Goal: Task Accomplishment & Management: Manage account settings

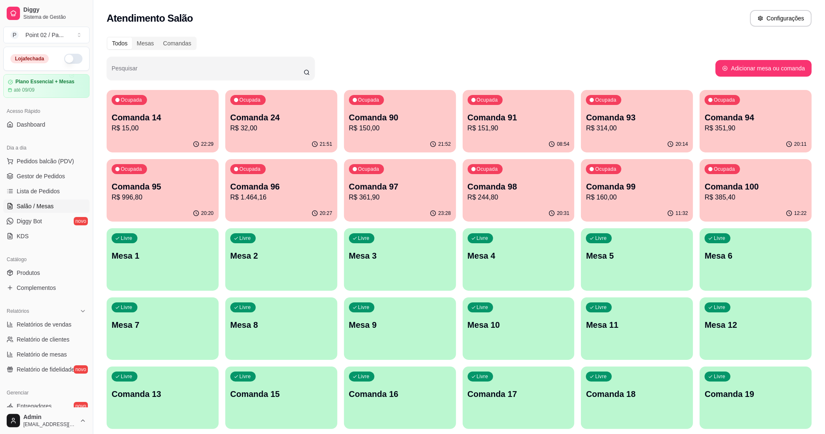
click at [322, 40] on div "Todos Mesas Comandas" at bounding box center [459, 43] width 705 height 13
click at [353, 30] on div "Atendimento Salão Configurações" at bounding box center [458, 16] width 731 height 32
click at [173, 394] on p "Comanda 13" at bounding box center [163, 394] width 102 height 12
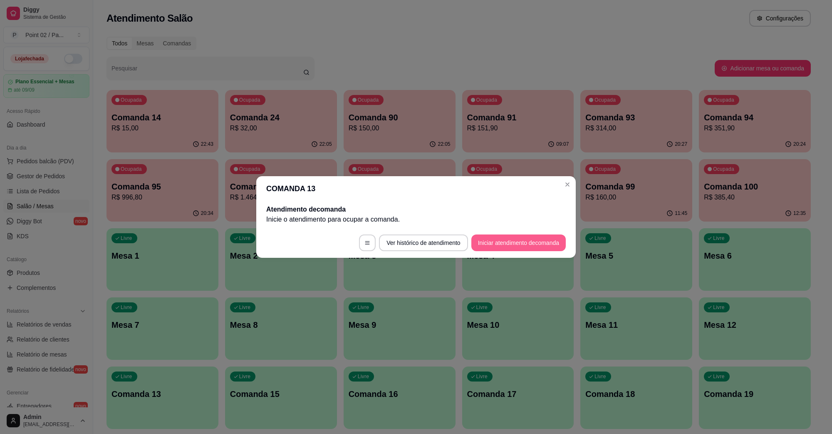
click at [512, 240] on button "Iniciar atendimento de comanda" at bounding box center [519, 242] width 94 height 17
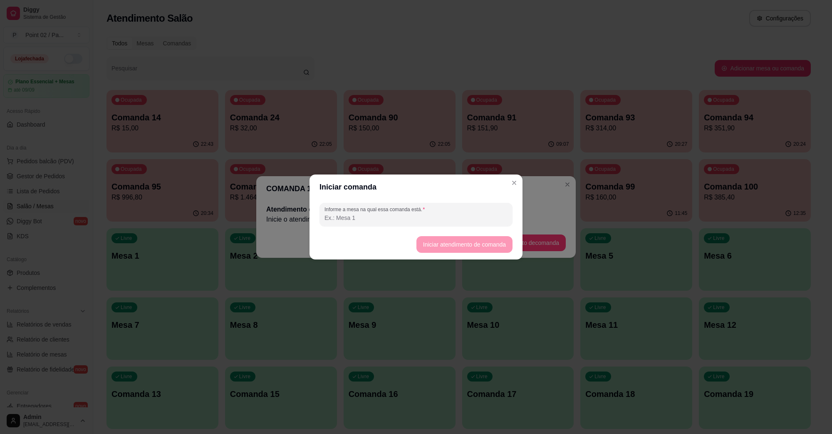
click at [449, 221] on input "Informe a mesa na qual essa comanda está." at bounding box center [416, 218] width 183 height 8
type input "MESA SPETO"
click at [456, 253] on footer "Iniciar atendimento de comanda" at bounding box center [416, 244] width 213 height 30
click at [457, 246] on button "Iniciar atendimento de comanda" at bounding box center [464, 244] width 93 height 16
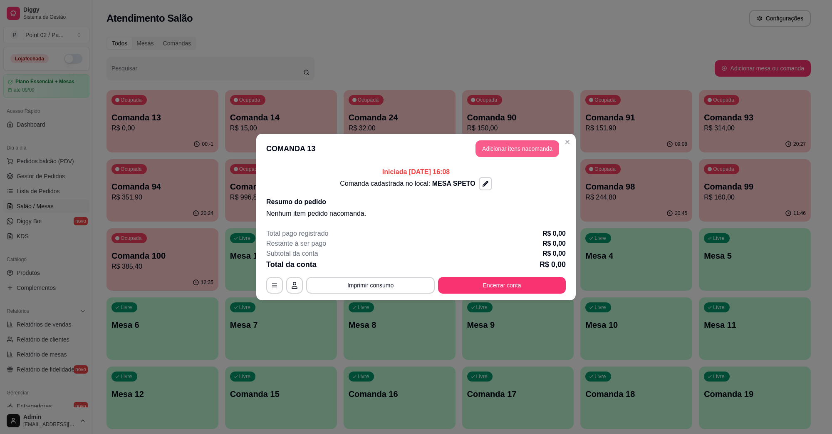
click at [523, 144] on button "Adicionar itens na comanda" at bounding box center [518, 148] width 84 height 17
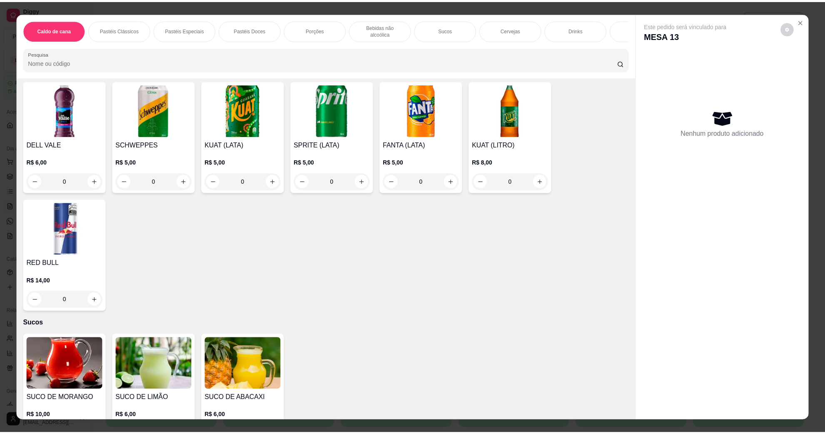
scroll to position [832, 0]
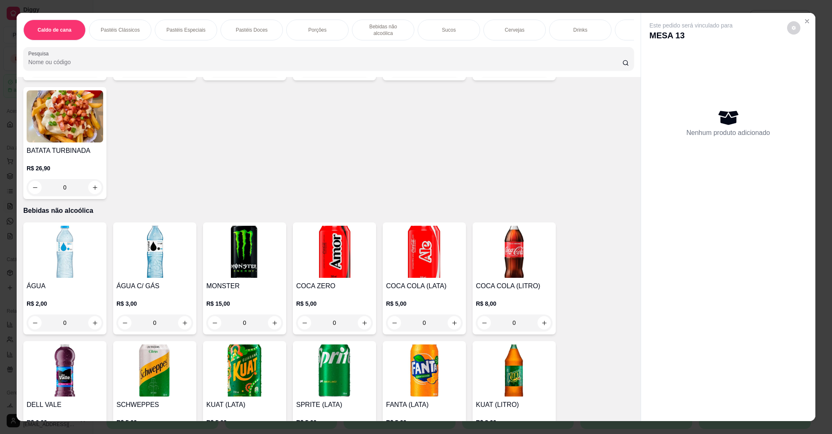
click at [154, 268] on img at bounding box center [155, 252] width 77 height 52
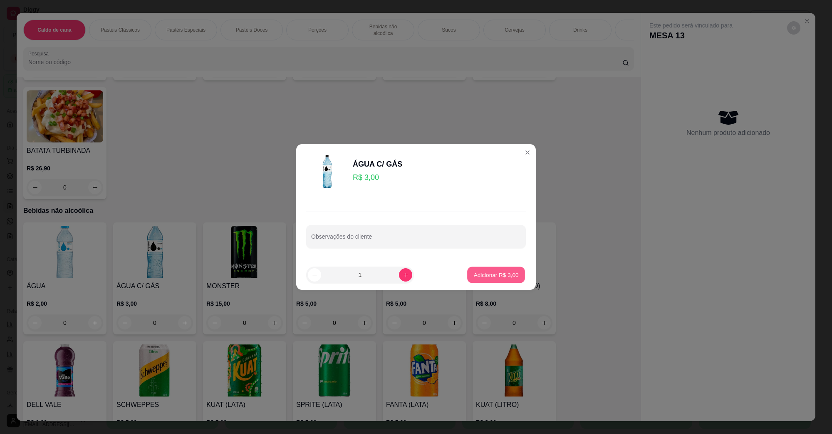
click at [517, 275] on button "Adicionar R$ 3,00" at bounding box center [496, 275] width 58 height 16
type input "1"
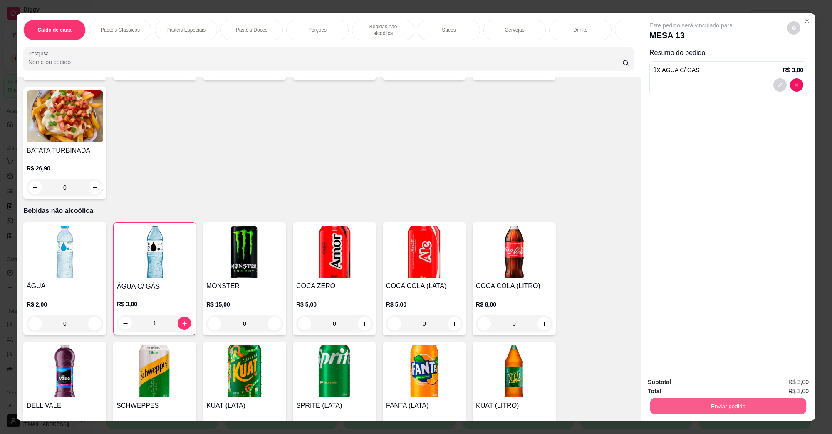
click at [729, 407] on button "Enviar pedido" at bounding box center [729, 405] width 156 height 16
click at [705, 384] on button "Não registrar e enviar pedido" at bounding box center [700, 385] width 84 height 15
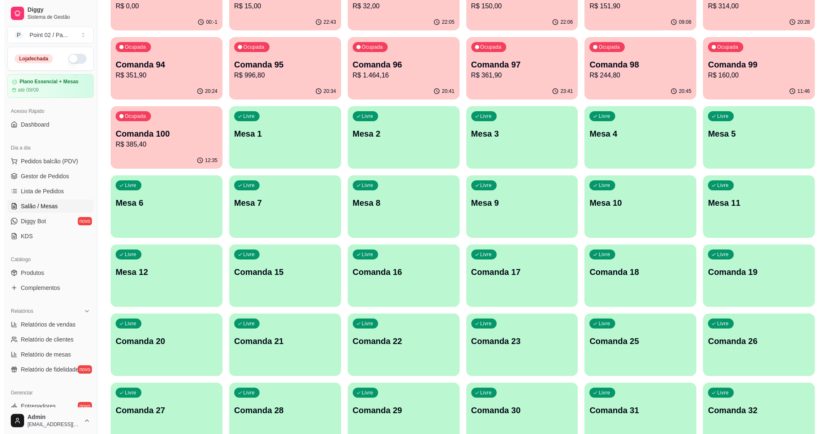
scroll to position [104, 0]
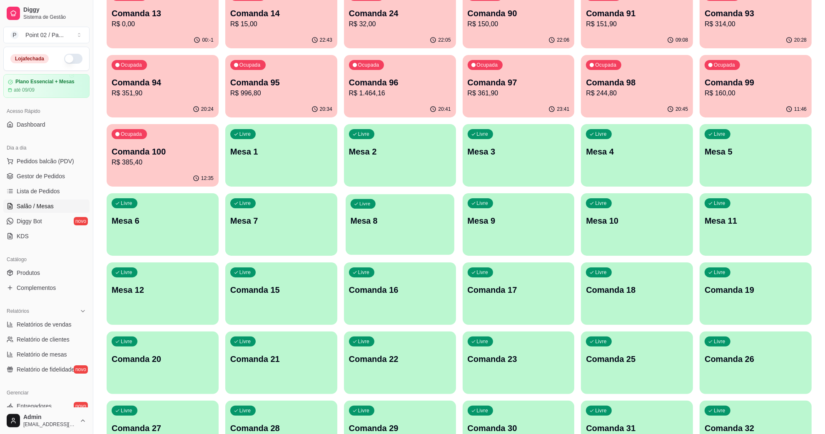
click at [410, 206] on div "Livre Mesa 8" at bounding box center [399, 219] width 109 height 51
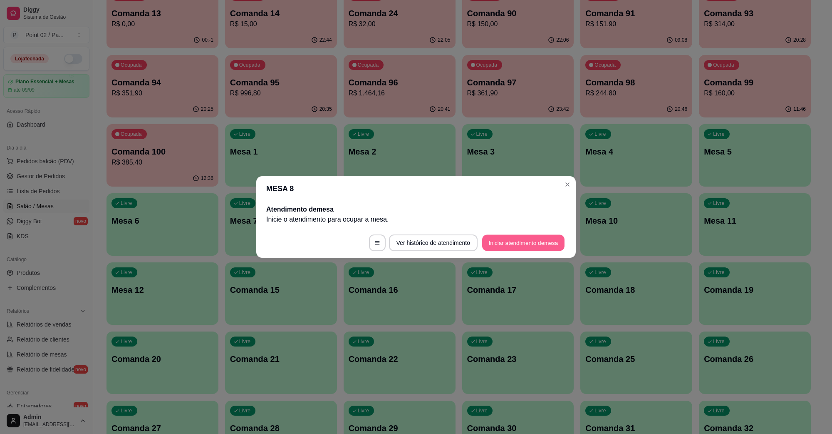
click at [526, 243] on button "Iniciar atendimento de mesa" at bounding box center [523, 243] width 82 height 16
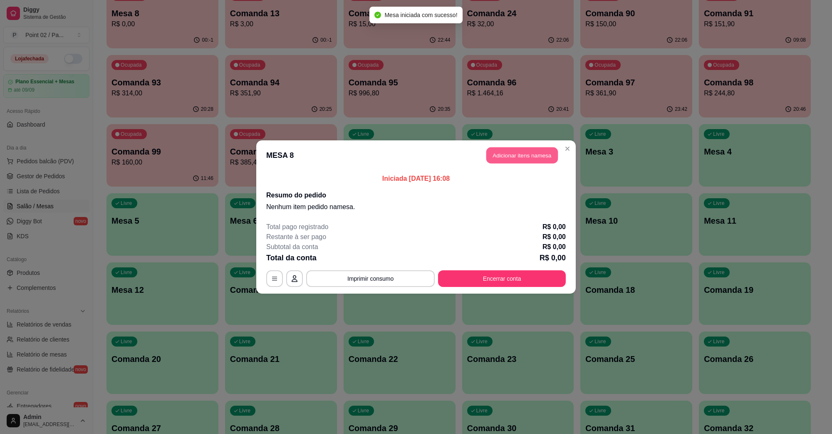
click at [525, 159] on button "Adicionar itens na mesa" at bounding box center [523, 155] width 72 height 16
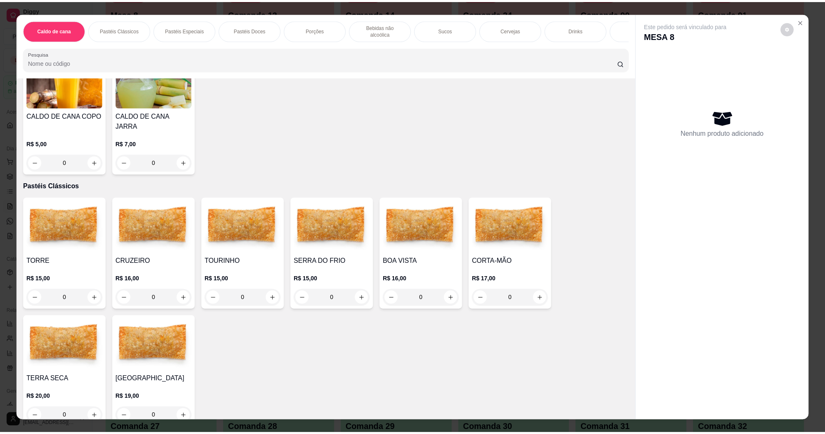
scroll to position [156, 0]
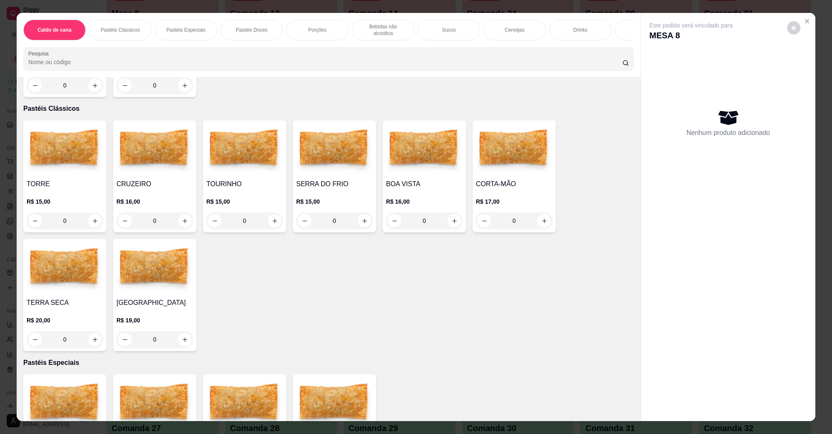
click at [268, 212] on div "0" at bounding box center [244, 220] width 77 height 17
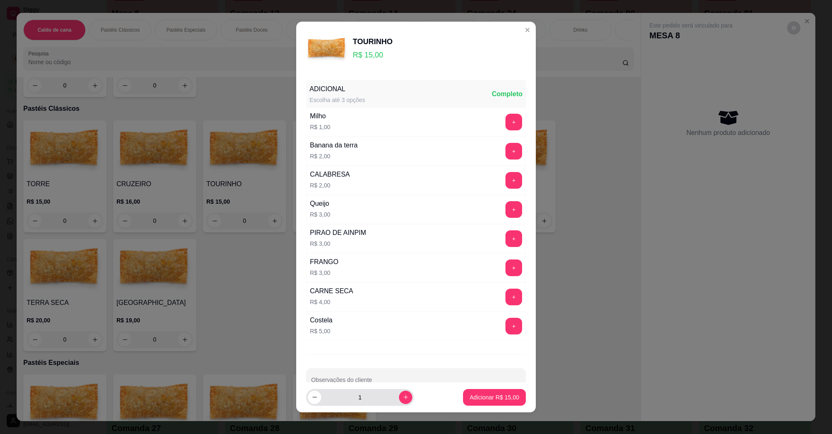
click at [388, 396] on input "1" at bounding box center [360, 397] width 78 height 17
click at [399, 397] on button "increase-product-quantity" at bounding box center [405, 396] width 13 height 13
type input "2"
click at [506, 269] on button "+" at bounding box center [514, 267] width 17 height 17
click at [506, 123] on button "+" at bounding box center [514, 122] width 17 height 17
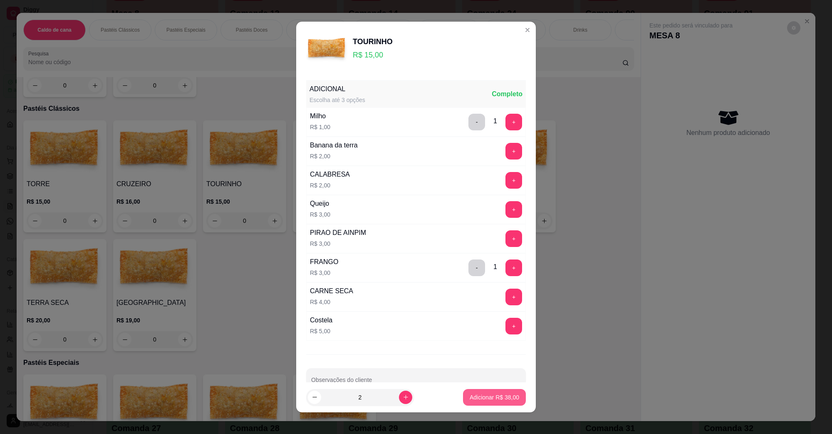
click at [498, 401] on p "Adicionar R$ 38,00" at bounding box center [495, 397] width 50 height 8
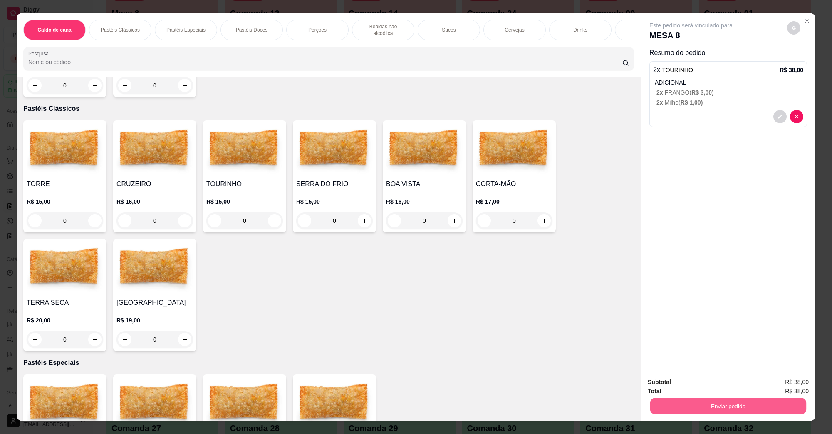
click at [669, 404] on button "Enviar pedido" at bounding box center [729, 405] width 156 height 16
click at [678, 388] on button "Não registrar e enviar pedido" at bounding box center [700, 385] width 84 height 15
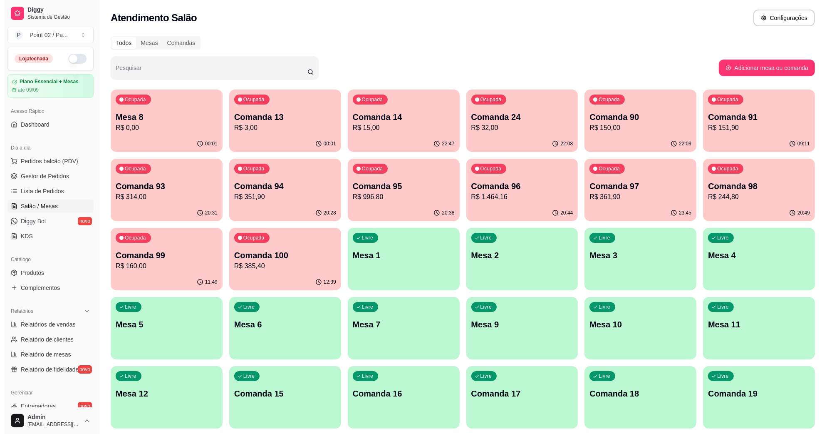
scroll to position [0, 0]
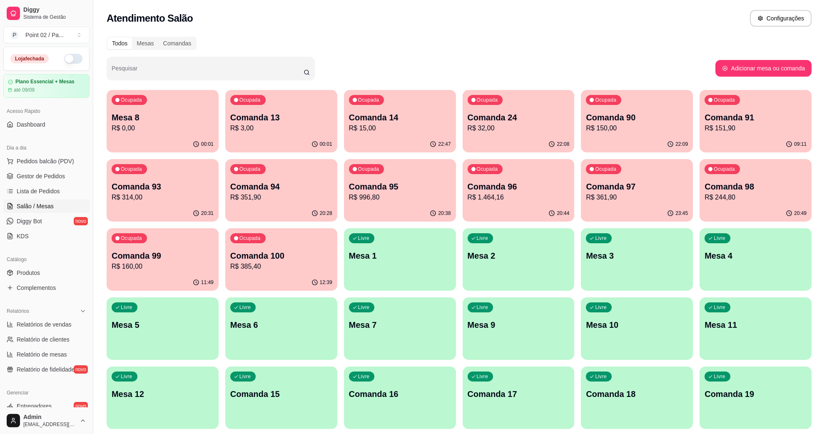
click at [615, 182] on p "Comanda 97" at bounding box center [637, 187] width 102 height 12
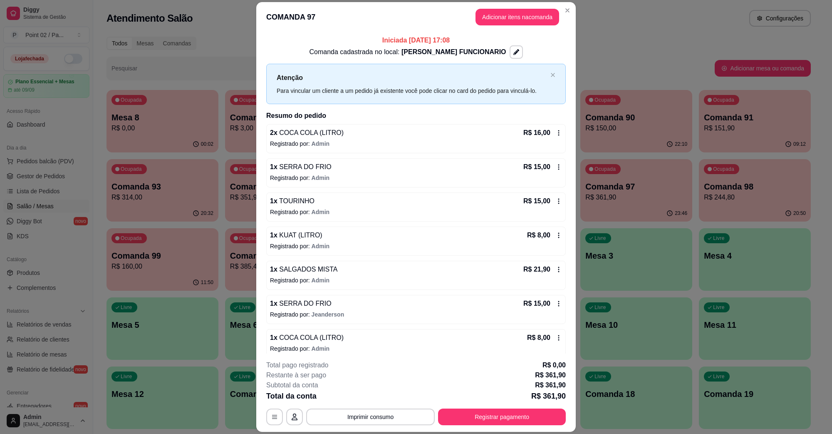
click at [527, 3] on header "COMANDA 97 Adicionar itens na comanda" at bounding box center [416, 17] width 320 height 30
click at [525, 11] on button "Adicionar itens na comanda" at bounding box center [517, 17] width 81 height 16
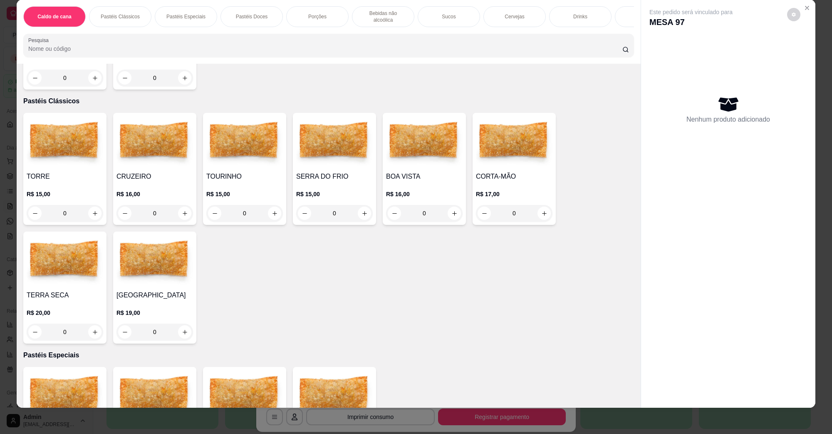
scroll to position [87, 0]
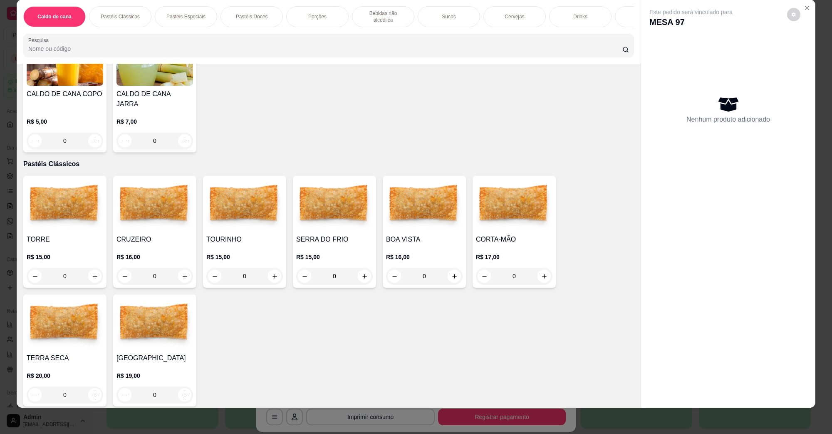
click at [366, 181] on img at bounding box center [334, 205] width 77 height 52
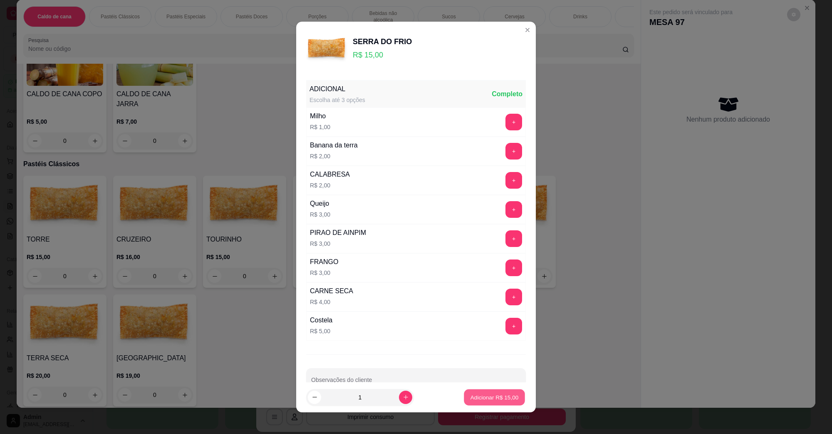
click at [479, 402] on button "Adicionar R$ 15,00" at bounding box center [494, 397] width 61 height 16
type input "1"
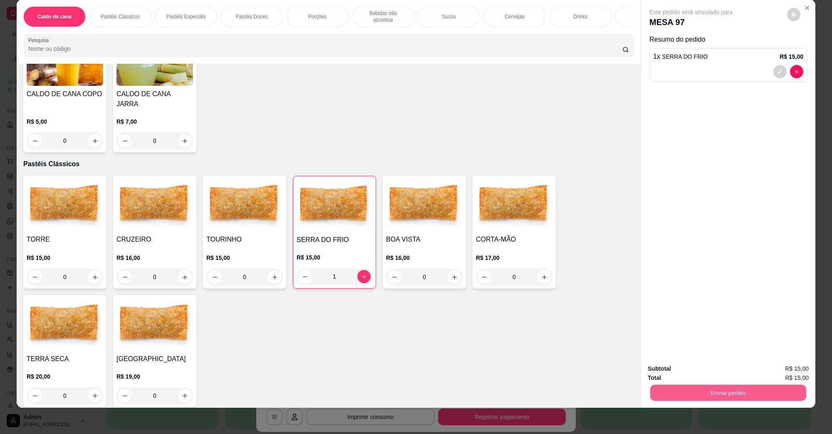
click at [770, 395] on button "Enviar pedido" at bounding box center [729, 392] width 156 height 16
click at [694, 373] on button "Não registrar e enviar pedido" at bounding box center [700, 372] width 87 height 16
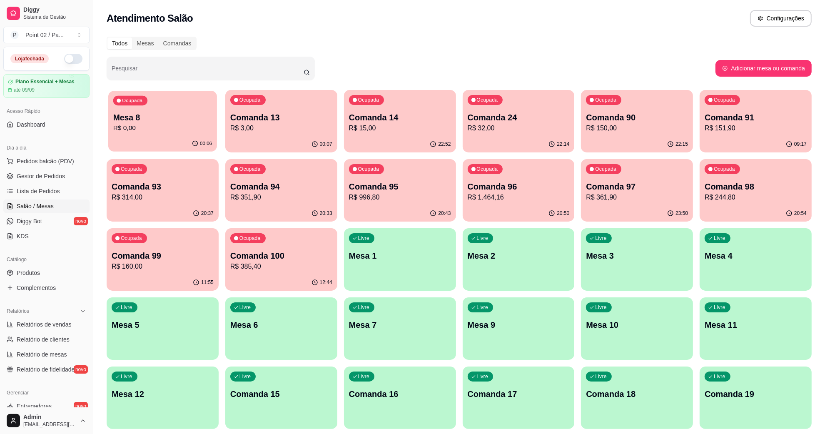
click at [197, 129] on p "R$ 0,00" at bounding box center [162, 128] width 99 height 10
click at [203, 128] on p "R$ 0,00" at bounding box center [163, 128] width 102 height 10
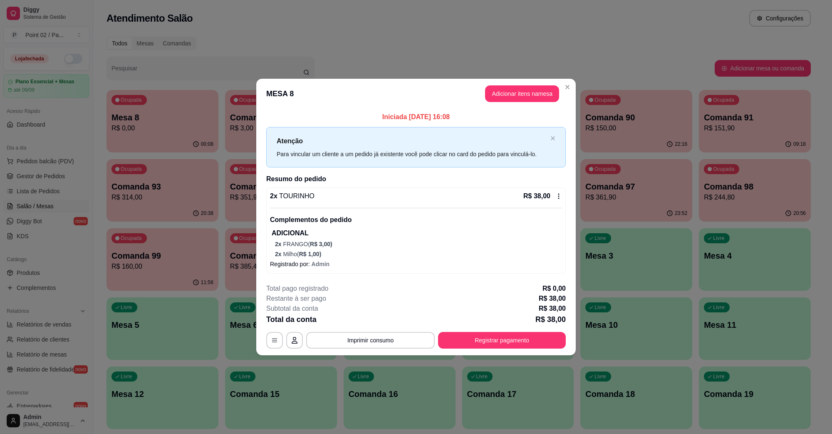
click at [519, 82] on header "MESA 8 Adicionar itens na mesa" at bounding box center [416, 94] width 320 height 30
click at [519, 88] on button "Adicionar itens na mesa" at bounding box center [522, 93] width 74 height 17
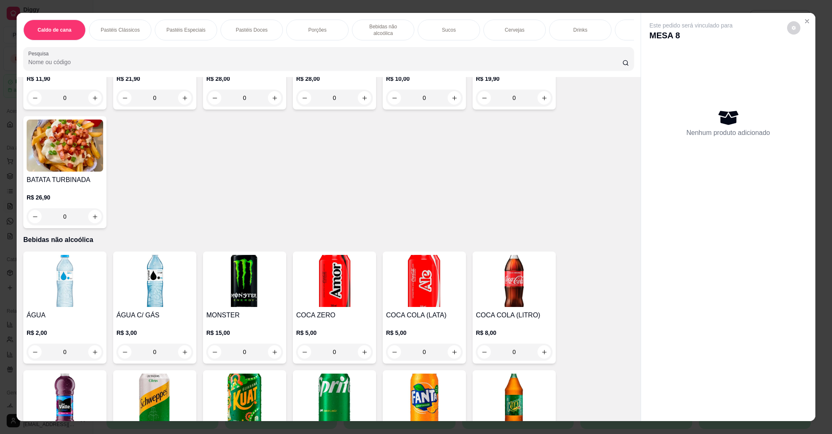
scroll to position [780, 0]
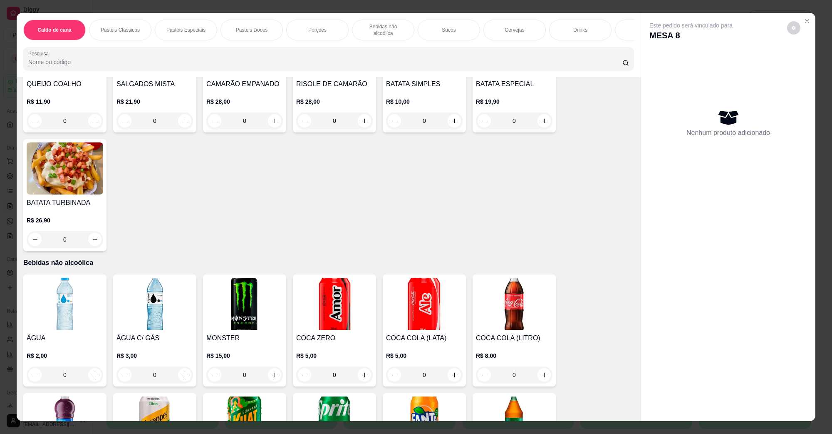
click at [349, 291] on img at bounding box center [334, 304] width 77 height 52
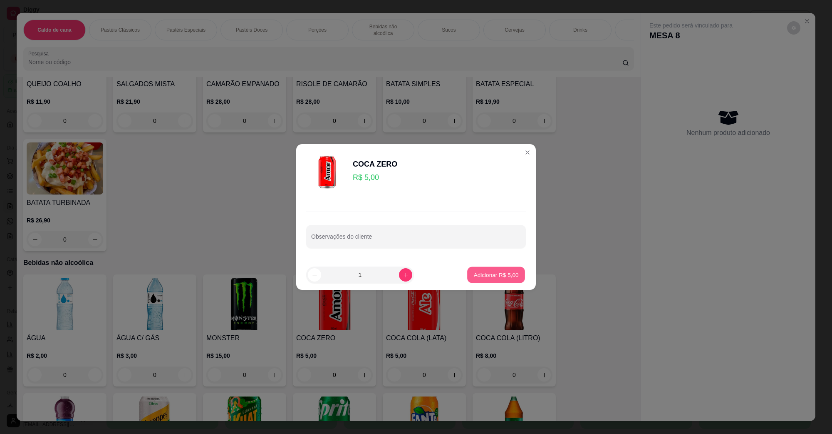
click at [495, 273] on p "Adicionar R$ 5,00" at bounding box center [496, 275] width 45 height 8
type input "1"
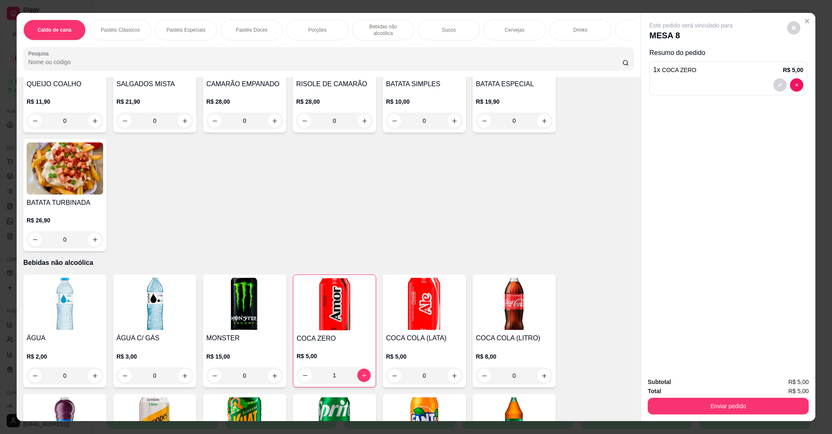
click at [719, 409] on button "Enviar pedido" at bounding box center [728, 405] width 161 height 17
click at [698, 388] on button "Não registrar e enviar pedido" at bounding box center [700, 386] width 87 height 16
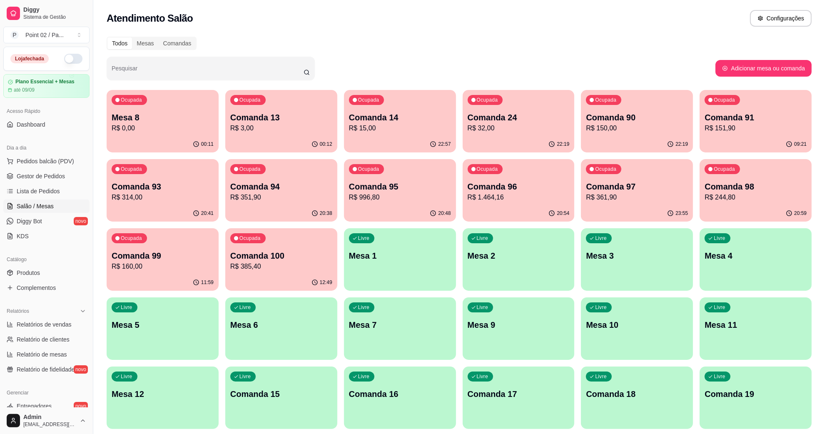
click at [190, 211] on div "20:41" at bounding box center [162, 213] width 109 height 16
click at [272, 186] on p "Comanda 94" at bounding box center [281, 187] width 102 height 12
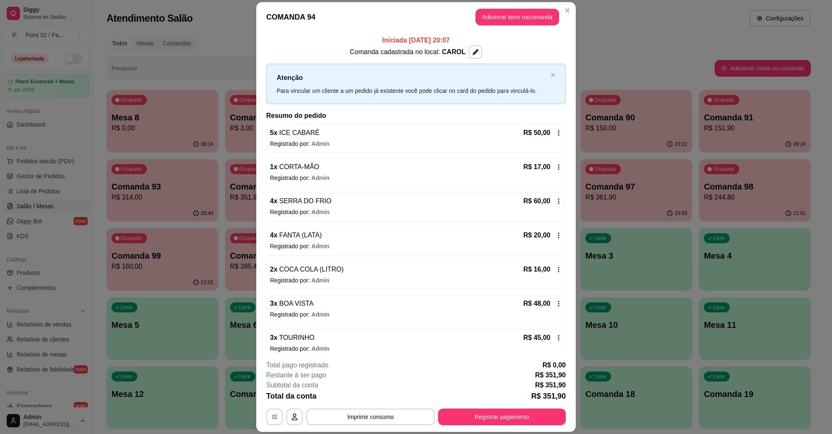
click at [481, 26] on header "COMANDA 94 Adicionar itens na comanda" at bounding box center [416, 17] width 320 height 30
click at [484, 20] on button "Adicionar itens na comanda" at bounding box center [517, 17] width 81 height 16
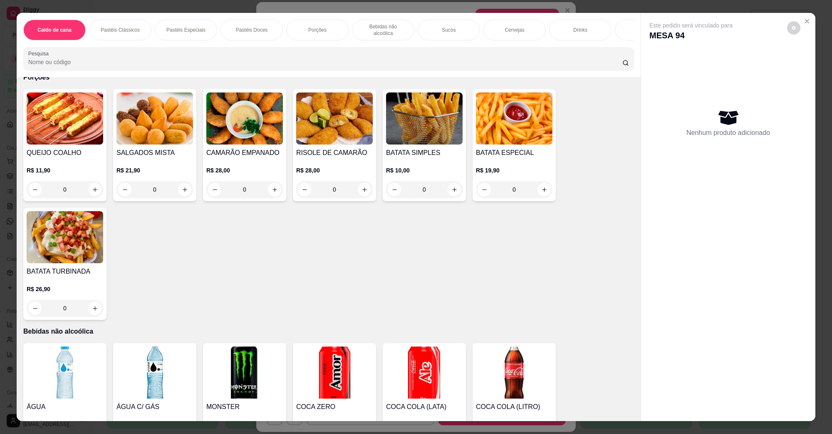
scroll to position [1024, 0]
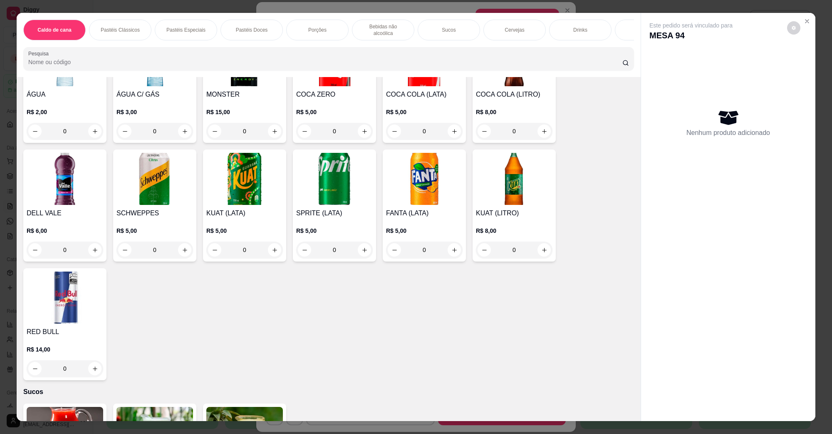
click at [63, 180] on img at bounding box center [65, 179] width 77 height 52
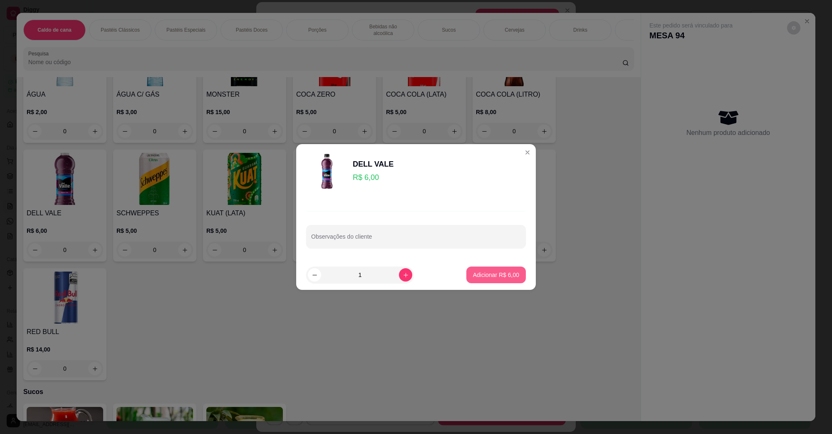
click at [481, 276] on p "Adicionar R$ 6,00" at bounding box center [496, 275] width 46 height 8
type input "1"
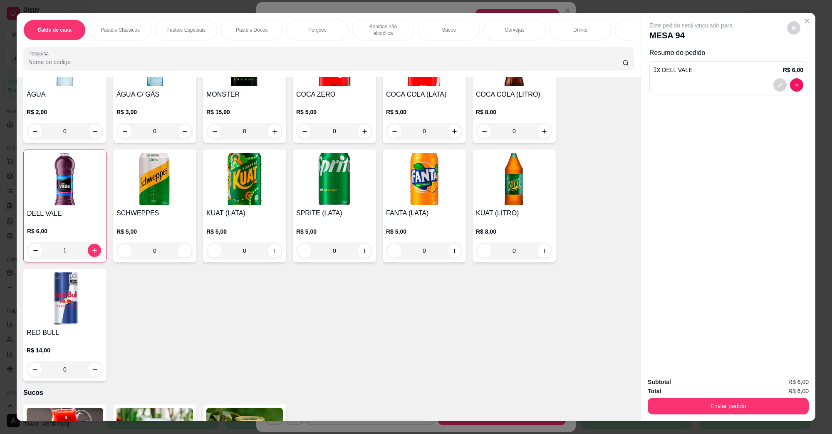
drag, startPoint x: 672, startPoint y: 383, endPoint x: 675, endPoint y: 396, distance: 13.2
click at [673, 384] on div "Subtotal R$ 6,00" at bounding box center [728, 381] width 161 height 9
click at [675, 396] on div "Enviar pedido" at bounding box center [728, 404] width 161 height 19
click at [675, 402] on button "Enviar pedido" at bounding box center [728, 405] width 161 height 17
click at [682, 384] on button "Não registrar e enviar pedido" at bounding box center [700, 386] width 87 height 16
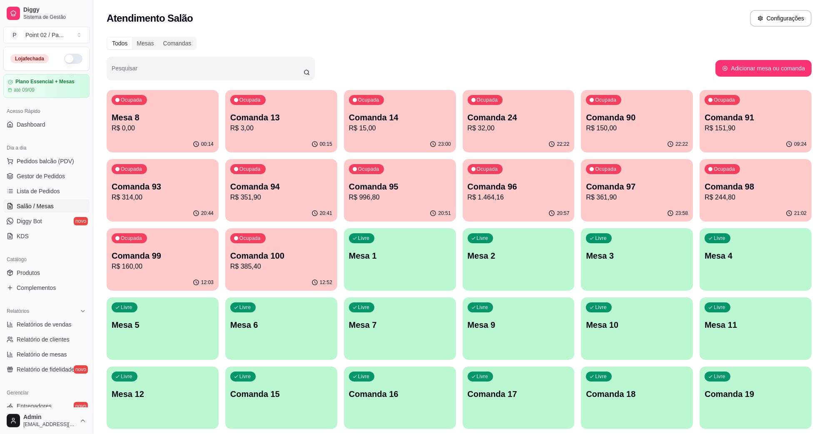
click at [290, 144] on div "00:15" at bounding box center [281, 144] width 112 height 16
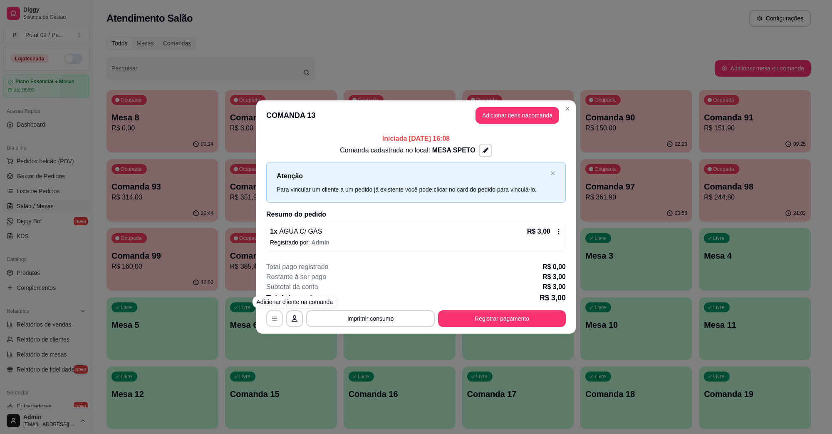
click at [273, 321] on icon "button" at bounding box center [274, 318] width 7 height 7
click at [275, 318] on icon "button" at bounding box center [274, 318] width 5 height 4
click at [412, 236] on div "1 x ÁGUA C/ GÁS R$ 3,00 Registrado por: Admin" at bounding box center [416, 237] width 300 height 29
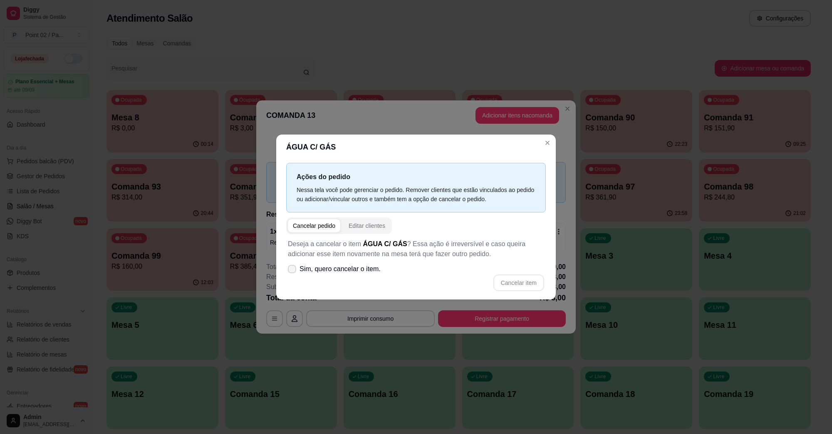
click at [361, 275] on label "Sim, quero cancelar o item." at bounding box center [334, 269] width 99 height 17
click at [293, 275] on input "Sim, quero cancelar o item." at bounding box center [290, 273] width 5 height 5
checkbox input "true"
click at [508, 277] on button "Cancelar item" at bounding box center [519, 282] width 51 height 17
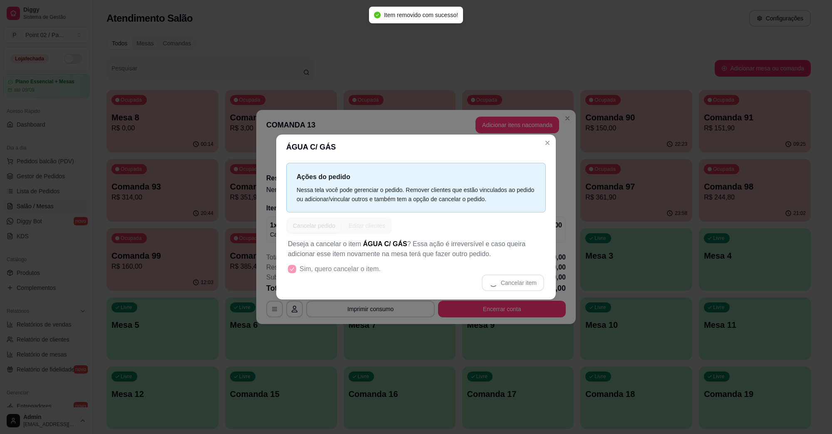
click at [504, 311] on button "Encerrar conta" at bounding box center [502, 309] width 128 height 17
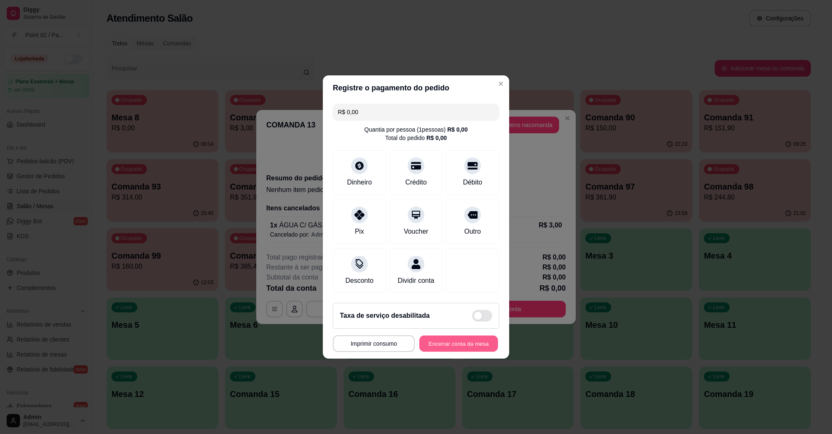
click at [454, 341] on button "Encerrar conta da mesa" at bounding box center [459, 343] width 79 height 16
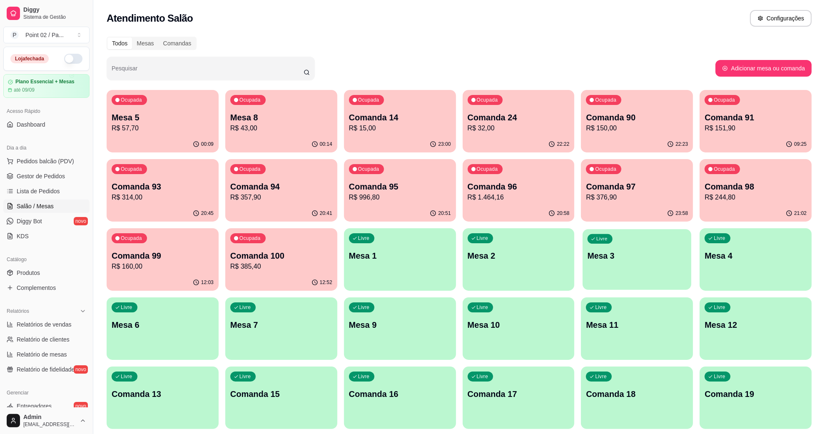
click at [628, 254] on p "Mesa 3" at bounding box center [636, 255] width 99 height 11
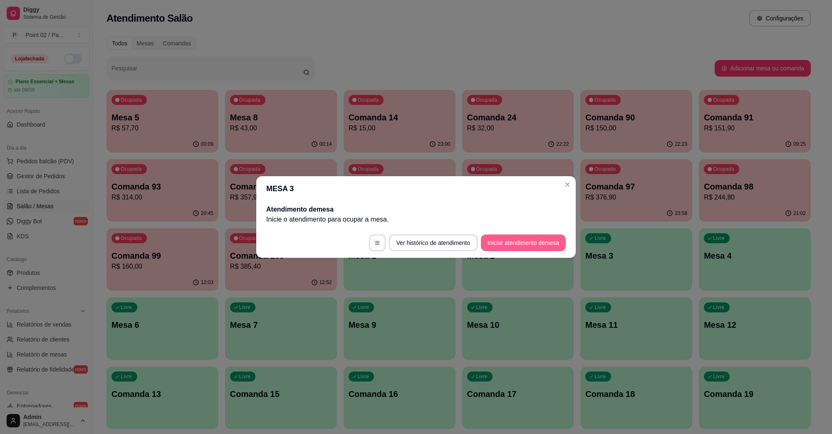
click at [520, 234] on button "Iniciar atendimento de mesa" at bounding box center [523, 242] width 85 height 17
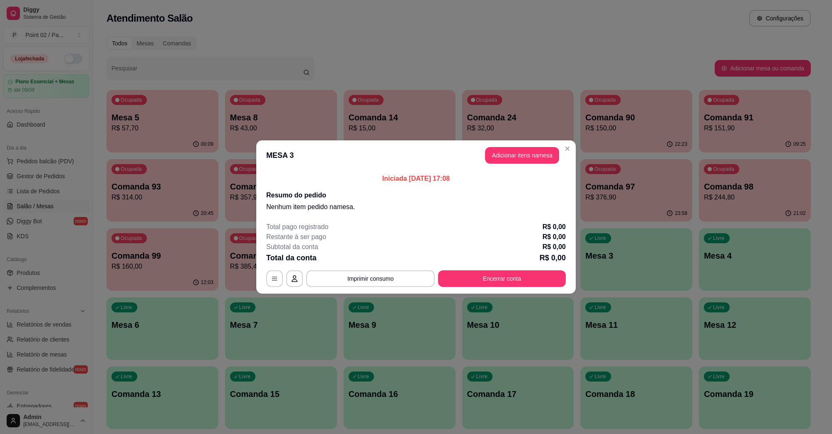
click at [551, 167] on header "MESA 3 Adicionar itens na mesa" at bounding box center [416, 155] width 320 height 30
click at [529, 152] on button "Adicionar itens na mesa" at bounding box center [522, 155] width 74 height 17
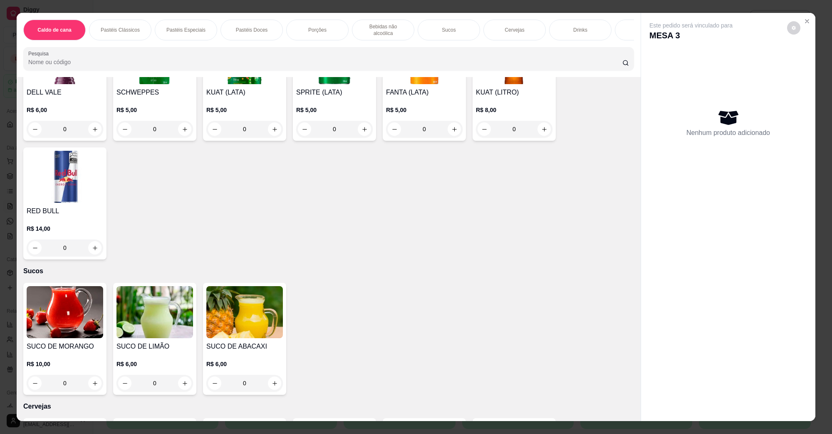
scroll to position [832, 0]
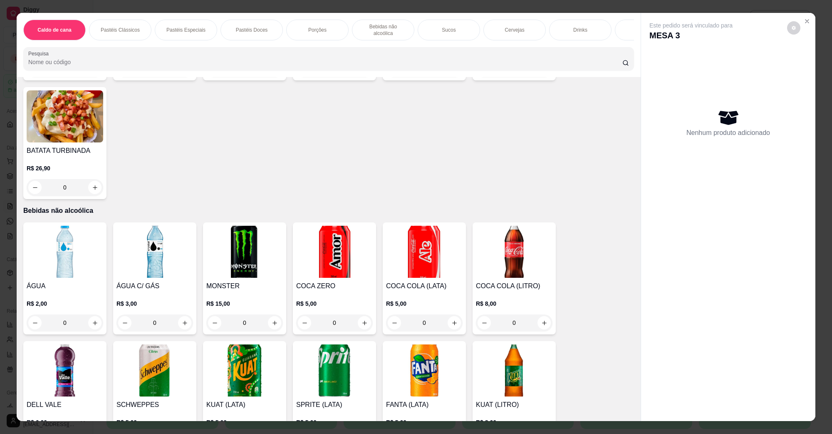
click at [150, 251] on img at bounding box center [155, 252] width 77 height 52
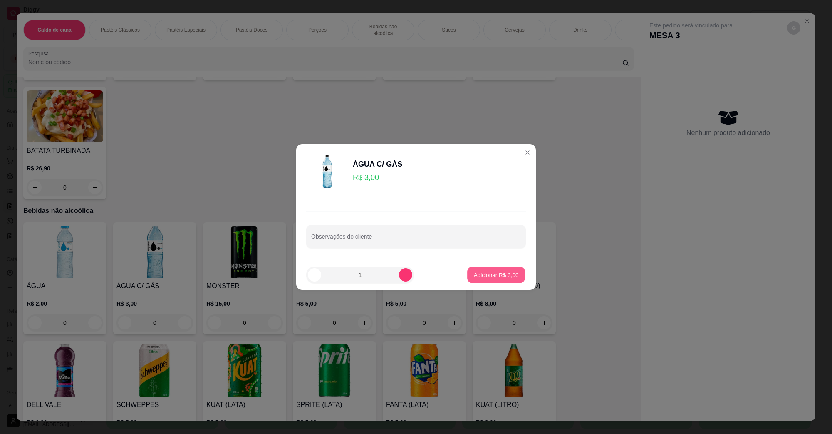
click at [479, 275] on p "Adicionar R$ 3,00" at bounding box center [496, 275] width 45 height 8
type input "1"
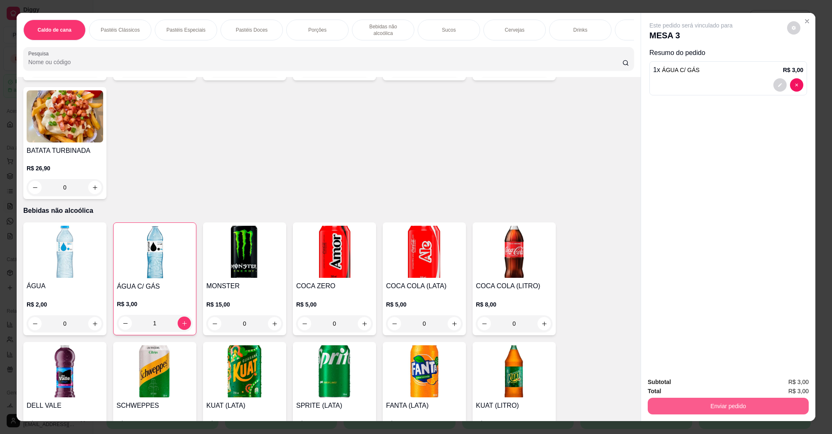
click at [708, 399] on button "Enviar pedido" at bounding box center [728, 405] width 161 height 17
click at [706, 381] on button "Não registrar e enviar pedido" at bounding box center [700, 385] width 84 height 15
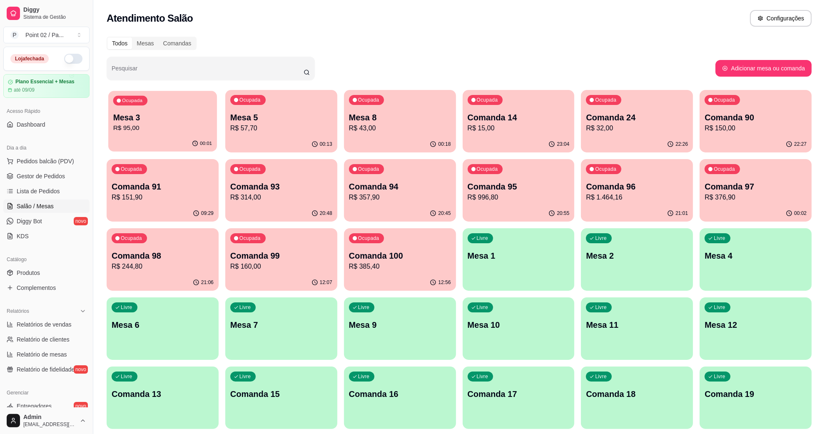
click at [155, 112] on p "Mesa 3" at bounding box center [162, 117] width 99 height 11
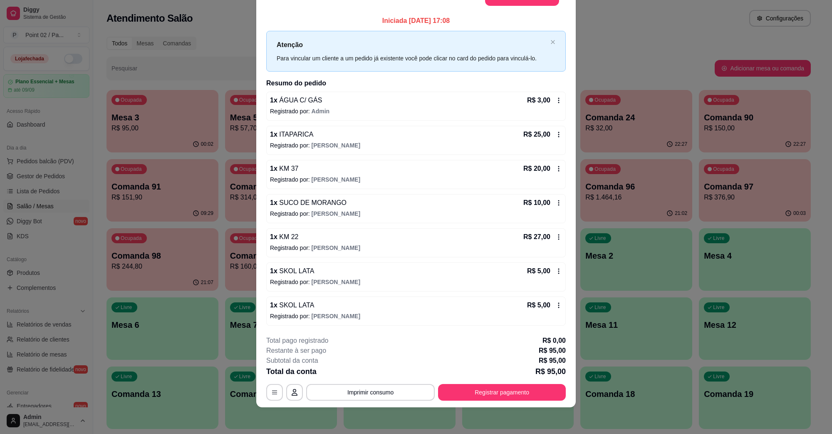
scroll to position [0, 0]
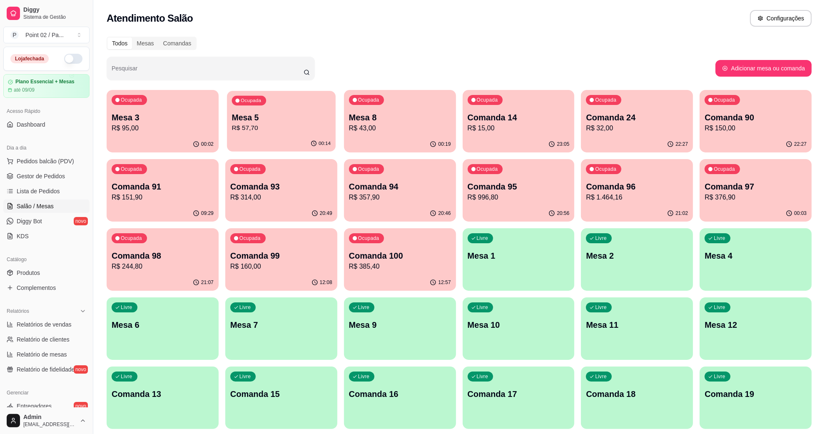
click at [254, 133] on div "Ocupada Mesa 5 R$ 57,70" at bounding box center [281, 113] width 109 height 45
click at [373, 117] on p "Mesa 8" at bounding box center [400, 118] width 102 height 12
click at [478, 114] on p "Comanda 14" at bounding box center [518, 117] width 99 height 11
click at [416, 127] on p "R$ 43,00" at bounding box center [400, 128] width 102 height 10
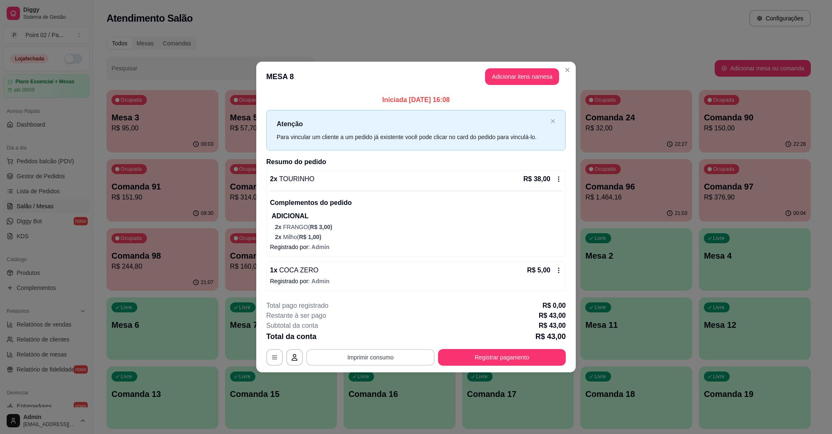
click at [375, 355] on button "Imprimir consumo" at bounding box center [370, 357] width 129 height 17
click at [379, 342] on button "IMPRESSORA" at bounding box center [373, 338] width 60 height 13
click at [474, 362] on button "Registrar pagamento" at bounding box center [502, 357] width 128 height 17
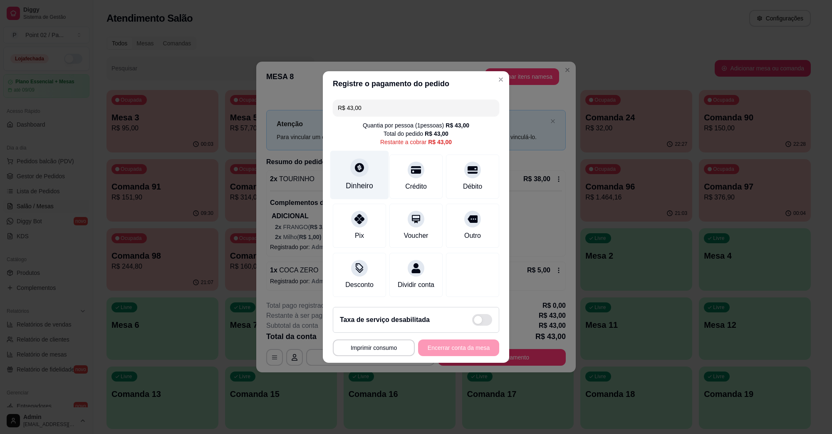
click at [361, 169] on div at bounding box center [359, 167] width 18 height 18
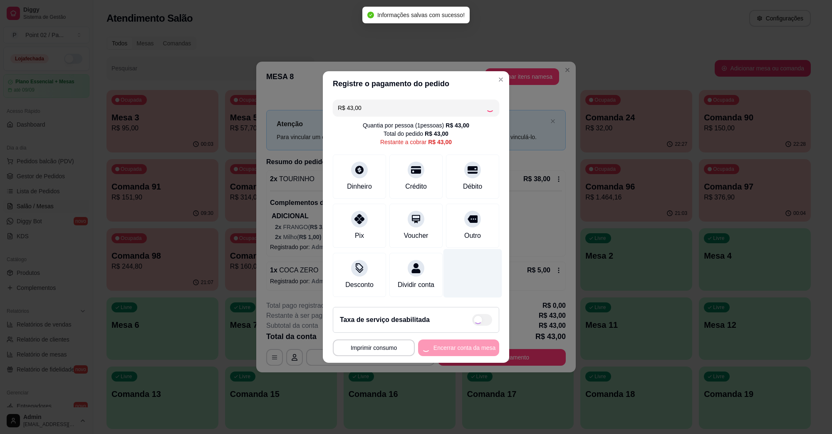
type input "R$ 0,00"
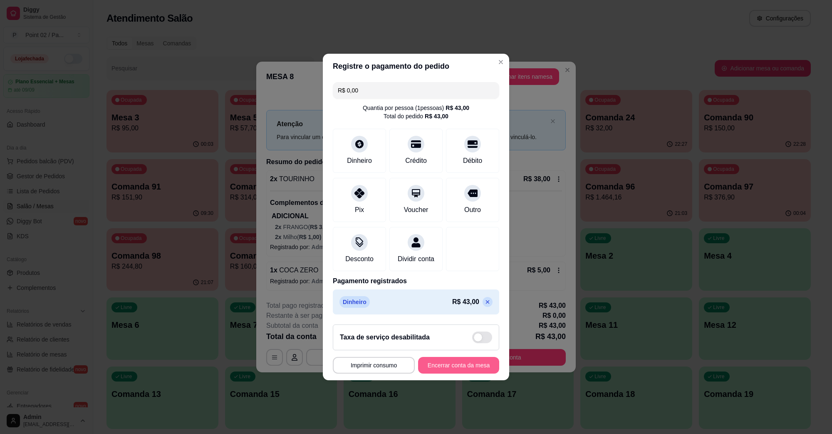
click at [468, 373] on button "Encerrar conta da mesa" at bounding box center [458, 365] width 81 height 17
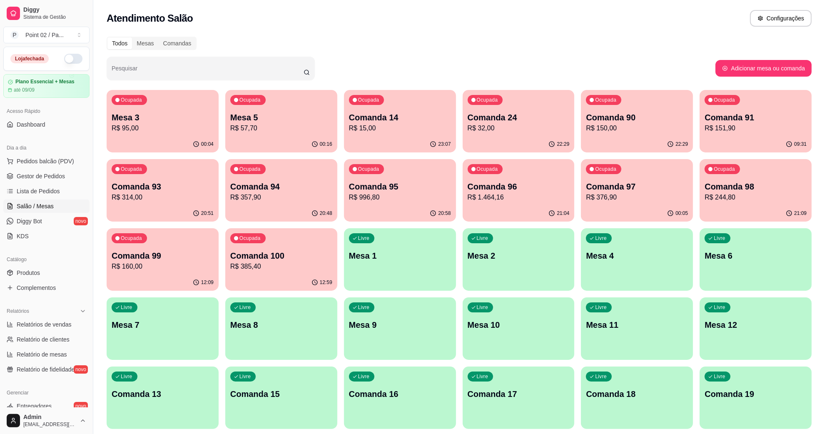
click at [25, 197] on link "Lista de Pedidos" at bounding box center [46, 190] width 86 height 13
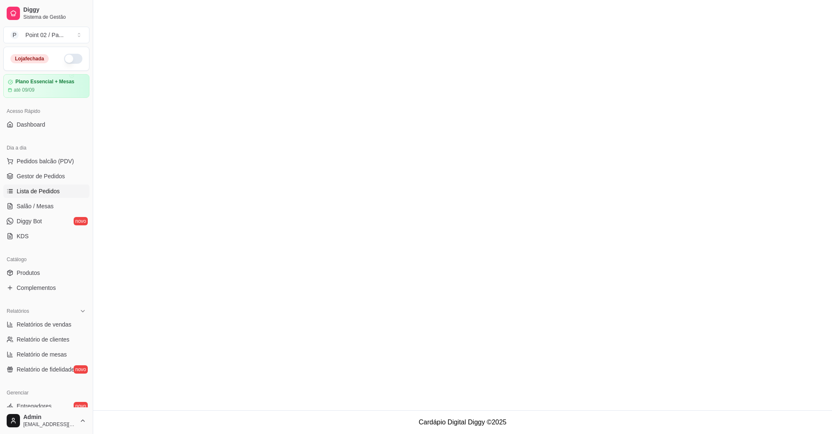
click at [50, 184] on ul "Pedidos balcão (PDV) Gestor de Pedidos Lista de Pedidos Salão / Mesas Diggy Bot…" at bounding box center [46, 198] width 86 height 88
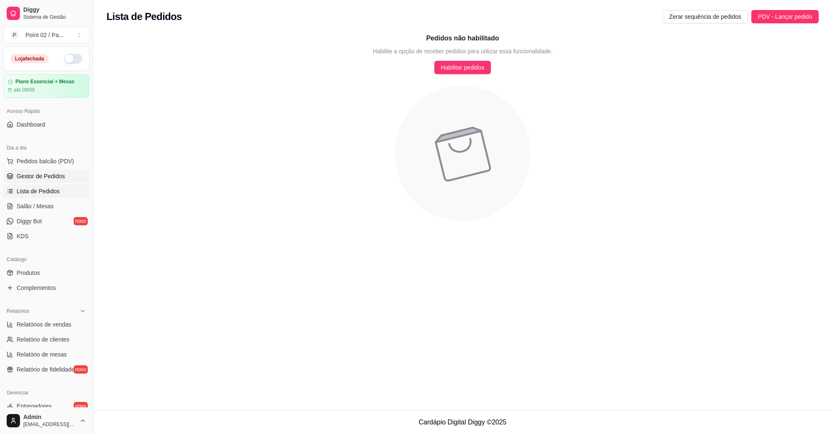
click at [52, 180] on span "Gestor de Pedidos" at bounding box center [41, 176] width 48 height 8
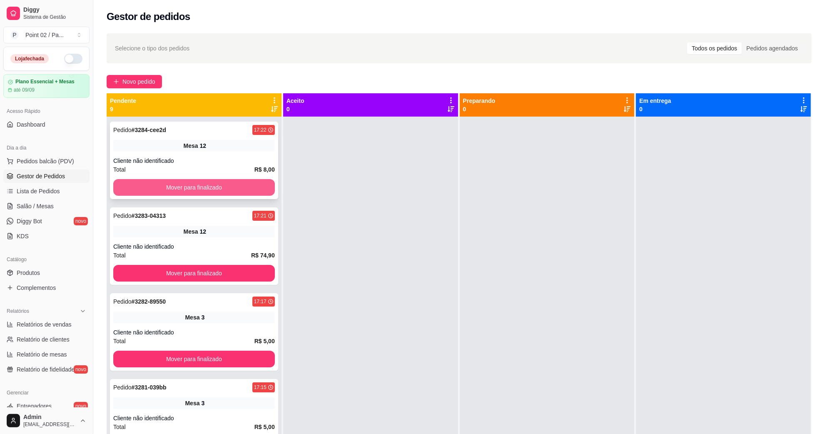
click at [177, 196] on div "Mover para finalizado" at bounding box center [193, 187] width 161 height 17
click at [47, 186] on link "Lista de Pedidos" at bounding box center [46, 190] width 86 height 13
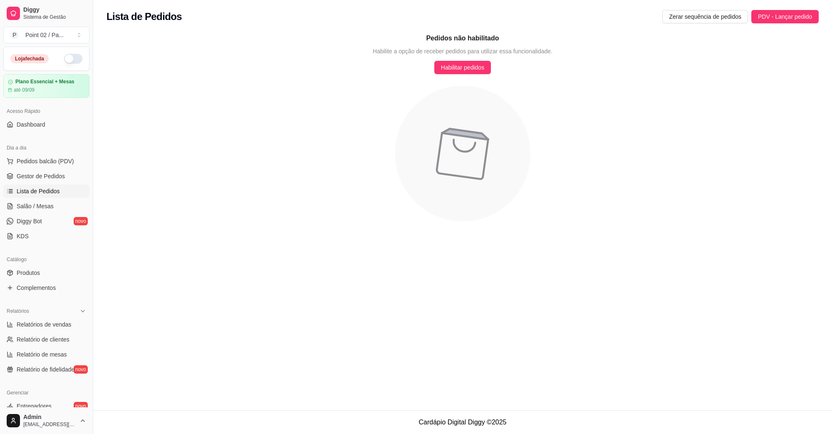
click at [47, 196] on link "Lista de Pedidos" at bounding box center [46, 190] width 86 height 13
click at [47, 201] on link "Salão / Mesas" at bounding box center [46, 205] width 86 height 13
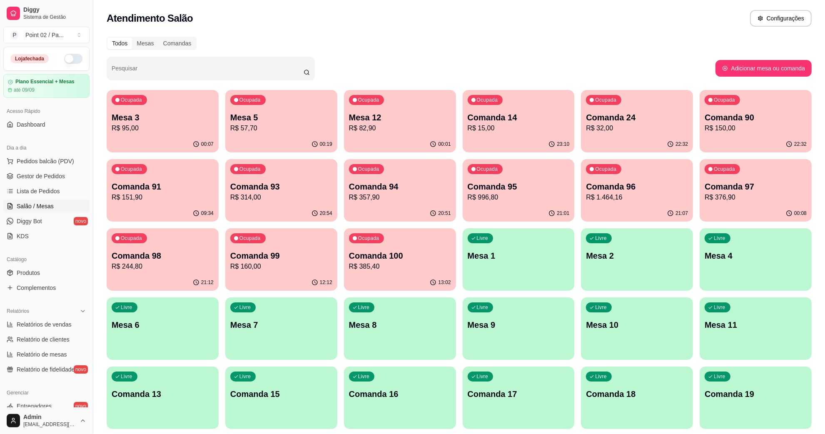
click at [373, 125] on p "R$ 82,90" at bounding box center [400, 128] width 102 height 10
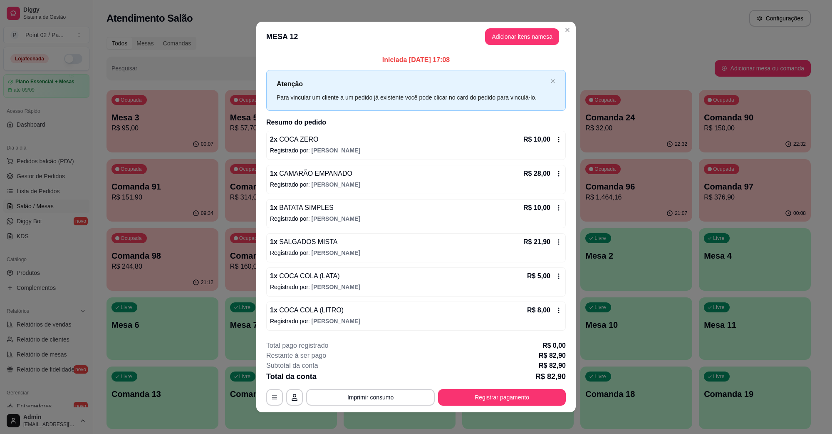
click at [365, 140] on div "2 x COCA ZERO R$ 10,00" at bounding box center [416, 139] width 292 height 10
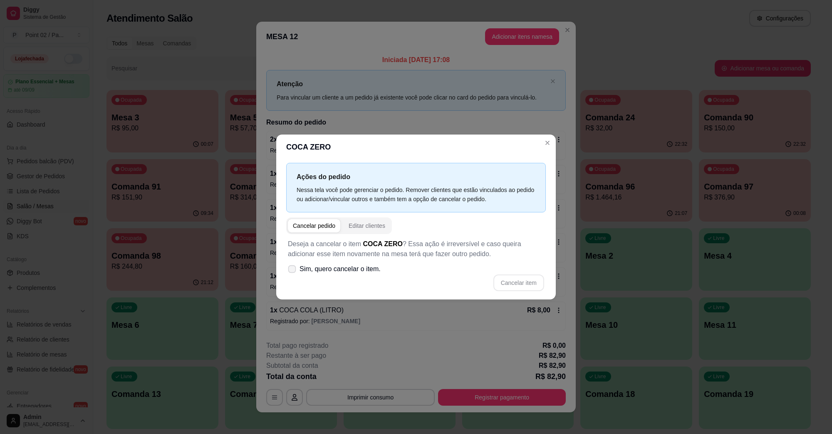
click at [345, 271] on span "Sim, quero cancelar o item." at bounding box center [340, 269] width 81 height 10
click at [293, 271] on input "Sim, quero cancelar o item." at bounding box center [290, 273] width 5 height 5
checkbox input "true"
click at [504, 280] on button "Cancelar item" at bounding box center [519, 283] width 50 height 16
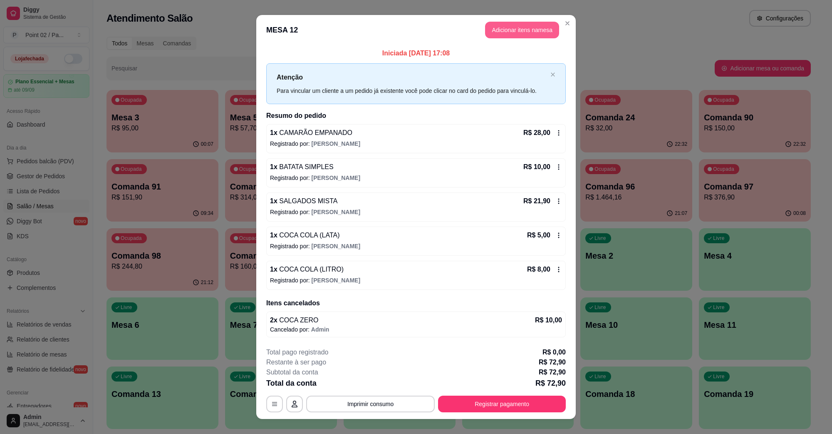
click at [522, 37] on button "Adicionar itens na mesa" at bounding box center [522, 30] width 74 height 17
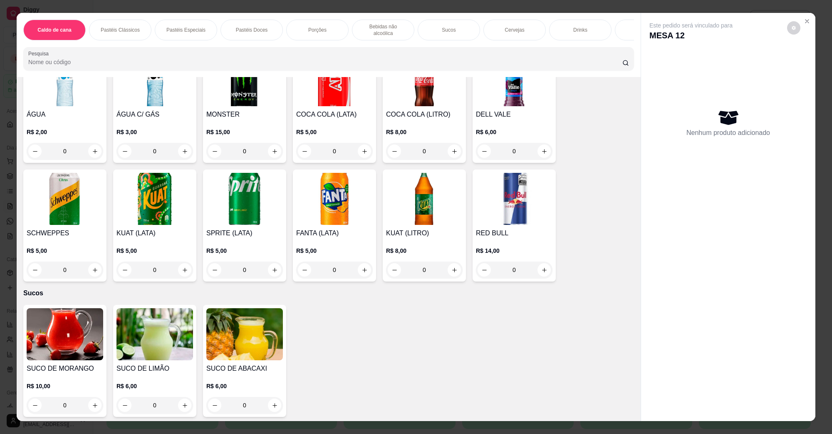
scroll to position [1041, 0]
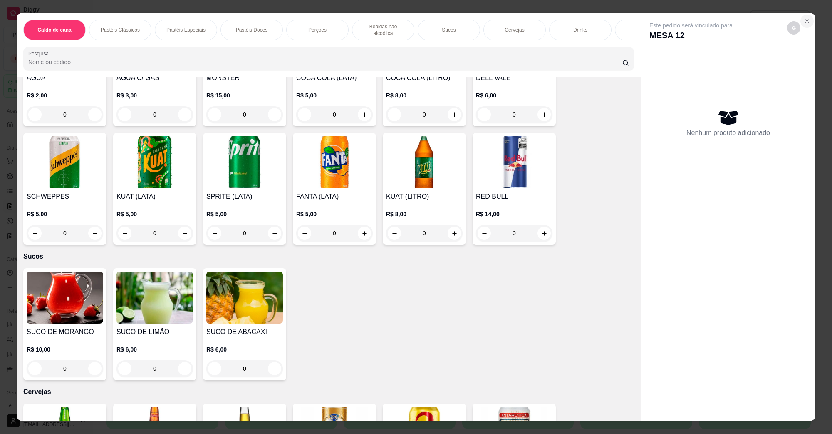
click at [801, 22] on button "Close" at bounding box center [807, 21] width 13 height 13
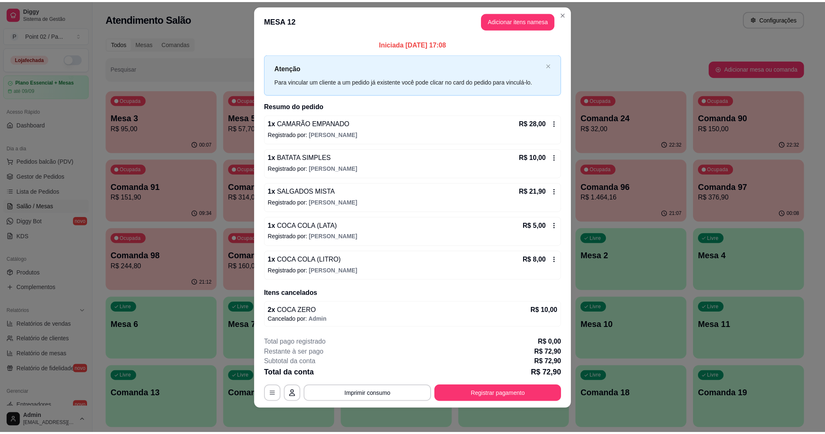
scroll to position [12, 0]
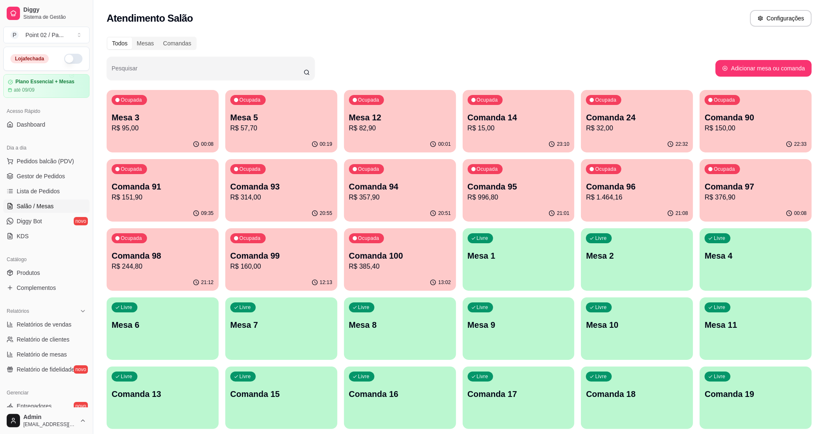
click at [63, 184] on ul "Pedidos balcão (PDV) Gestor de Pedidos Lista de Pedidos Salão / Mesas Diggy Bot…" at bounding box center [46, 198] width 86 height 88
click at [65, 176] on link "Gestor de Pedidos" at bounding box center [46, 175] width 86 height 13
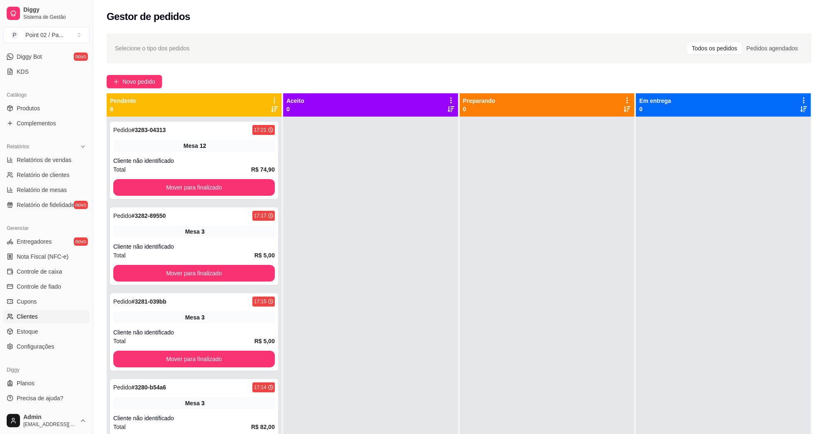
scroll to position [165, 0]
click at [46, 331] on link "Estoque" at bounding box center [46, 330] width 86 height 13
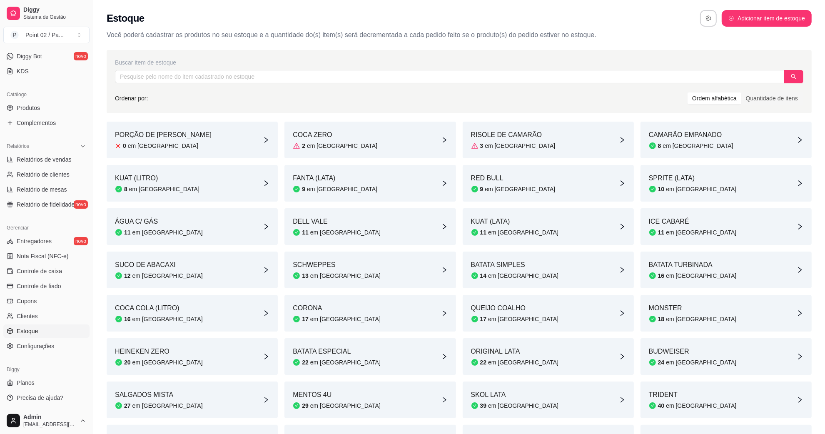
click at [386, 144] on div "COCA ZERO 2 em [GEOGRAPHIC_DATA]" at bounding box center [369, 140] width 171 height 37
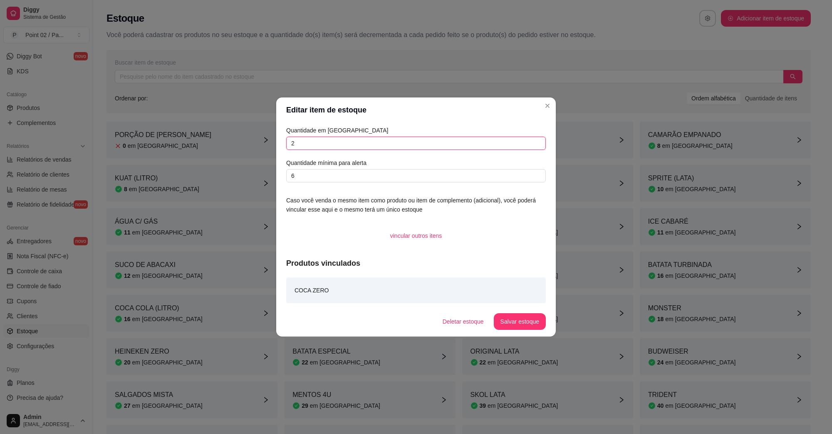
click at [372, 146] on input "2" at bounding box center [416, 143] width 260 height 13
type input "1"
click at [519, 323] on button "Salvar estoque" at bounding box center [520, 321] width 52 height 17
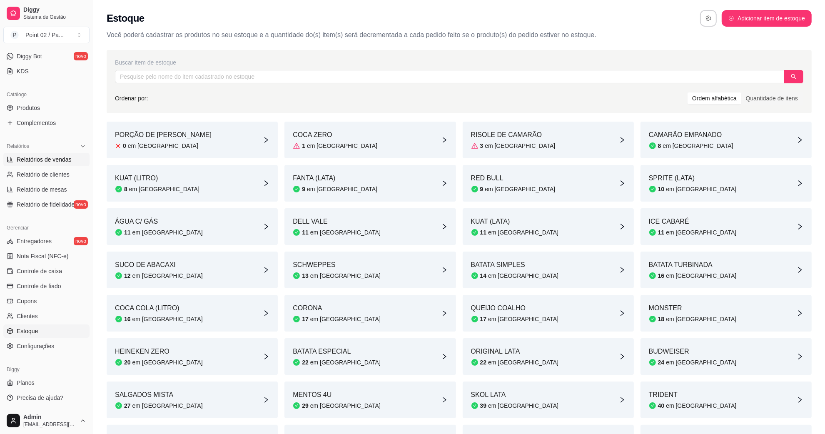
click at [59, 164] on link "Relatórios de vendas" at bounding box center [46, 159] width 86 height 13
select select "ALL"
select select "0"
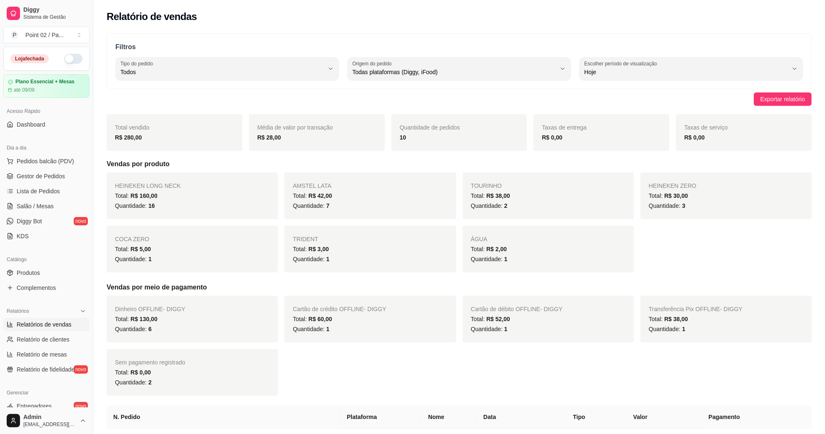
click at [40, 153] on div "Dia a dia" at bounding box center [46, 147] width 86 height 13
click at [42, 153] on div "Dia a dia" at bounding box center [46, 147] width 86 height 13
click at [45, 159] on span "Pedidos balcão (PDV)" at bounding box center [45, 161] width 57 height 8
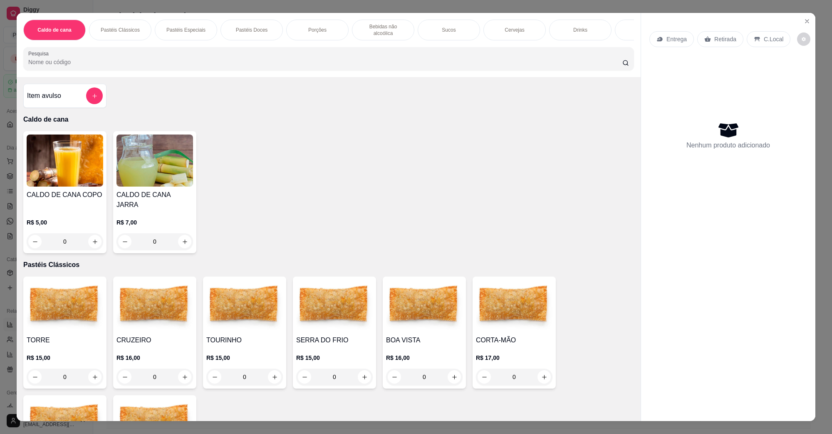
click at [130, 21] on div "Pastéis Clássicos" at bounding box center [120, 30] width 62 height 21
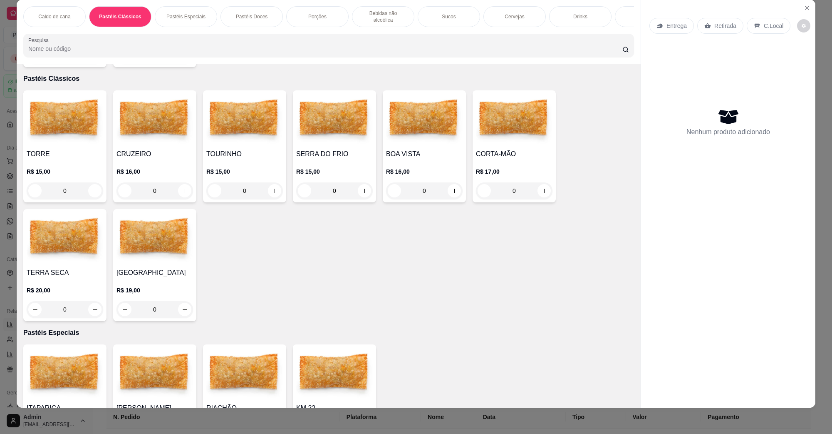
click at [66, 6] on div "Caldo de cana" at bounding box center [54, 16] width 62 height 21
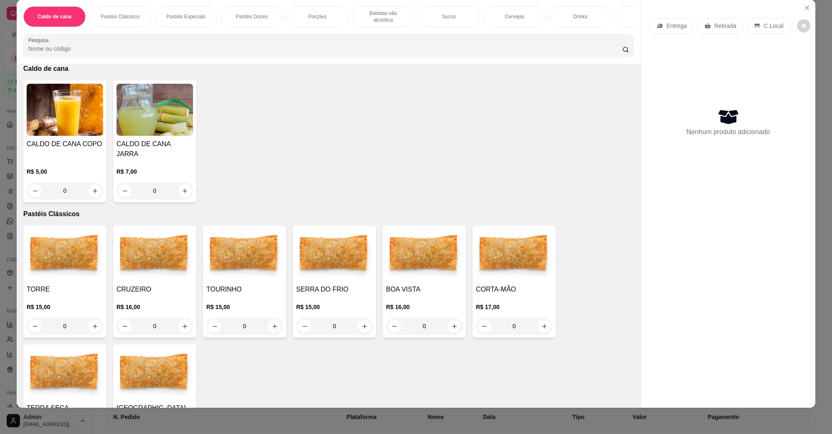
click at [216, 90] on div "CALDO DE CANA COPO R$ 5,00 0 CALDO DE CANA JARRA R$ 7,00 0" at bounding box center [328, 141] width 611 height 122
click at [298, 133] on div "CALDO DE CANA COPO R$ 5,00 0 CALDO DE CANA JARRA R$ 7,00 0" at bounding box center [328, 141] width 611 height 122
click at [486, 111] on div "CALDO DE CANA COPO R$ 5,00 0 CALDO DE CANA JARRA R$ 7,00 0" at bounding box center [328, 141] width 611 height 122
click at [704, 165] on div "Nenhum produto adicionado" at bounding box center [729, 121] width 158 height 163
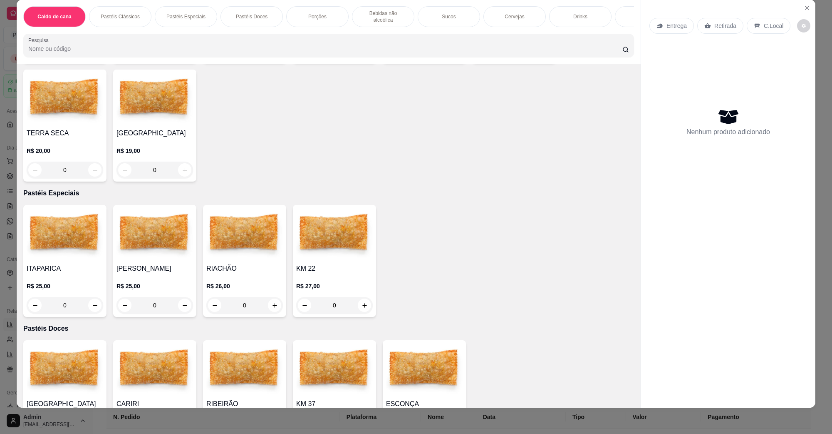
scroll to position [572, 0]
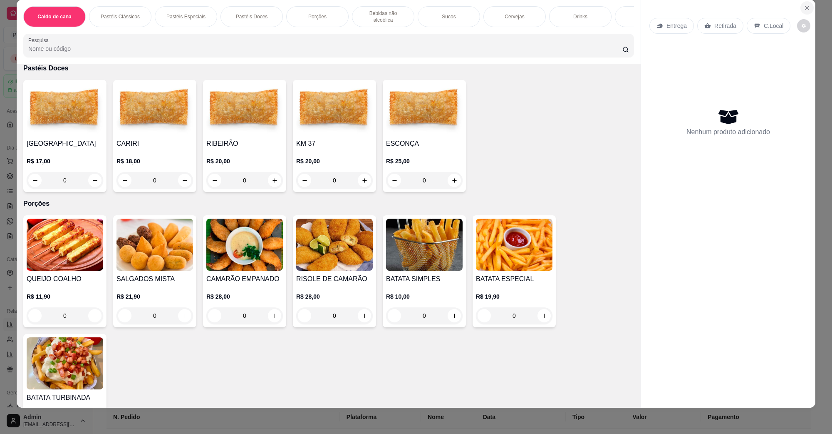
click at [804, 3] on button "Close" at bounding box center [807, 7] width 13 height 13
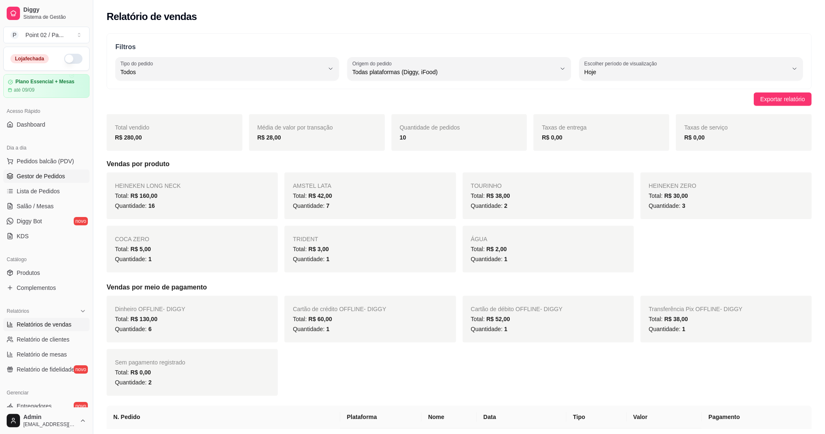
click at [50, 177] on span "Gestor de Pedidos" at bounding box center [41, 176] width 48 height 8
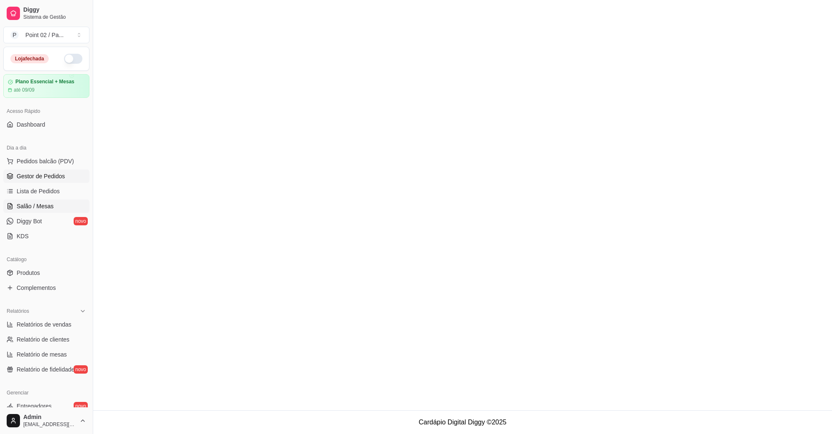
click at [38, 204] on span "Salão / Mesas" at bounding box center [35, 206] width 37 height 8
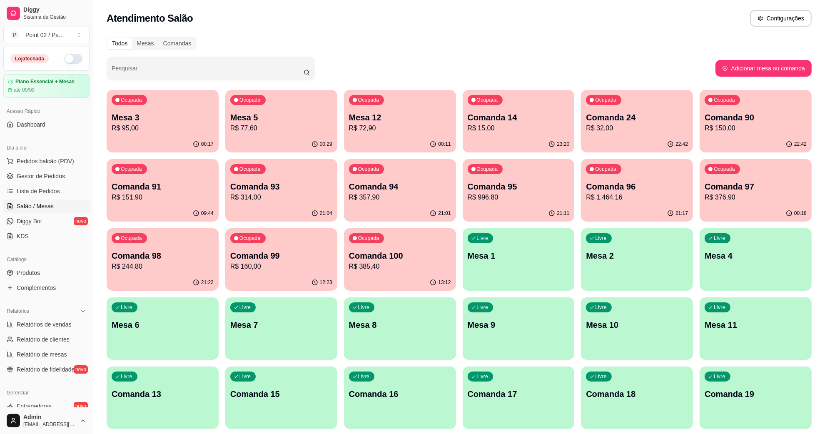
click at [180, 138] on div "00:17" at bounding box center [163, 144] width 112 height 16
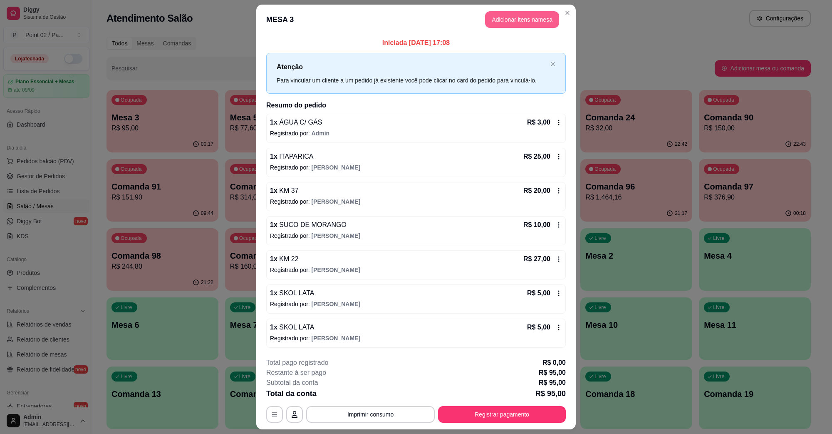
click at [505, 24] on button "Adicionar itens na mesa" at bounding box center [522, 19] width 74 height 17
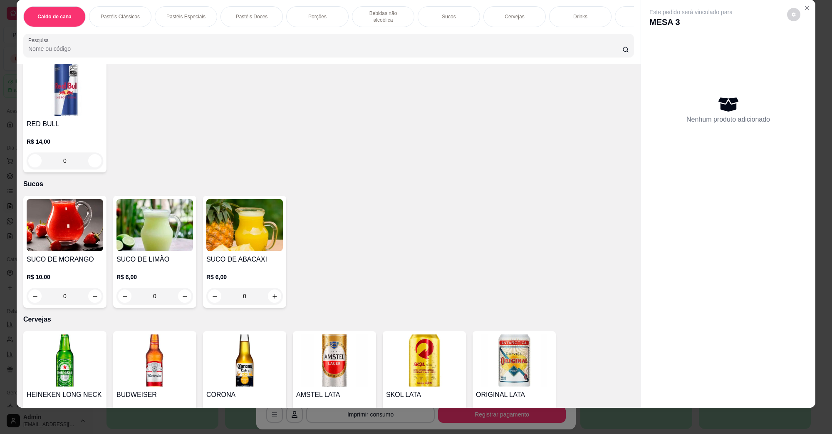
scroll to position [1353, 0]
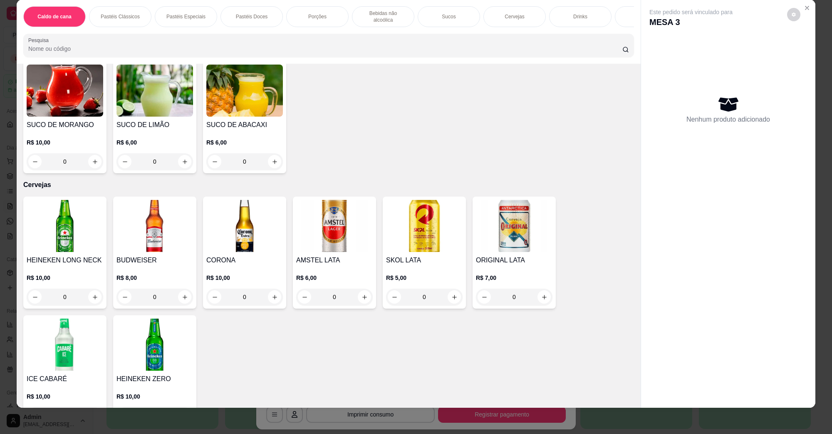
click at [72, 107] on img at bounding box center [65, 91] width 77 height 52
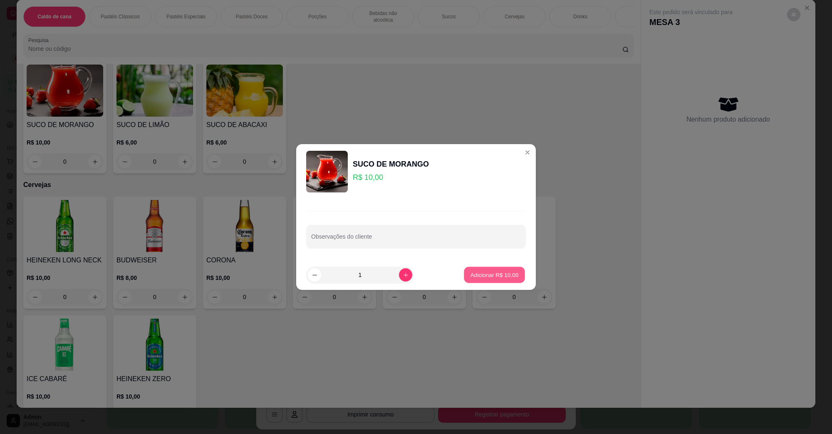
click at [489, 274] on p "Adicionar R$ 10,00" at bounding box center [495, 275] width 48 height 8
type input "1"
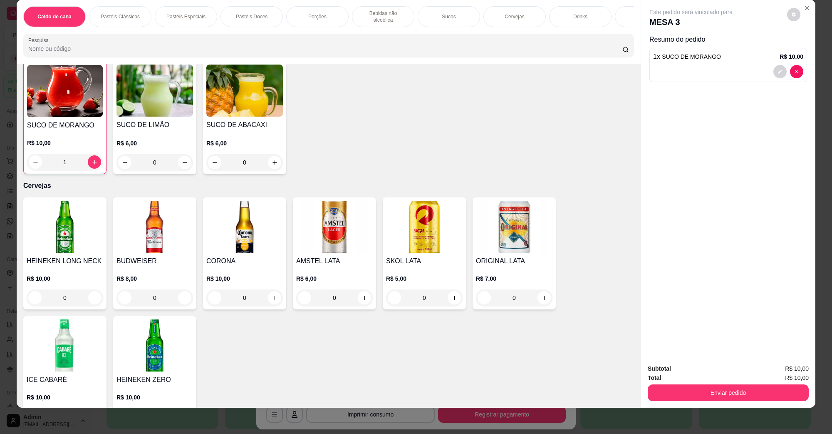
scroll to position [1353, 0]
click at [689, 387] on button "Enviar pedido" at bounding box center [728, 392] width 161 height 17
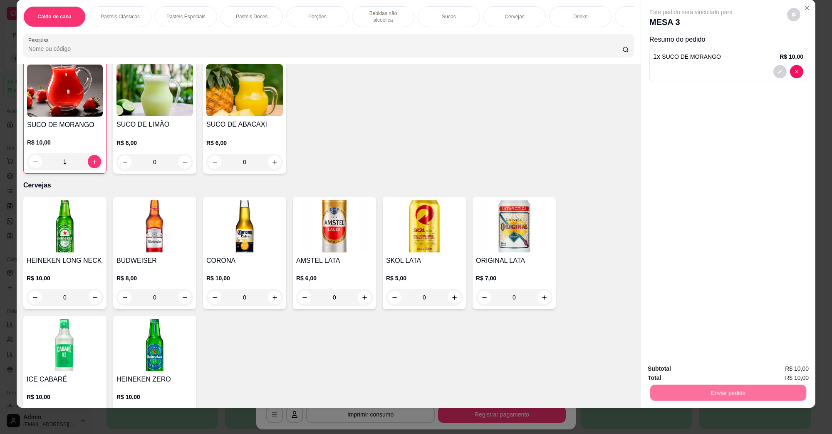
click at [696, 379] on button "Não registrar e enviar pedido" at bounding box center [700, 372] width 87 height 16
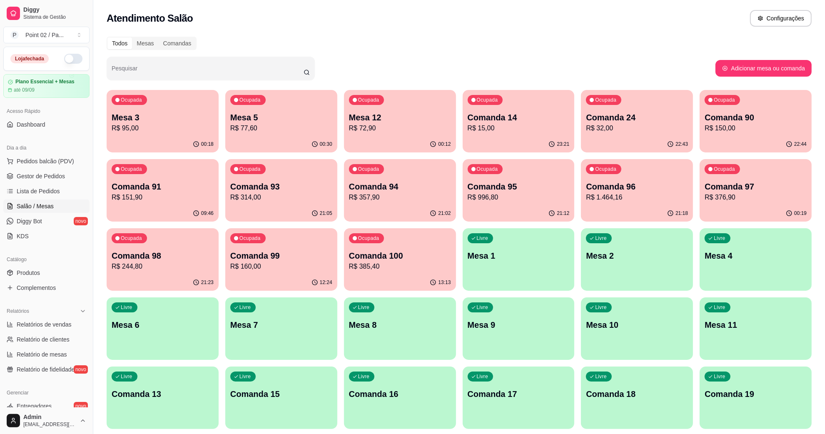
click at [404, 107] on div "Ocupada Mesa 12 R$ 72,90" at bounding box center [400, 113] width 112 height 46
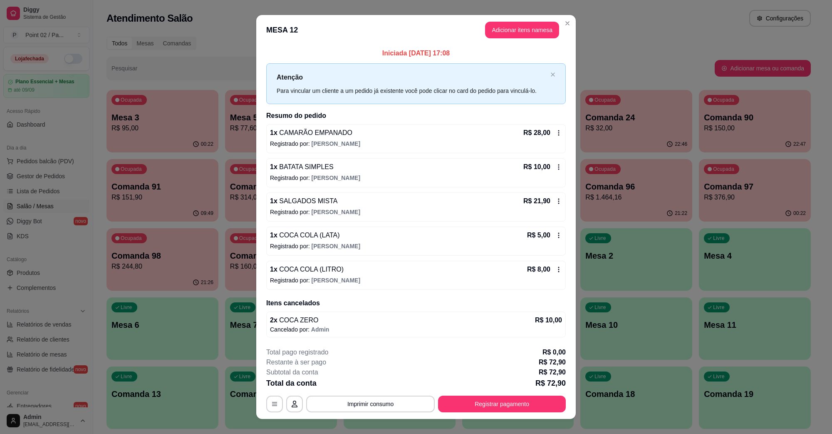
click at [318, 275] on div "1 x COCA COLA (LITRO) R$ 8,00 Registrado por: [PERSON_NAME]" at bounding box center [416, 275] width 300 height 29
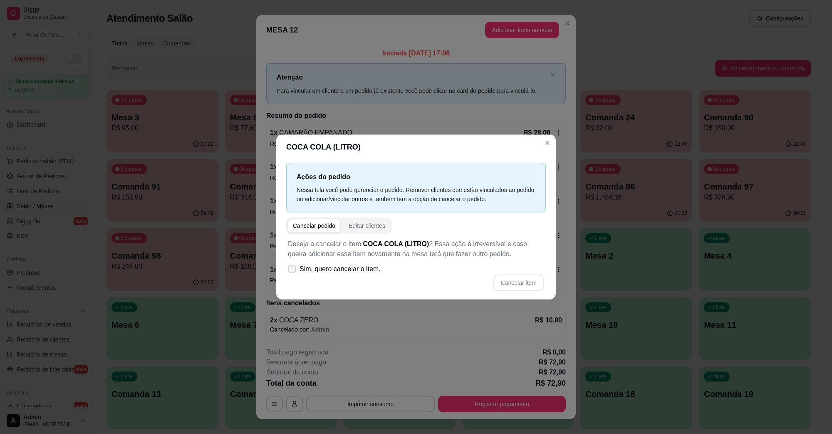
click at [343, 265] on span "Sim, quero cancelar o item." at bounding box center [340, 269] width 81 height 10
click at [293, 271] on input "Sim, quero cancelar o item." at bounding box center [290, 273] width 5 height 5
checkbox input "true"
click at [497, 280] on button "Cancelar item" at bounding box center [519, 282] width 51 height 17
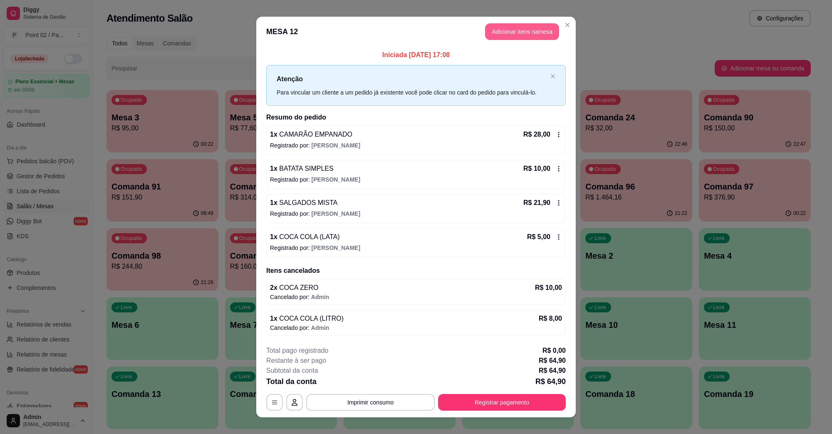
click at [522, 39] on button "Adicionar itens na mesa" at bounding box center [522, 31] width 74 height 17
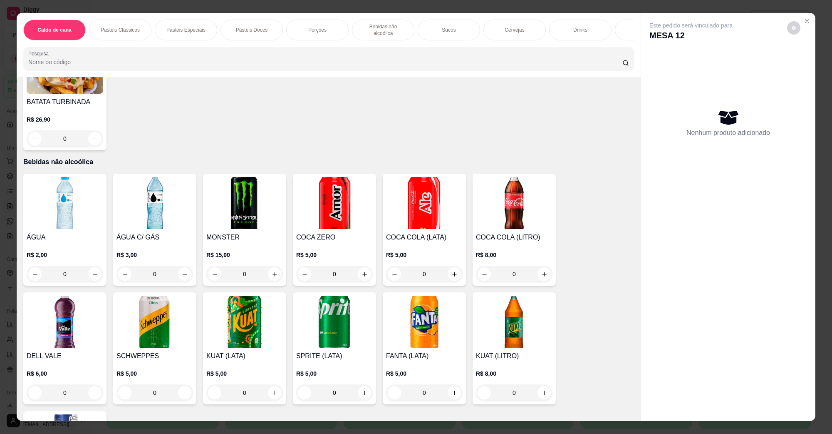
scroll to position [884, 0]
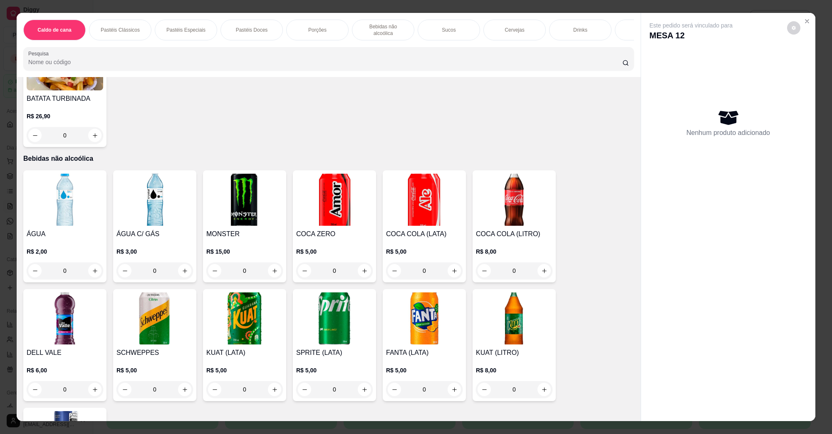
click at [342, 192] on img at bounding box center [334, 200] width 77 height 52
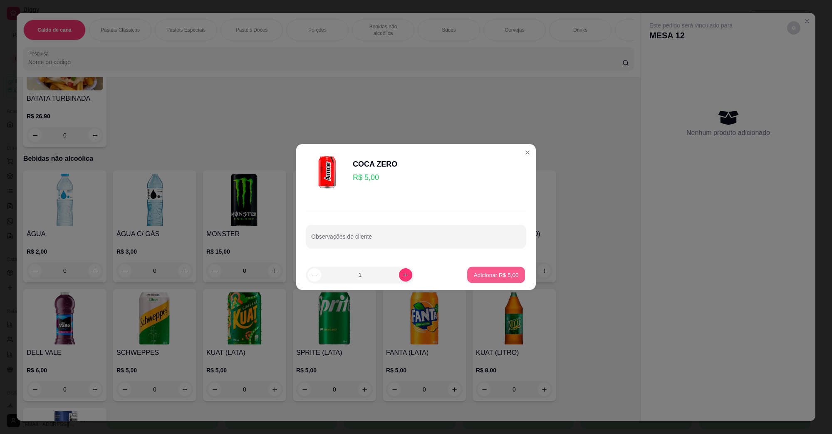
click at [491, 273] on p "Adicionar R$ 5,00" at bounding box center [496, 275] width 45 height 8
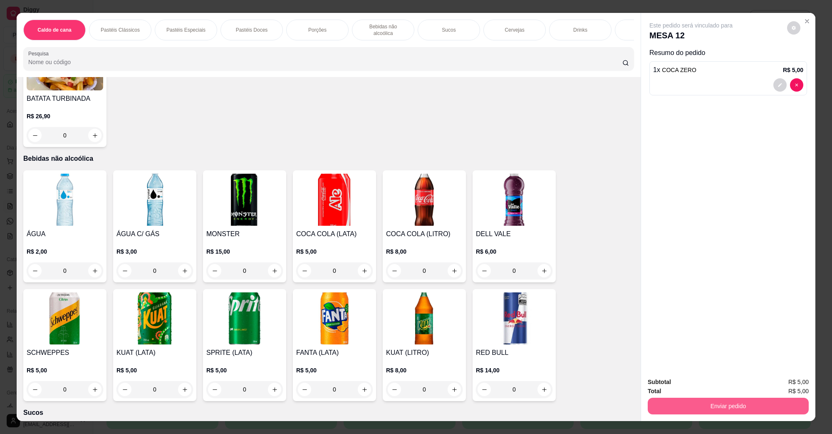
click at [660, 400] on button "Enviar pedido" at bounding box center [728, 405] width 161 height 17
click at [668, 374] on div "Deseja registrar o cliente que fez esse pedido? Essa é uma forma de identificar…" at bounding box center [724, 376] width 142 height 36
click at [669, 385] on button "Não registrar e enviar pedido" at bounding box center [700, 386] width 87 height 16
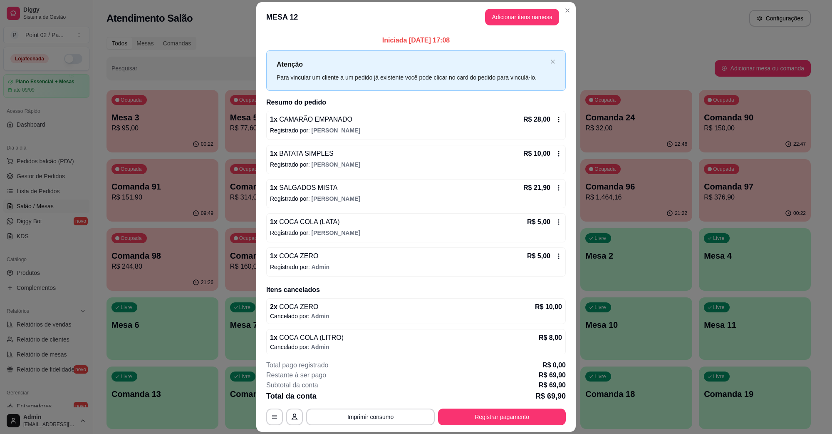
scroll to position [5, 0]
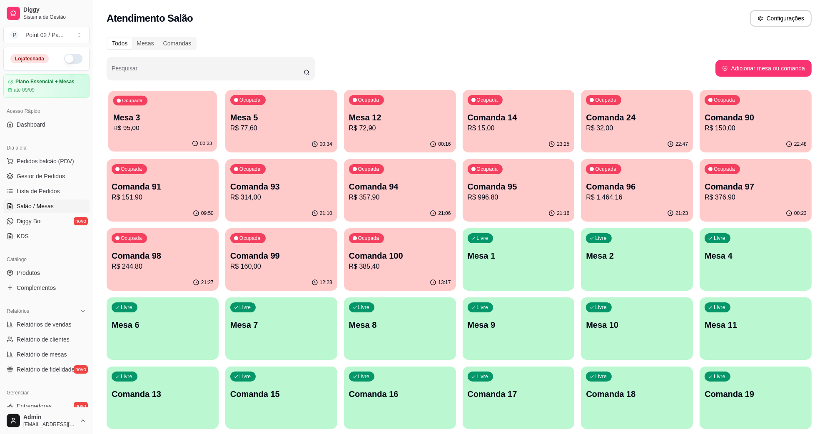
click at [194, 139] on div "00:23" at bounding box center [162, 144] width 109 height 16
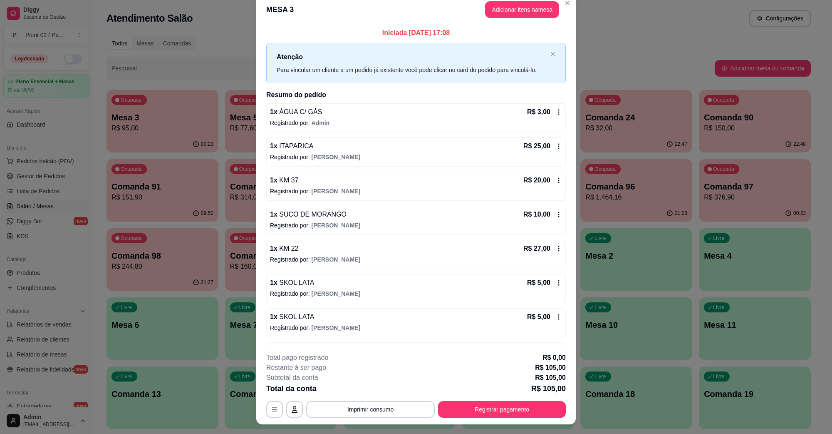
scroll to position [0, 0]
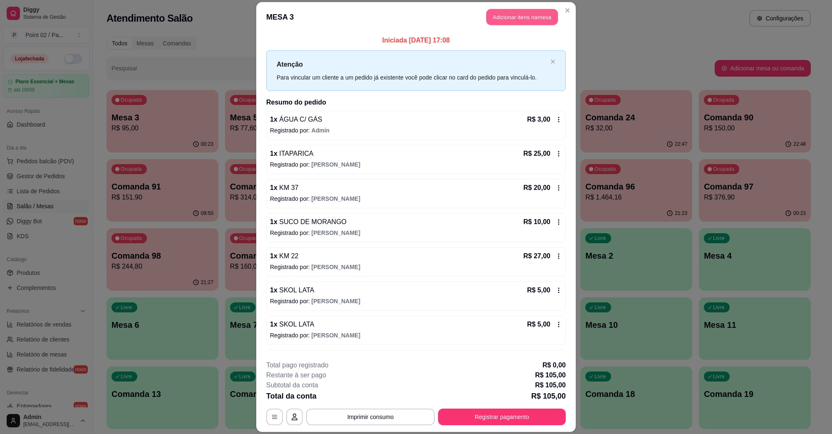
click at [522, 18] on button "Adicionar itens na mesa" at bounding box center [523, 17] width 72 height 16
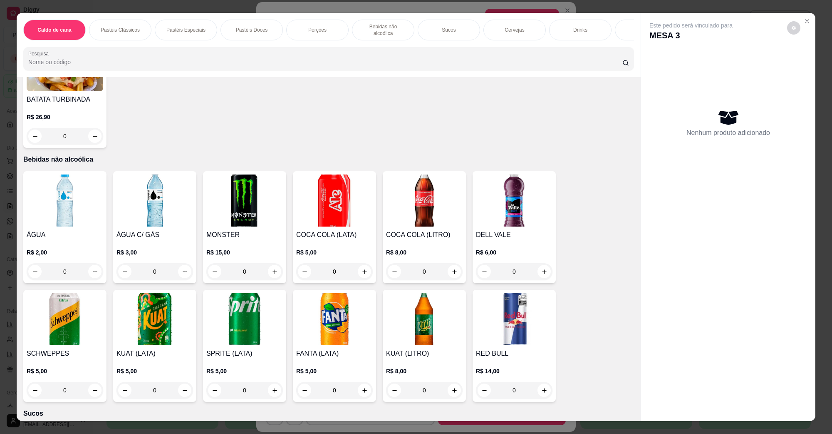
scroll to position [884, 0]
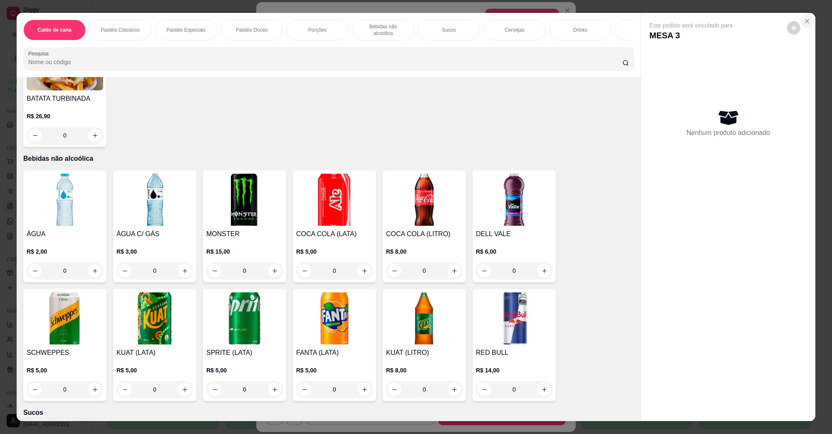
click at [801, 19] on button "Close" at bounding box center [807, 21] width 13 height 13
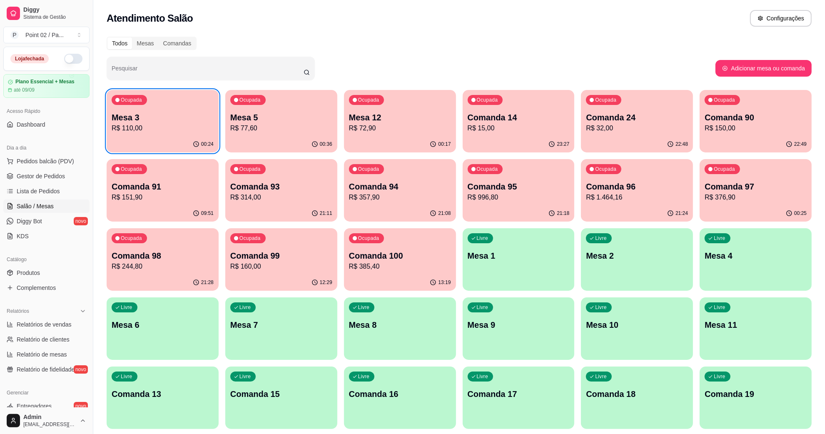
click at [188, 124] on p "R$ 110,00" at bounding box center [163, 128] width 102 height 10
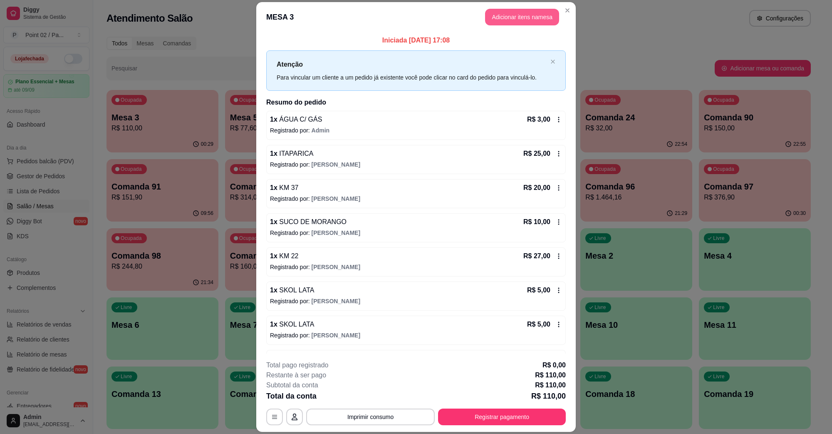
click at [513, 22] on button "Adicionar itens na mesa" at bounding box center [522, 17] width 74 height 17
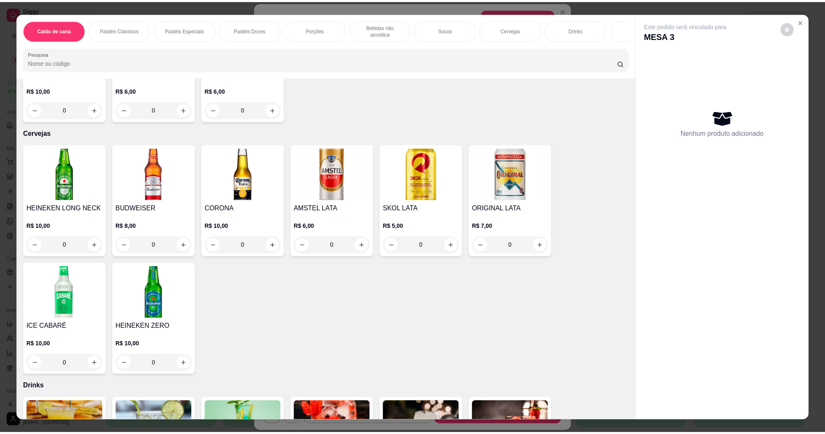
scroll to position [1353, 0]
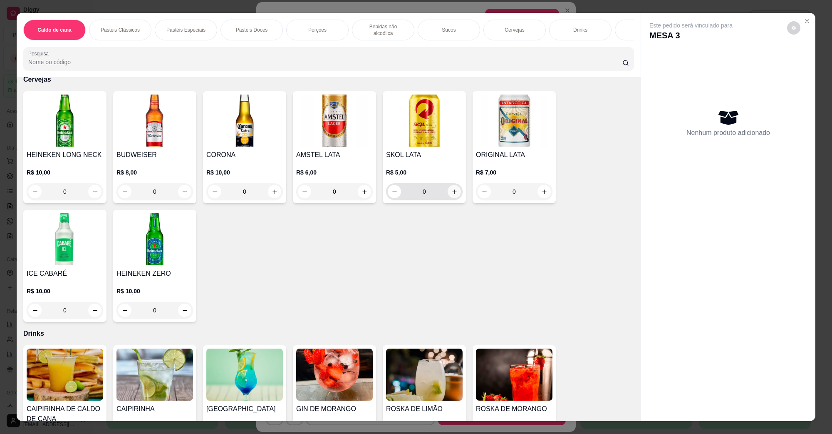
click at [452, 189] on icon "increase-product-quantity" at bounding box center [455, 192] width 6 height 6
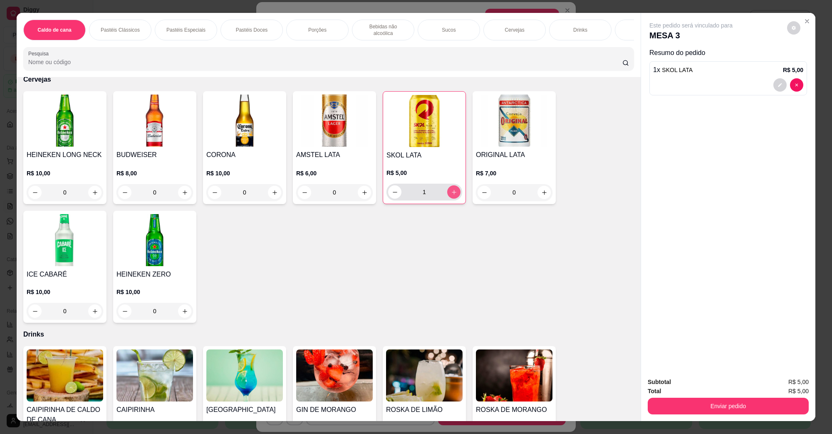
click at [452, 189] on icon "increase-product-quantity" at bounding box center [454, 192] width 6 height 6
type input "2"
drag, startPoint x: 680, startPoint y: 396, endPoint x: 681, endPoint y: 402, distance: 6.0
click at [681, 397] on div "Enviar pedido" at bounding box center [728, 404] width 161 height 19
click at [681, 402] on button "Enviar pedido" at bounding box center [728, 405] width 161 height 17
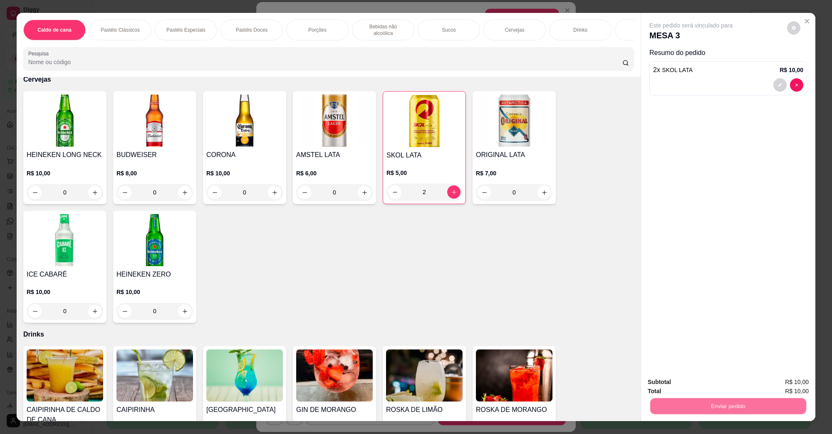
click at [690, 381] on button "Não registrar e enviar pedido" at bounding box center [700, 386] width 87 height 16
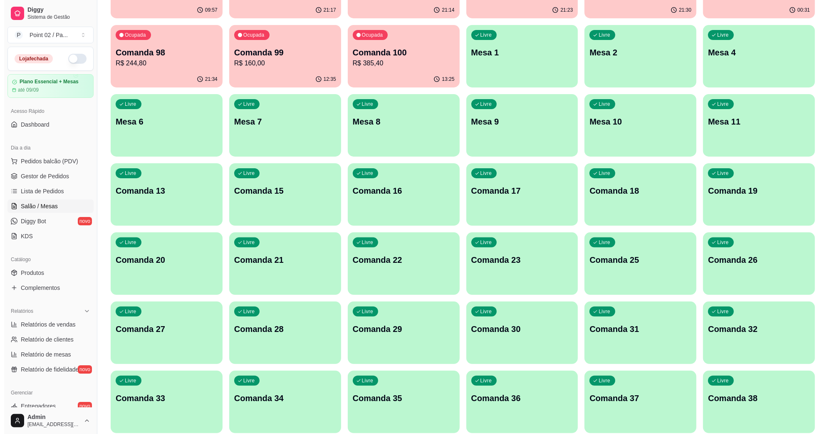
scroll to position [0, 0]
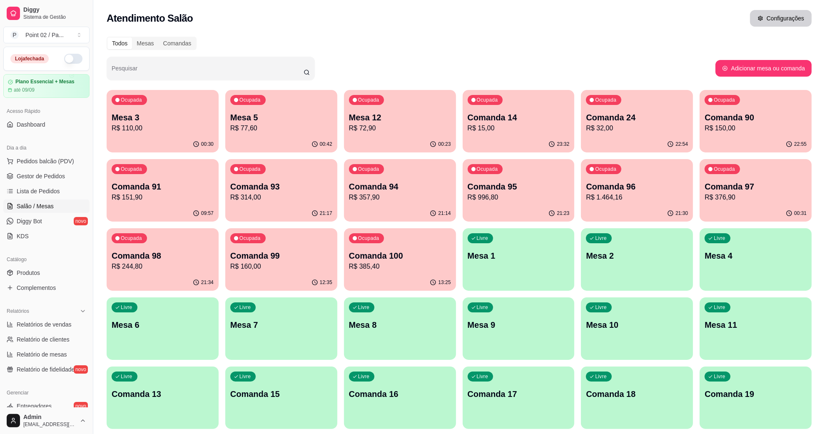
click at [779, 19] on button "Configurações" at bounding box center [781, 18] width 62 height 17
click at [186, 128] on p "R$ 110,00" at bounding box center [163, 128] width 102 height 10
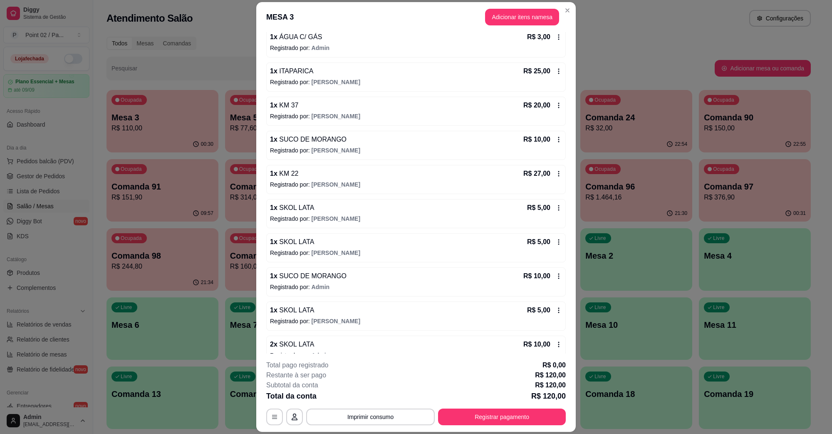
scroll to position [99, 0]
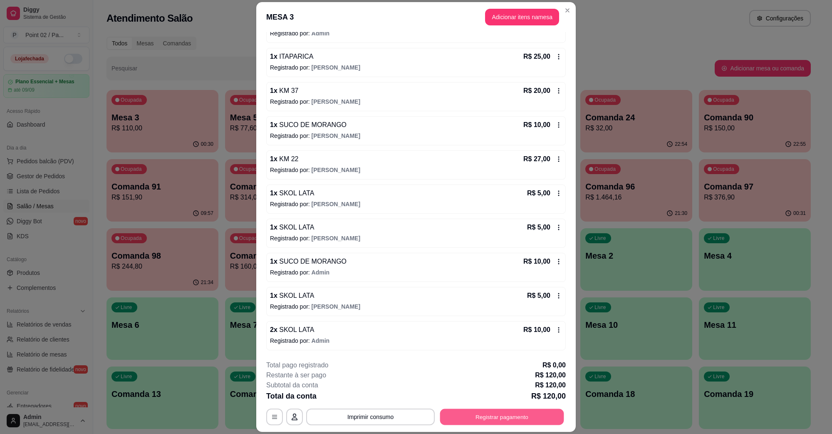
click at [486, 420] on button "Registrar pagamento" at bounding box center [502, 416] width 124 height 16
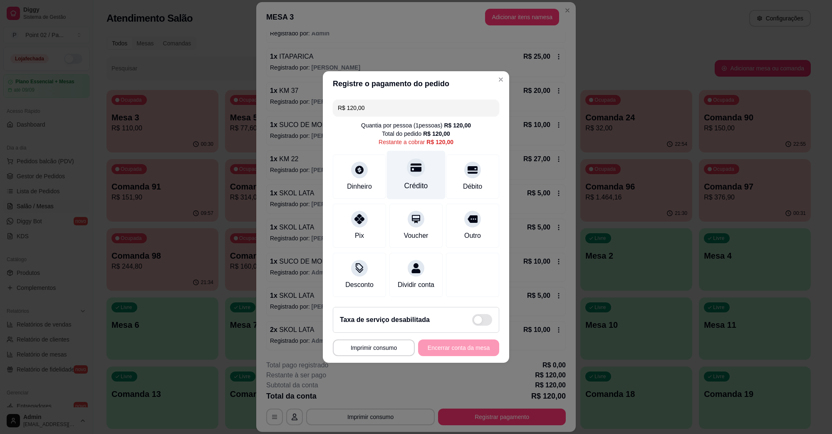
click at [422, 168] on div "Crédito" at bounding box center [416, 175] width 59 height 49
type input "R$ 0,00"
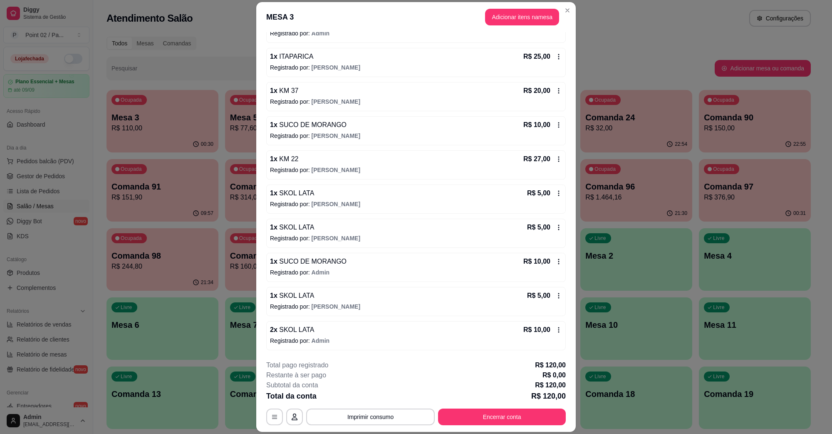
click at [517, 406] on div "**********" at bounding box center [416, 392] width 300 height 65
click at [510, 414] on button "Encerrar conta" at bounding box center [502, 416] width 124 height 16
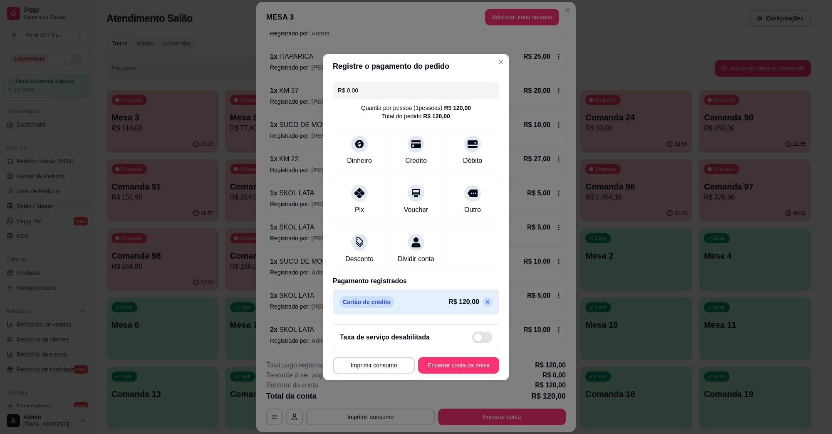
click at [484, 307] on div "R$ 120,00" at bounding box center [471, 302] width 44 height 10
click at [484, 305] on icon at bounding box center [487, 301] width 7 height 7
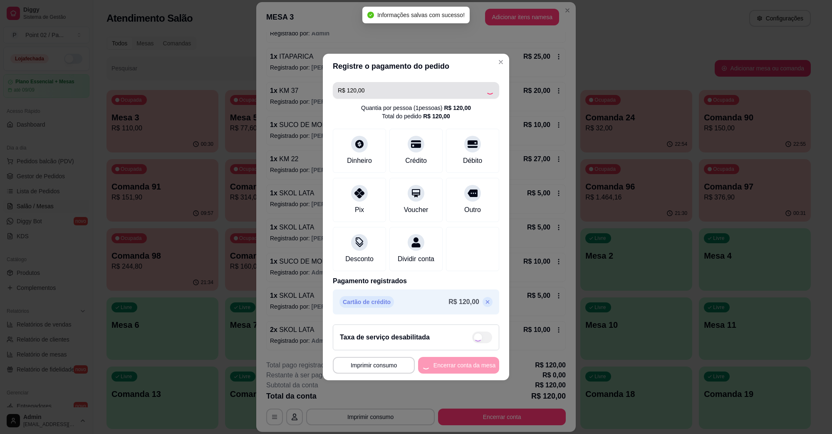
click at [449, 90] on div "R$ 120,00 Quantia por pessoa ( 1 pessoas) R$ 120,00 Total do pedido R$ 120,00 D…" at bounding box center [416, 198] width 186 height 239
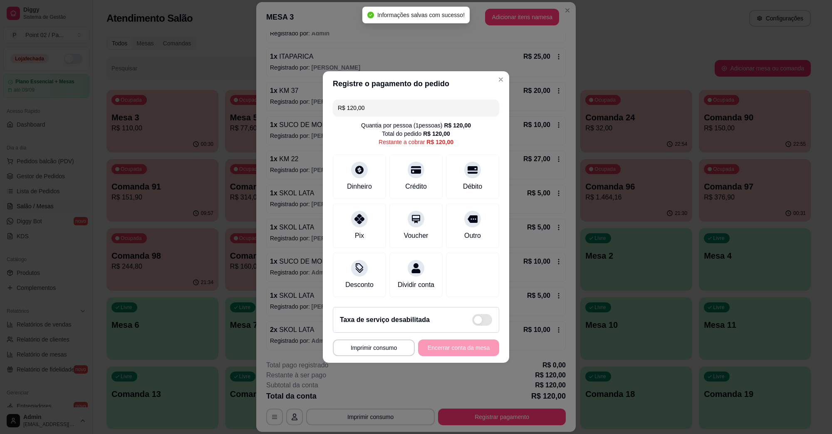
click at [426, 99] on input "R$ 120,00" at bounding box center [416, 107] width 156 height 17
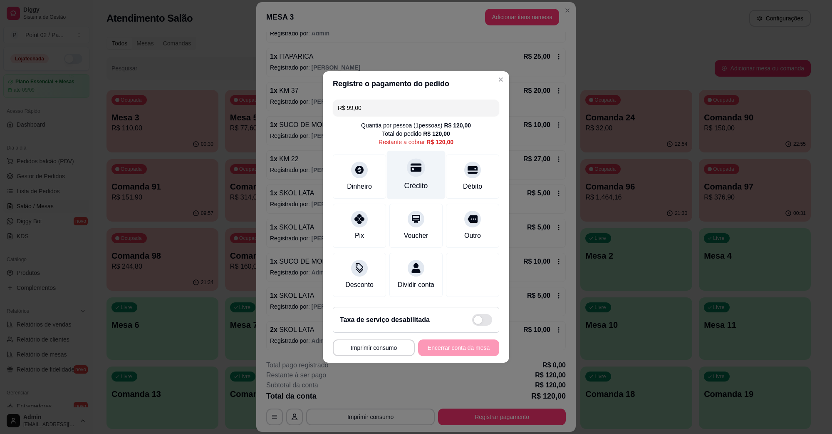
click at [423, 171] on div "Crédito" at bounding box center [416, 175] width 59 height 49
type input "R$ 21,00"
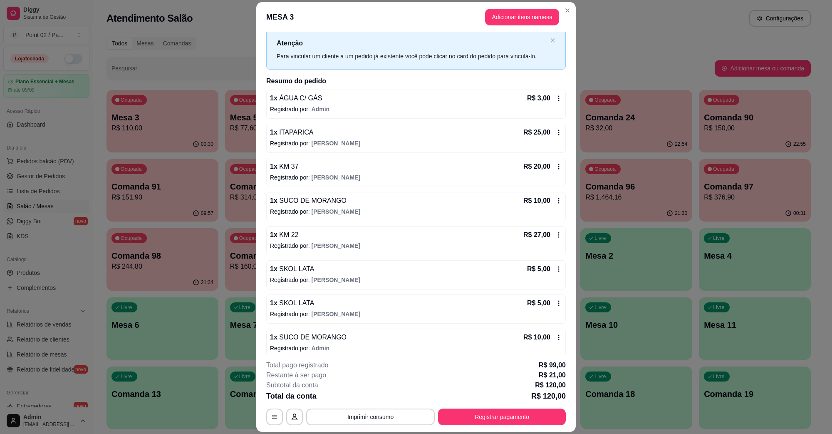
scroll to position [0, 0]
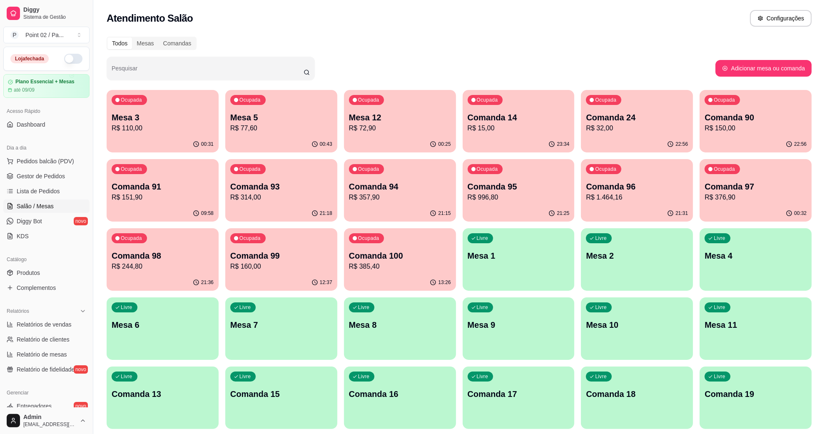
click at [412, 140] on div "00:25" at bounding box center [400, 144] width 112 height 16
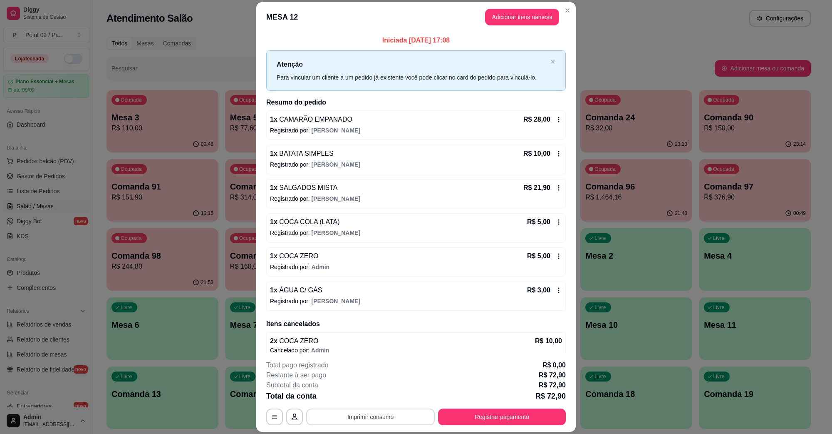
click at [392, 410] on button "Imprimir consumo" at bounding box center [370, 416] width 129 height 17
click at [375, 402] on button "IMPRESSORA" at bounding box center [369, 397] width 58 height 13
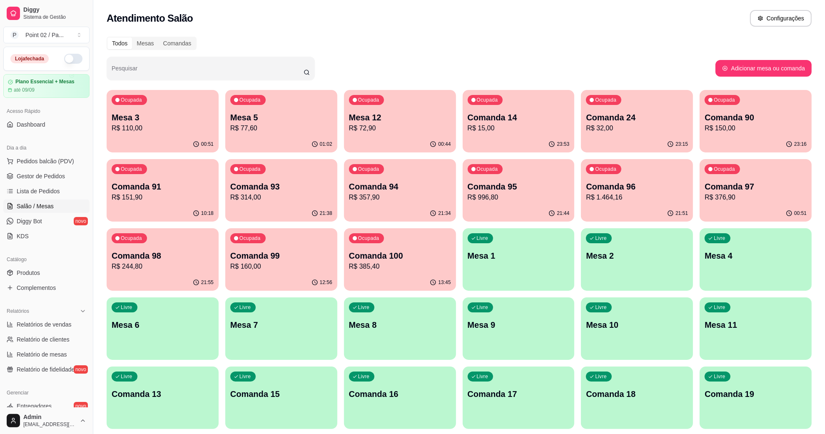
click at [611, 304] on div "Livre Mesa 10" at bounding box center [637, 323] width 112 height 52
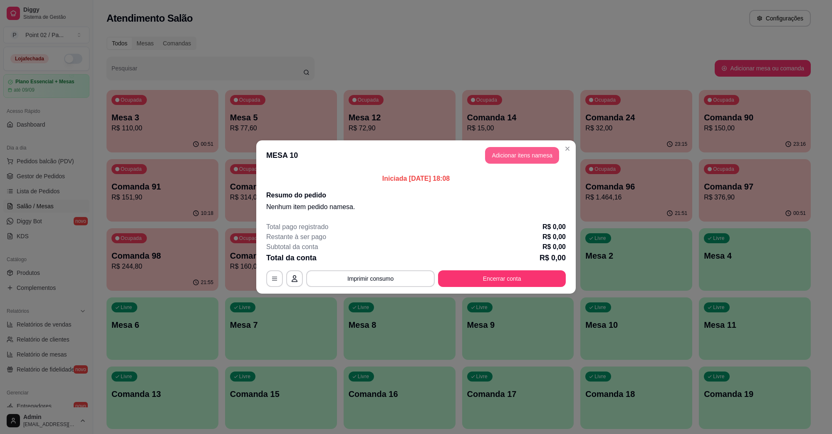
click at [502, 152] on button "Adicionar itens na mesa" at bounding box center [522, 155] width 74 height 17
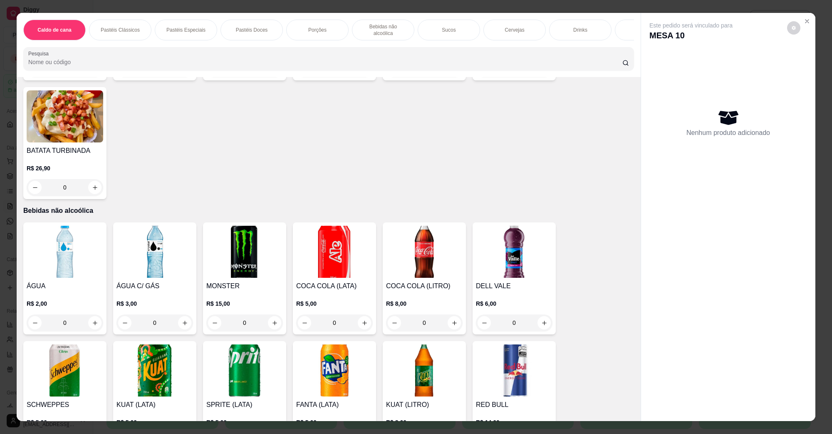
scroll to position [572, 0]
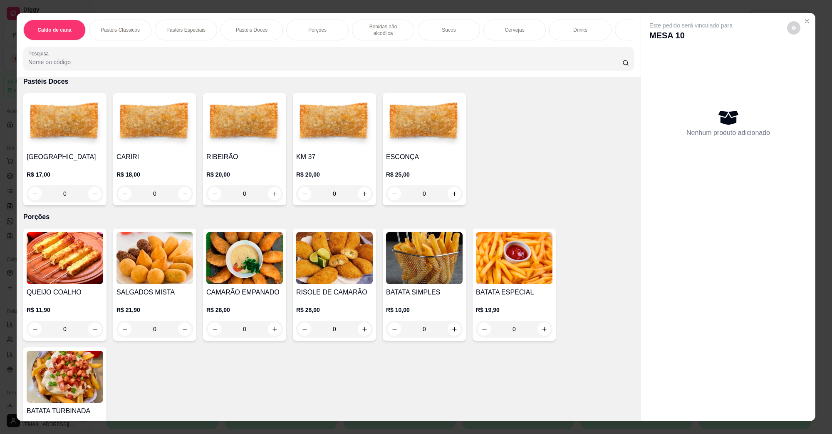
click at [251, 248] on img at bounding box center [244, 258] width 77 height 52
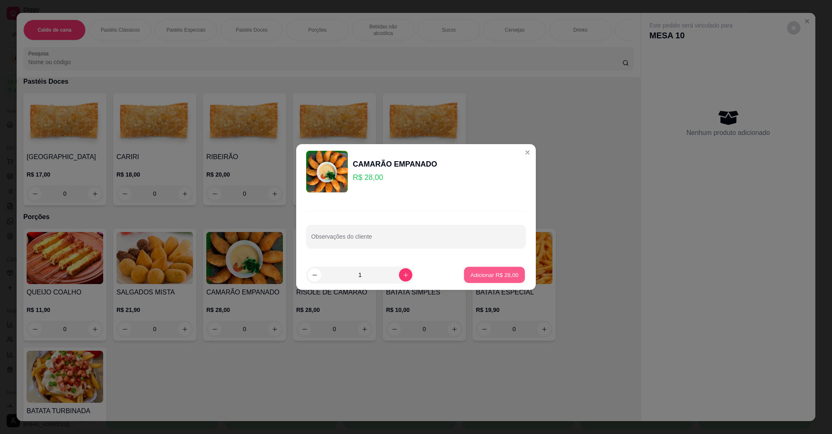
click at [479, 273] on p "Adicionar R$ 28,00" at bounding box center [495, 275] width 48 height 8
type input "1"
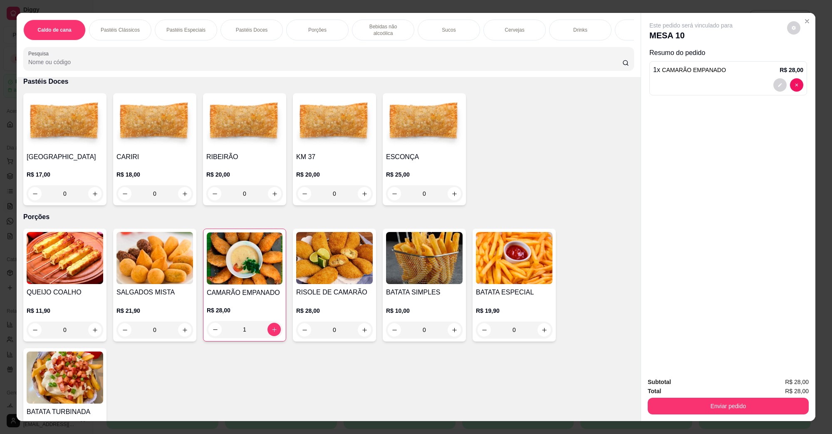
click at [75, 358] on img at bounding box center [65, 377] width 77 height 52
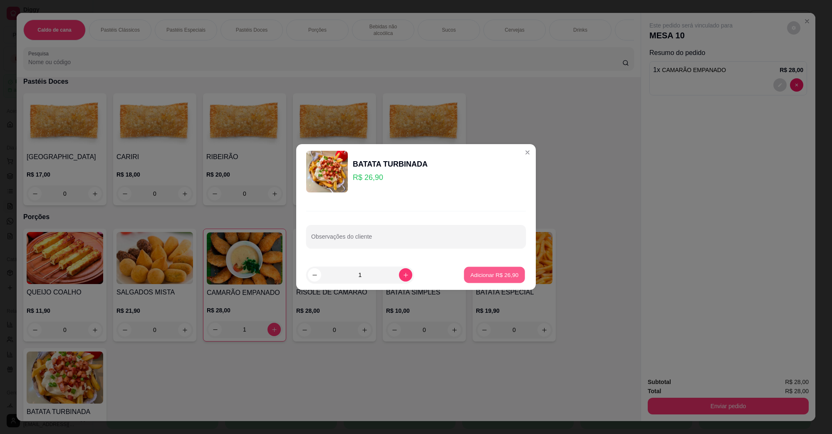
click at [489, 276] on p "Adicionar R$ 26,90" at bounding box center [495, 275] width 48 height 8
type input "1"
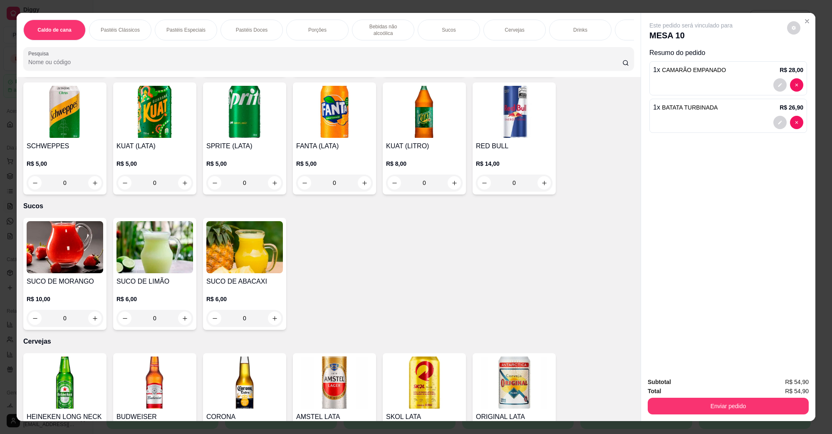
scroll to position [1301, 0]
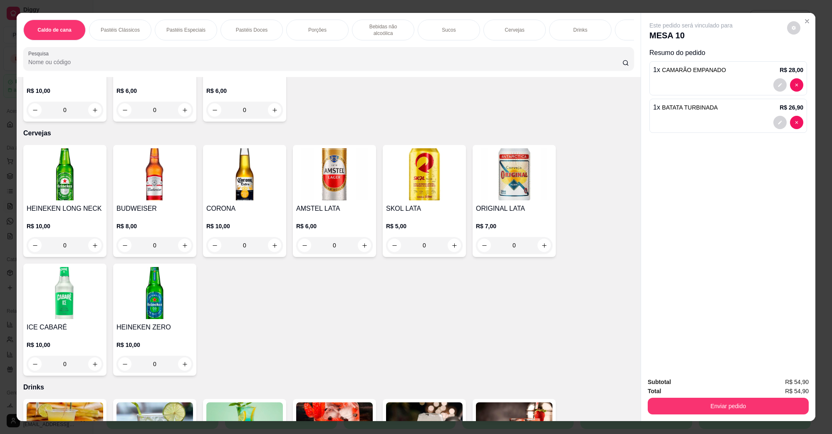
click at [153, 288] on img at bounding box center [155, 293] width 77 height 52
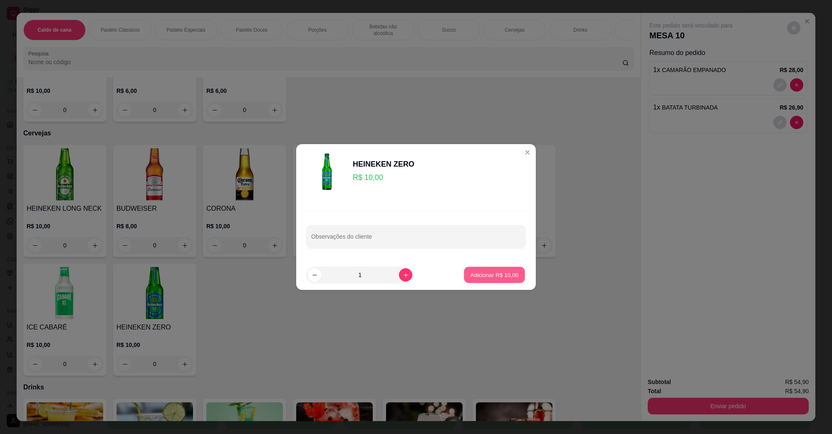
click at [471, 271] on p "Adicionar R$ 10,00" at bounding box center [495, 275] width 48 height 8
type input "1"
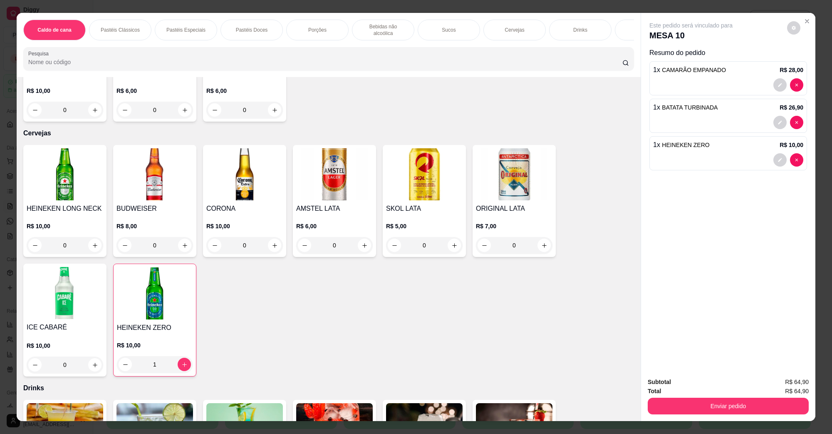
click at [675, 419] on div "Subtotal R$ 64,90 Total R$ 64,90 Enviar pedido" at bounding box center [728, 395] width 174 height 50
click at [680, 409] on button "Enviar pedido" at bounding box center [728, 405] width 161 height 17
click at [694, 390] on button "Não registrar e enviar pedido" at bounding box center [700, 386] width 87 height 16
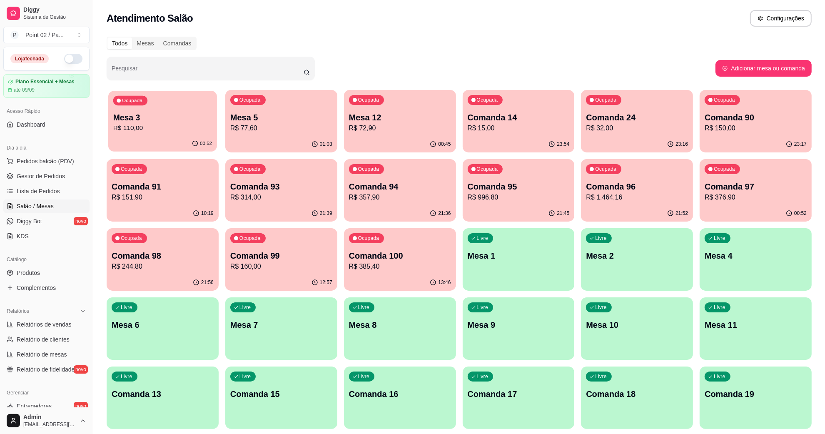
click at [178, 132] on p "R$ 110,00" at bounding box center [162, 128] width 99 height 10
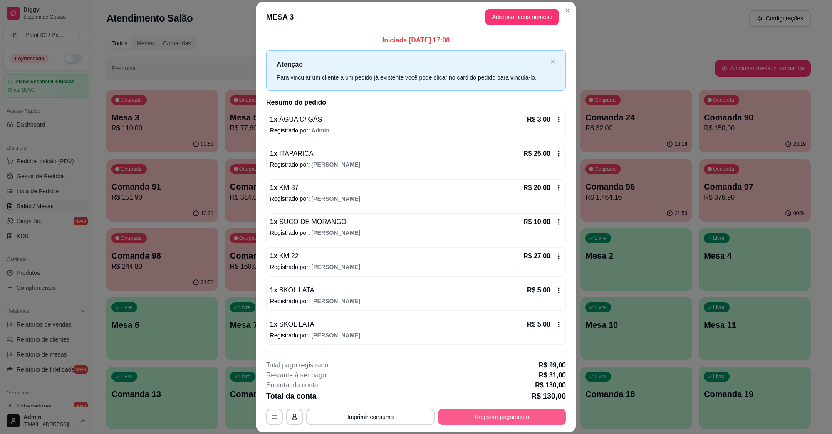
click at [475, 419] on button "Registrar pagamento" at bounding box center [502, 416] width 128 height 17
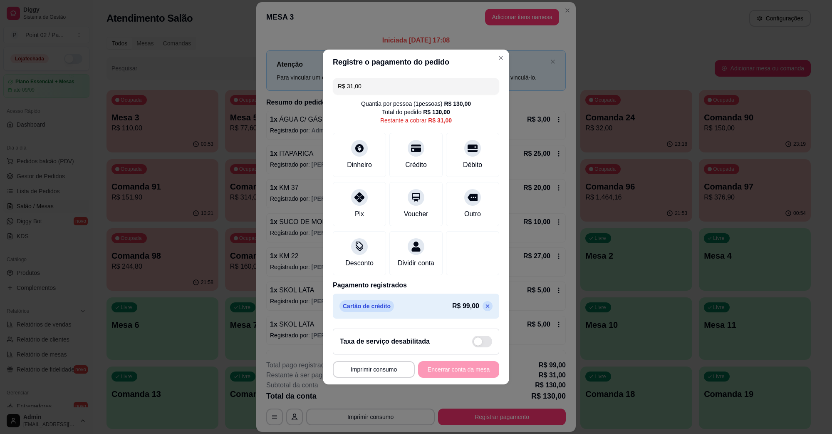
click at [394, 82] on input "R$ 31,00" at bounding box center [416, 86] width 156 height 17
click at [359, 146] on icon at bounding box center [359, 145] width 11 height 11
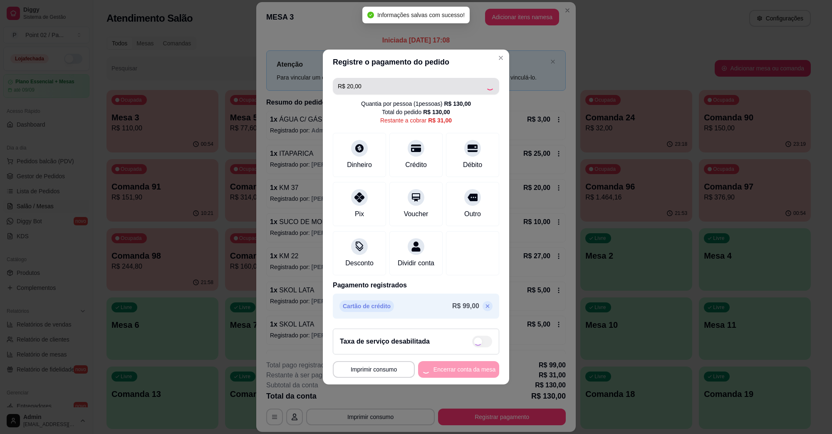
type input "R$ 11,00"
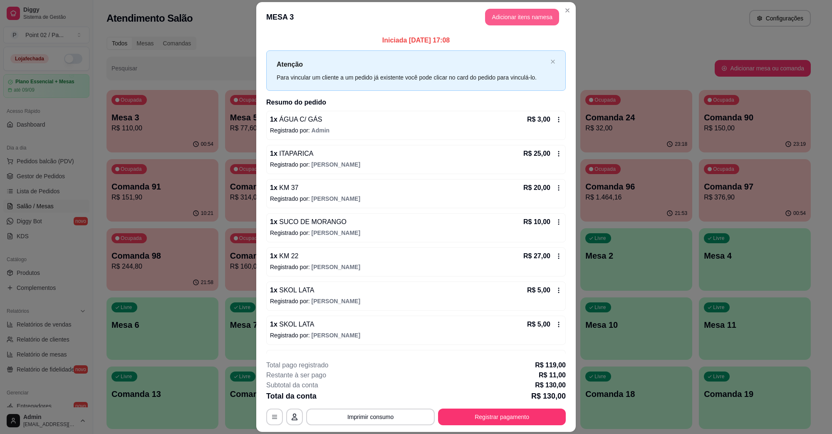
click at [502, 15] on button "Adicionar itens na mesa" at bounding box center [522, 17] width 74 height 17
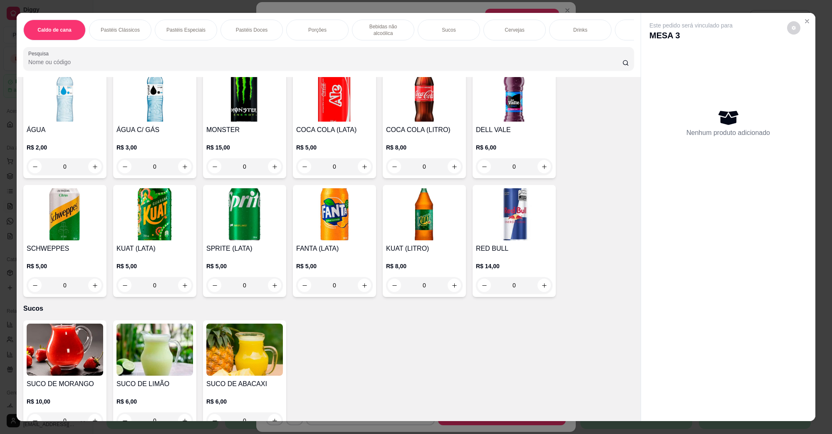
scroll to position [1249, 0]
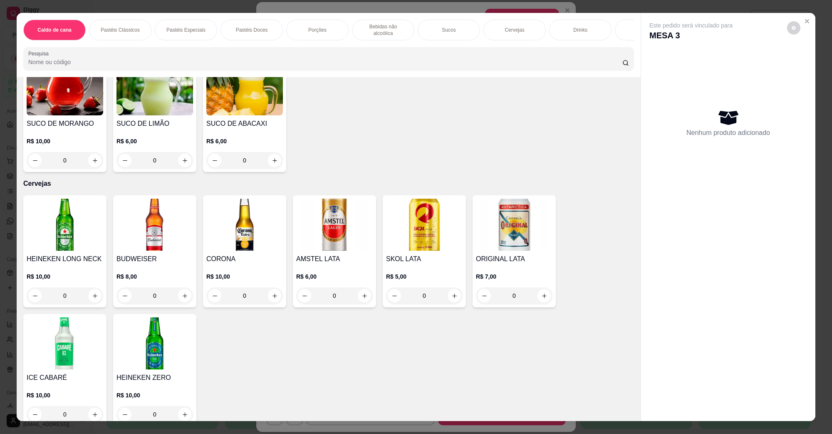
click at [448, 289] on button "increase-product-quantity" at bounding box center [454, 295] width 13 height 13
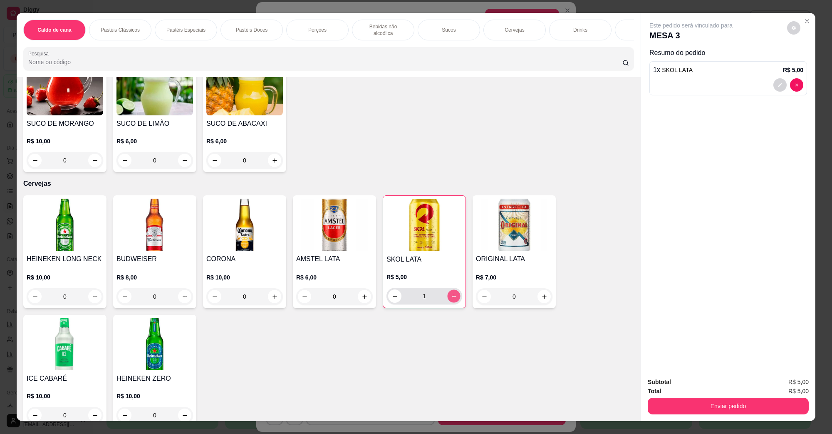
click at [452, 294] on icon "increase-product-quantity" at bounding box center [454, 296] width 4 height 4
type input "2"
click at [703, 406] on button "Enviar pedido" at bounding box center [728, 405] width 161 height 17
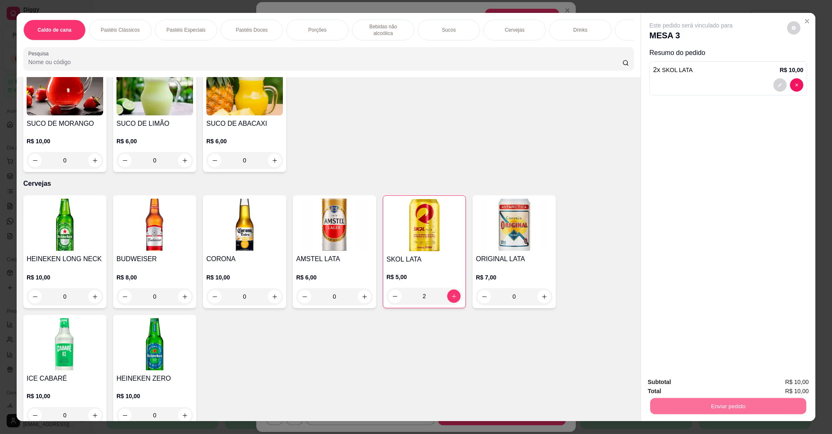
click at [695, 387] on button "Não registrar e enviar pedido" at bounding box center [700, 385] width 84 height 15
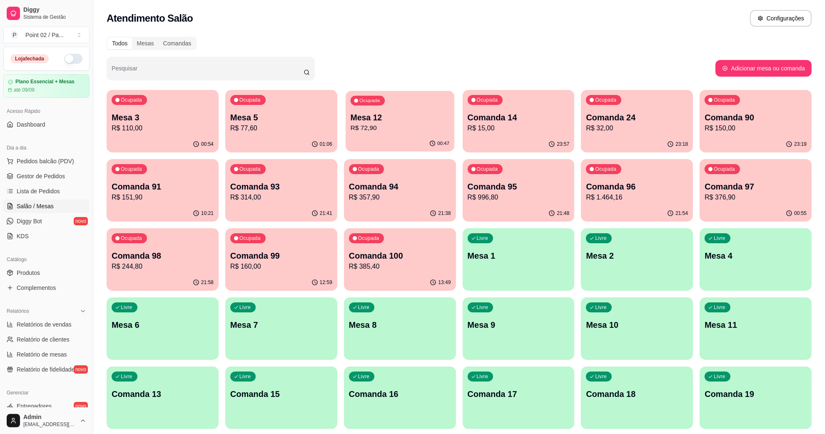
click at [425, 136] on div "Ocupada Mesa 12 R$ 72,90" at bounding box center [399, 113] width 109 height 45
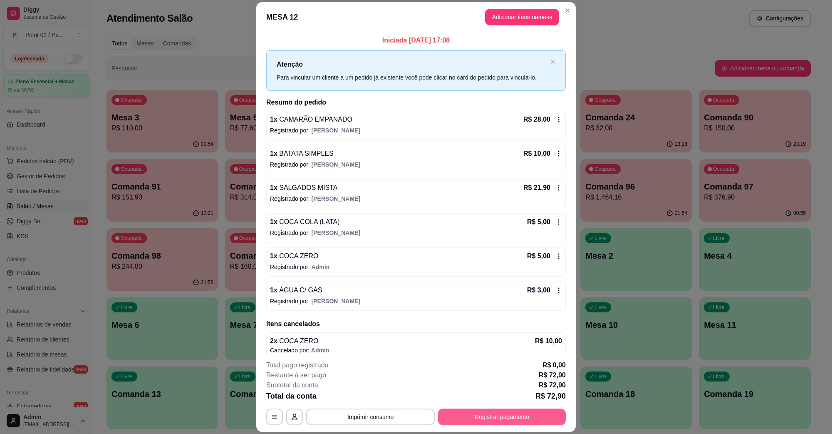
click at [499, 425] on footer "**********" at bounding box center [416, 392] width 320 height 78
click at [499, 421] on button "Registrar pagamento" at bounding box center [502, 416] width 124 height 16
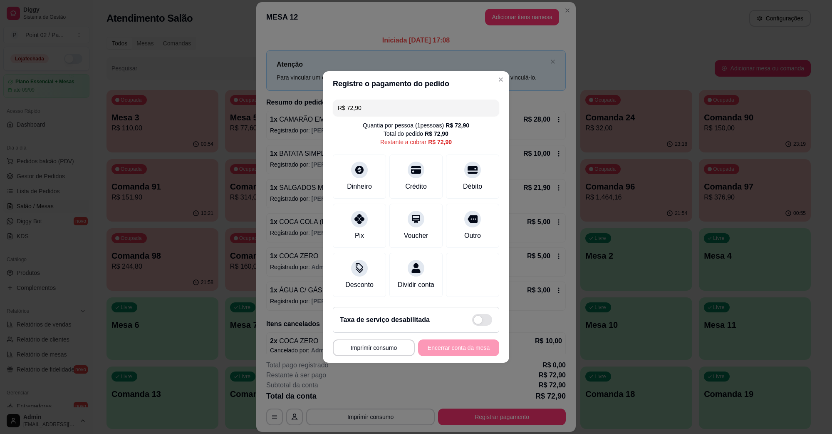
click at [391, 109] on input "R$ 72,90" at bounding box center [416, 107] width 156 height 17
click at [428, 176] on div "Crédito" at bounding box center [416, 175] width 59 height 49
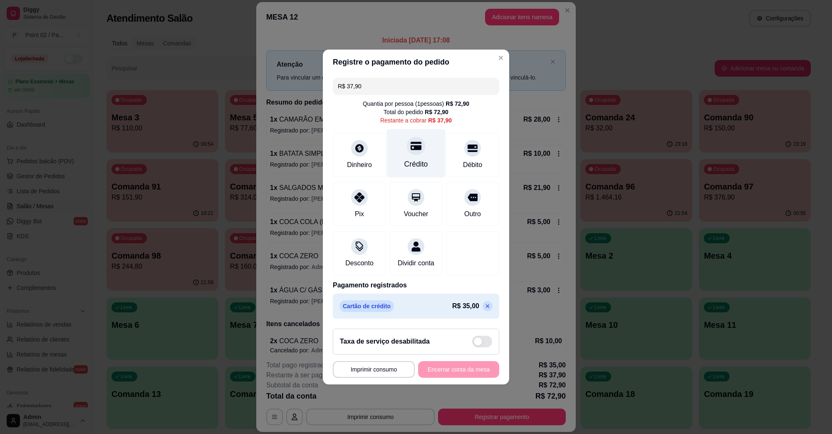
click at [405, 159] on div "Crédito" at bounding box center [417, 164] width 24 height 11
type input "R$ 0,00"
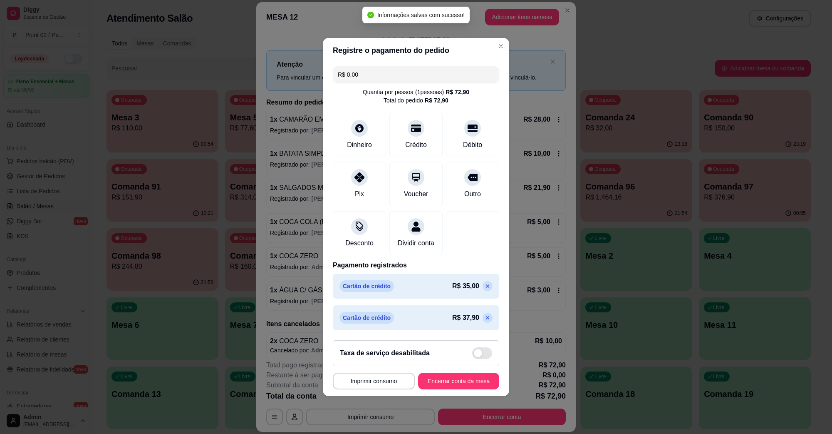
click at [462, 378] on footer "**********" at bounding box center [416, 364] width 186 height 62
click at [462, 380] on button "Encerrar conta da mesa" at bounding box center [459, 381] width 79 height 16
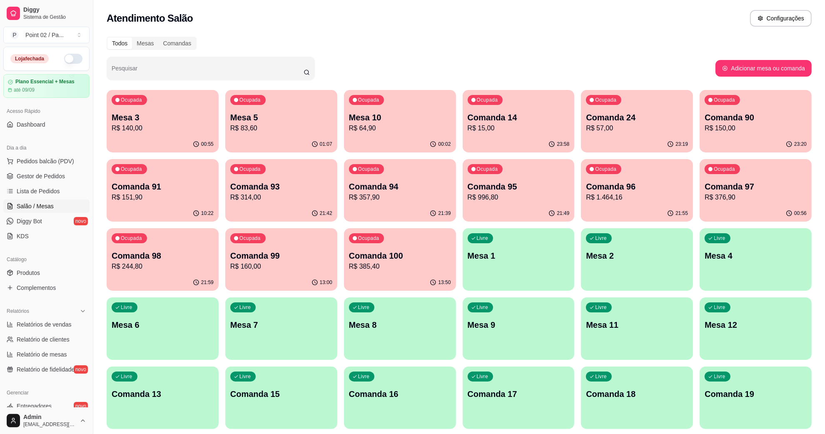
click at [280, 96] on div "Ocupada Mesa 5 R$ 83,60" at bounding box center [281, 113] width 112 height 46
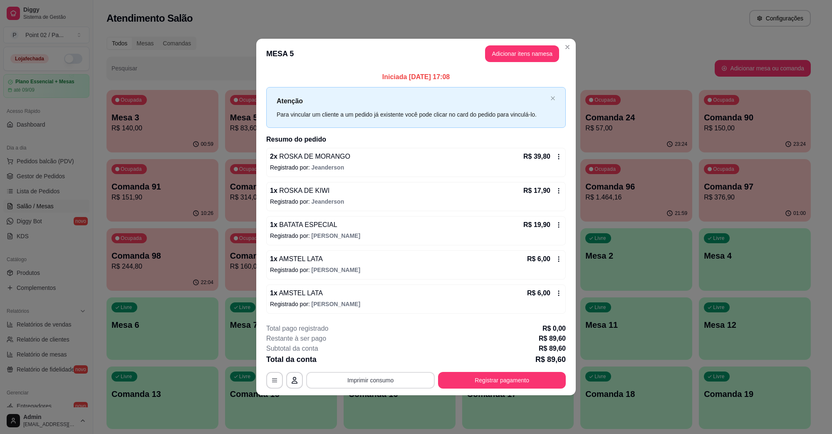
click at [399, 379] on button "Imprimir consumo" at bounding box center [370, 380] width 129 height 17
click at [392, 363] on button "IMPRESSORA" at bounding box center [373, 361] width 58 height 13
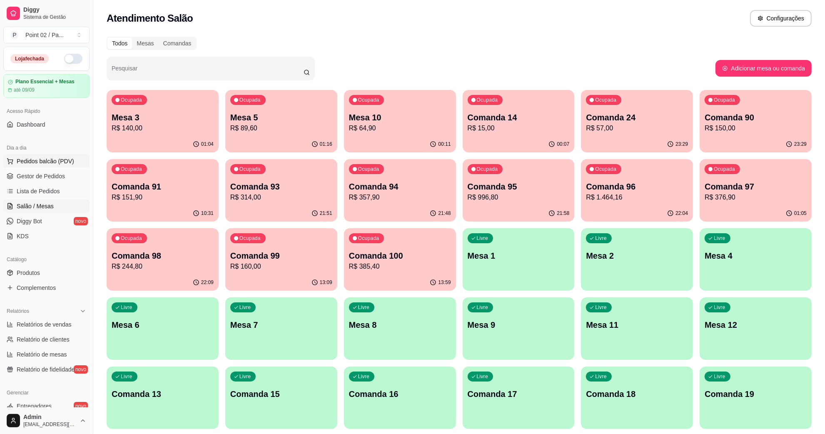
click at [55, 155] on button "Pedidos balcão (PDV)" at bounding box center [46, 160] width 86 height 13
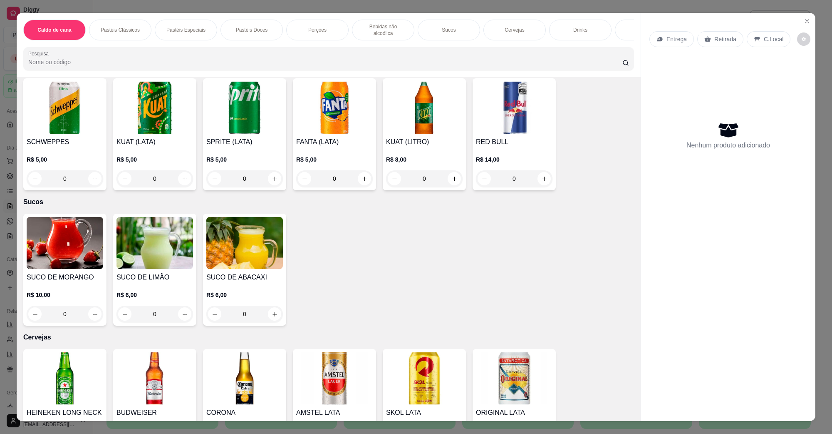
scroll to position [1009, 0]
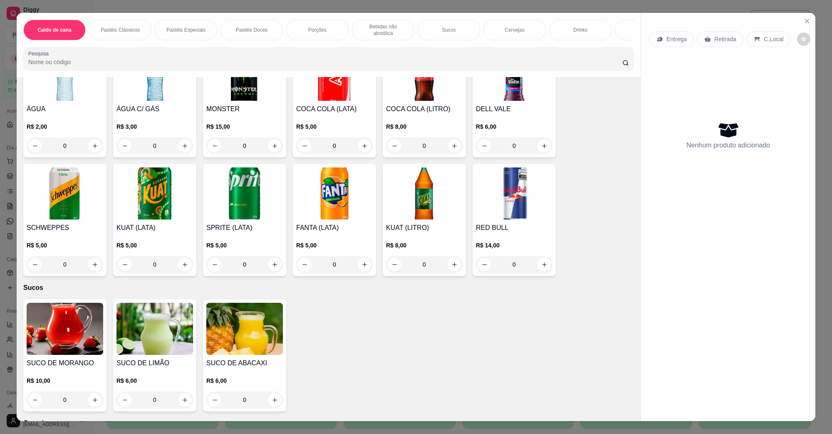
click at [405, 86] on img at bounding box center [424, 75] width 77 height 52
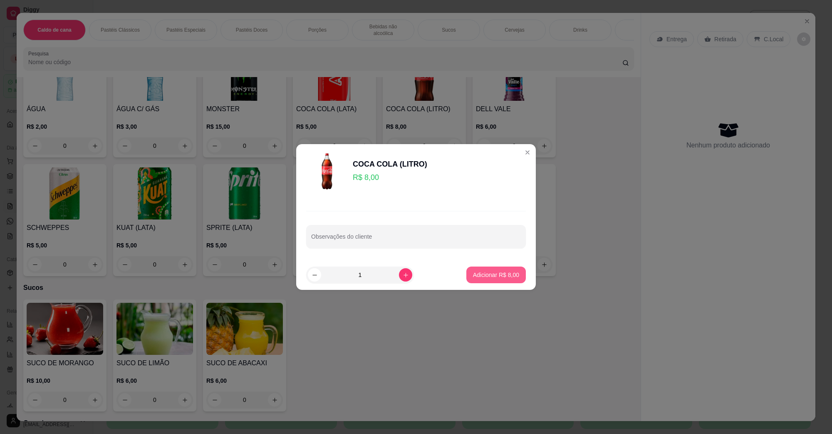
click at [488, 270] on button "Adicionar R$ 8,00" at bounding box center [497, 274] width 60 height 17
type input "1"
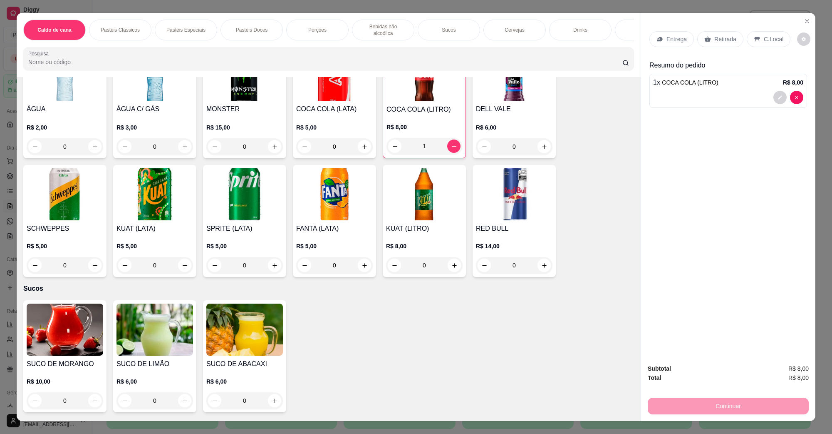
click at [775, 45] on div "C.Local" at bounding box center [769, 39] width 44 height 16
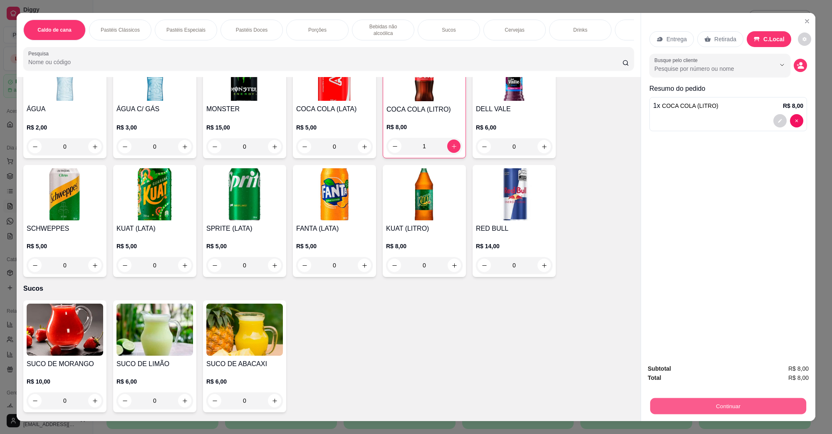
click at [679, 407] on button "Continuar" at bounding box center [729, 405] width 156 height 16
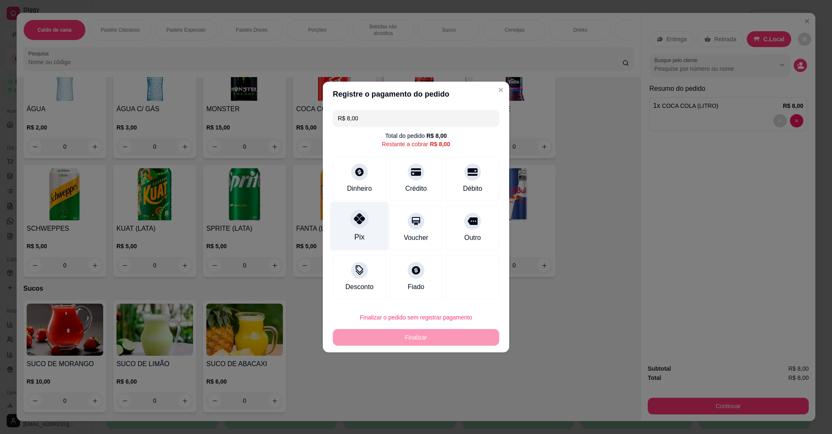
click at [351, 227] on div "Pix" at bounding box center [359, 226] width 59 height 49
type input "R$ 0,00"
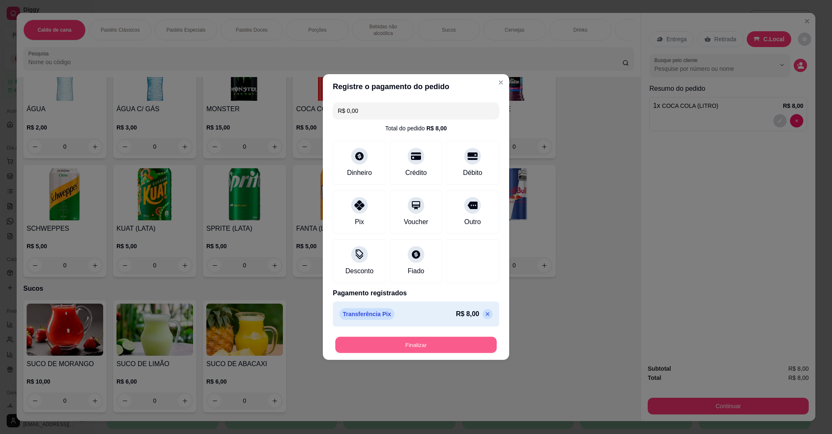
click at [417, 347] on button "Finalizar" at bounding box center [415, 345] width 161 height 16
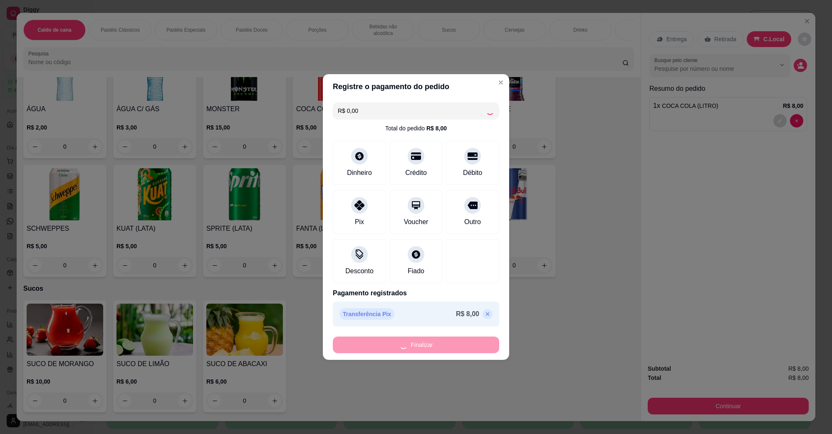
type input "0"
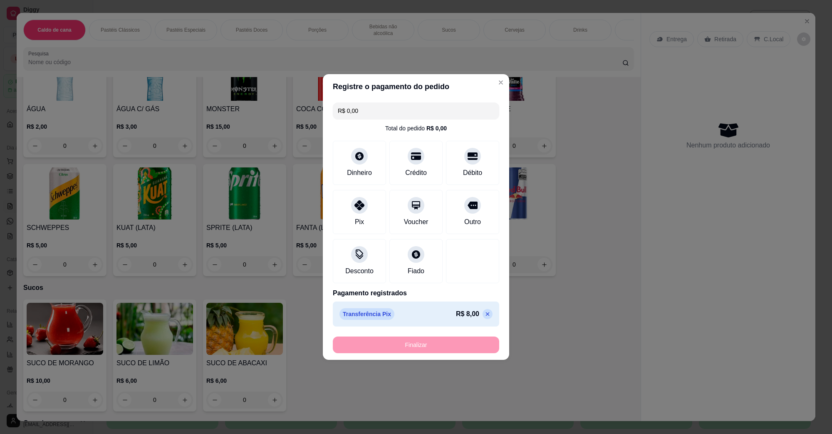
type input "-R$ 8,00"
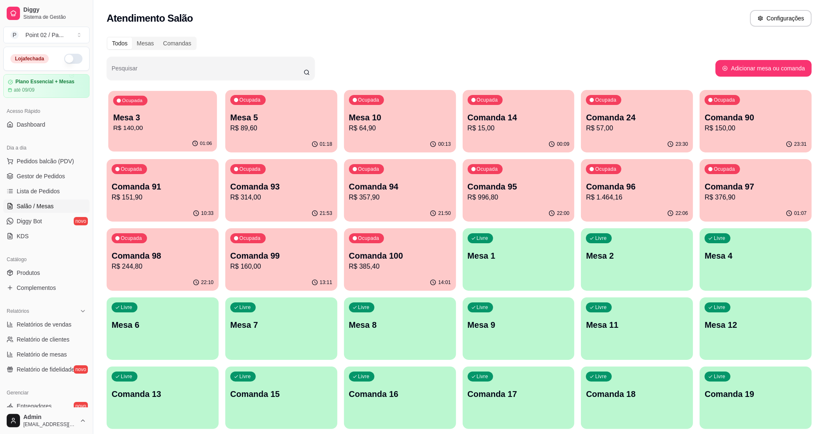
click at [188, 92] on div "Ocupada Mesa 3 R$ 140,00" at bounding box center [162, 113] width 109 height 45
click at [275, 119] on p "Mesa 5" at bounding box center [281, 118] width 102 height 12
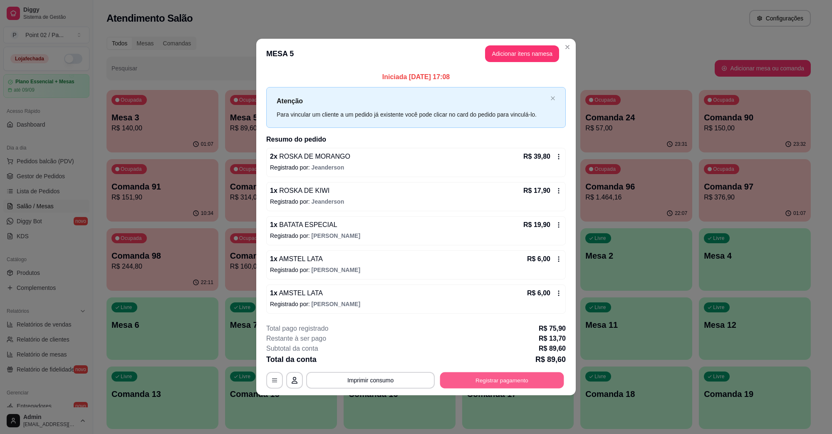
click at [474, 373] on button "Registrar pagamento" at bounding box center [502, 380] width 124 height 16
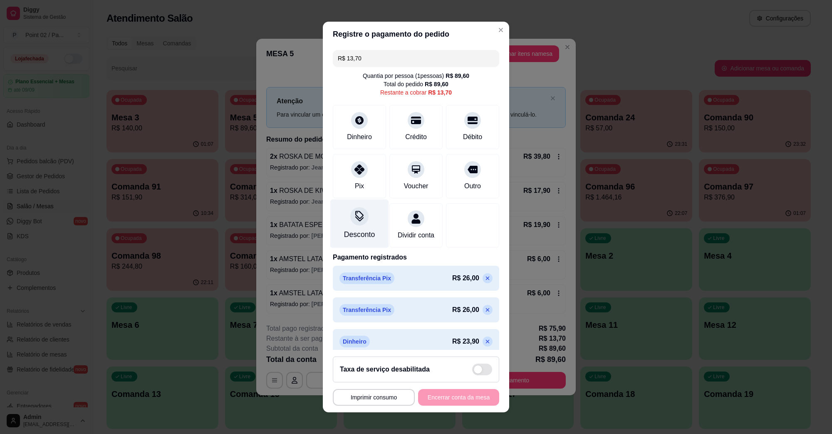
click at [361, 227] on div "Desconto" at bounding box center [359, 223] width 59 height 49
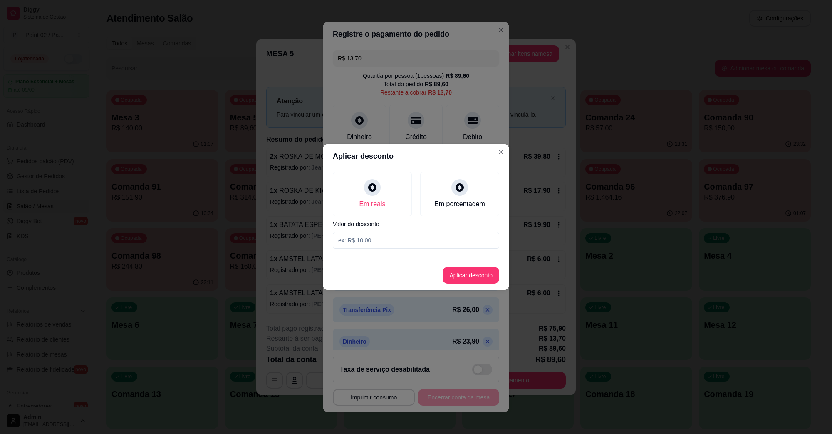
click at [413, 237] on input at bounding box center [416, 240] width 166 height 17
type input "1,70"
click at [454, 277] on button "Aplicar desconto" at bounding box center [471, 275] width 57 height 17
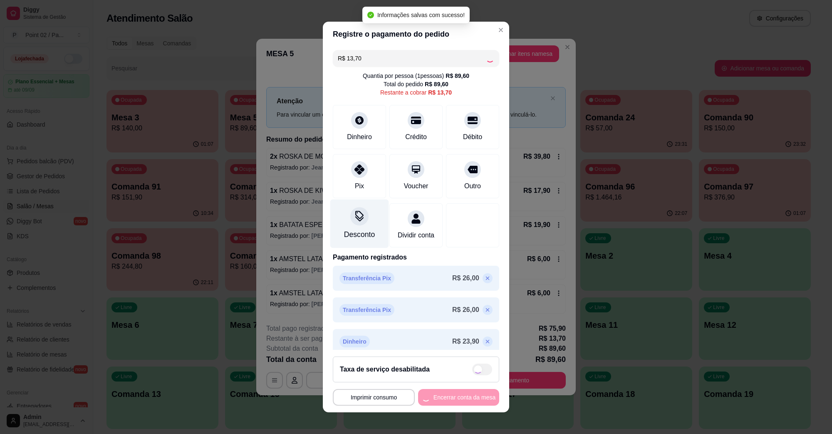
type input "R$ 12,00"
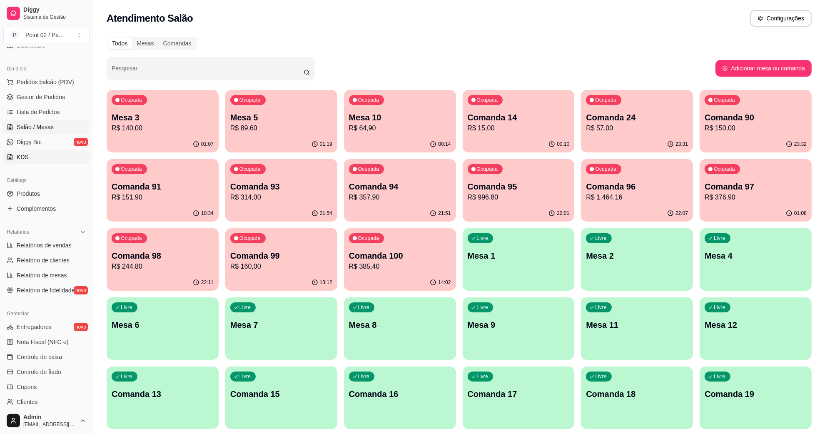
scroll to position [165, 0]
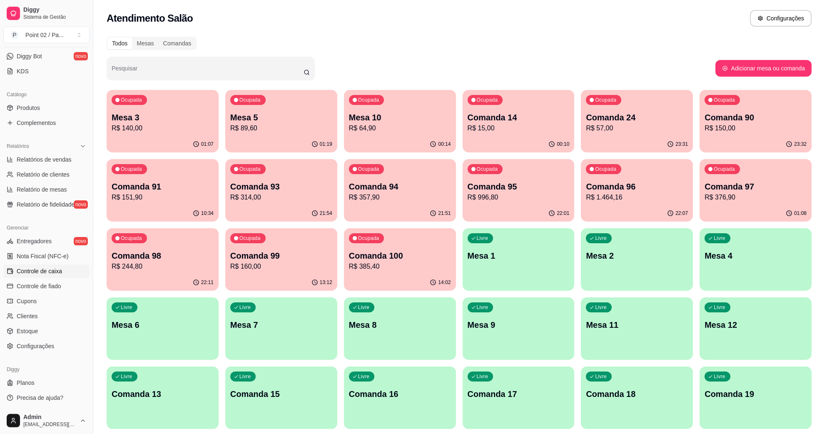
click at [47, 276] on link "Controle de caixa" at bounding box center [46, 270] width 86 height 13
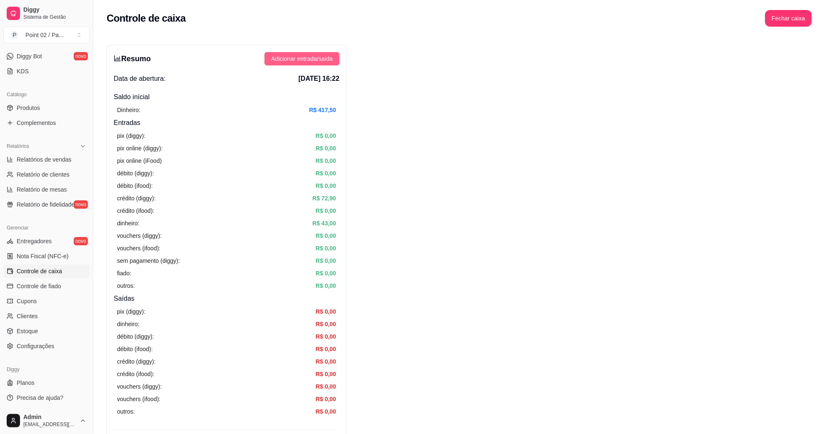
click at [332, 59] on button "Adicionar entrada/saída" at bounding box center [301, 58] width 75 height 13
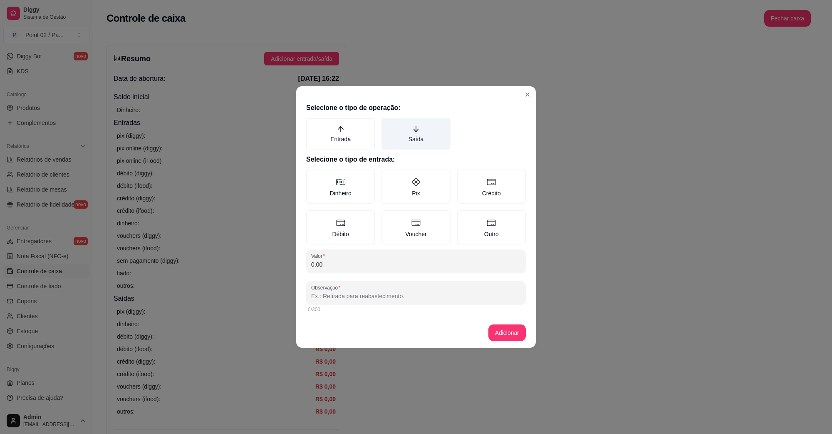
click at [425, 130] on label "Saída" at bounding box center [416, 134] width 69 height 32
click at [388, 124] on button "Saída" at bounding box center [384, 120] width 7 height 7
click at [350, 181] on label "Dinheiro" at bounding box center [340, 186] width 69 height 34
click at [313, 176] on button "Dinheiro" at bounding box center [309, 172] width 7 height 7
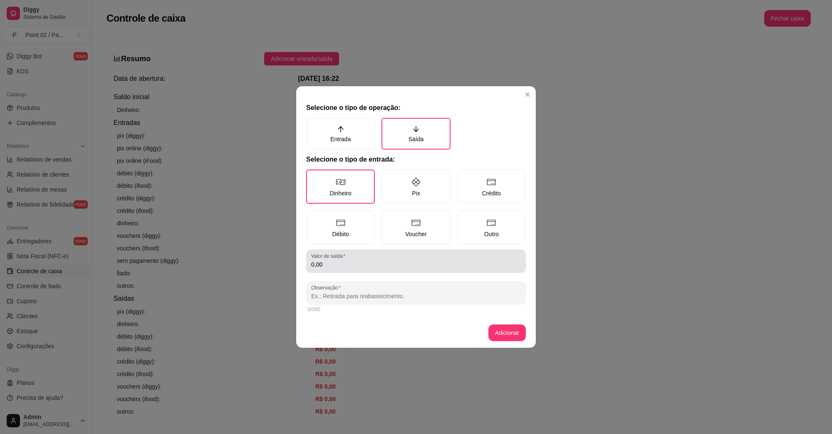
click at [384, 265] on input "0,00" at bounding box center [416, 264] width 210 height 8
type input "50,00"
click at [411, 304] on div "0/300" at bounding box center [416, 309] width 220 height 10
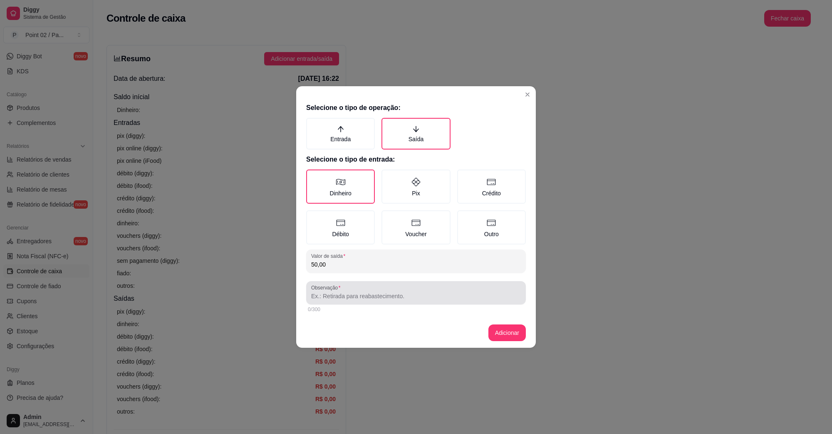
click at [414, 302] on div "Observação" at bounding box center [416, 292] width 220 height 23
type input "GELO"
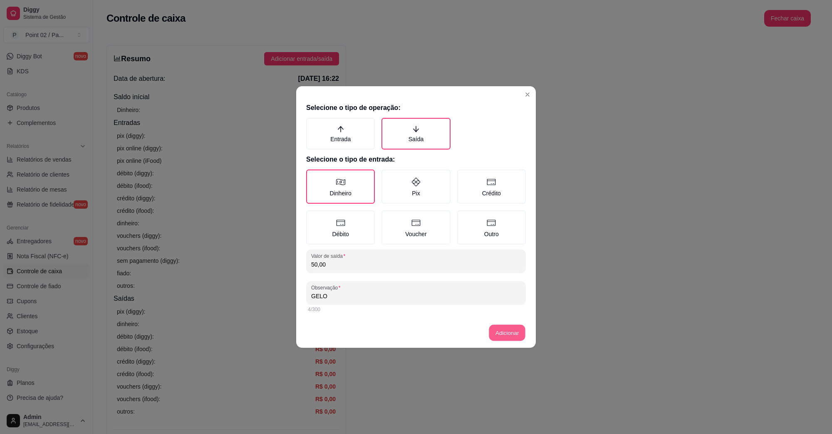
click at [494, 327] on footer "Adicionar" at bounding box center [416, 333] width 240 height 30
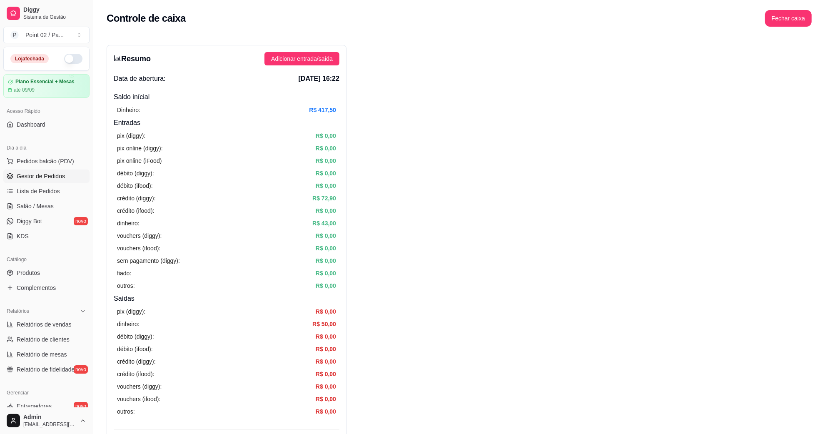
click at [54, 176] on span "Gestor de Pedidos" at bounding box center [41, 176] width 48 height 8
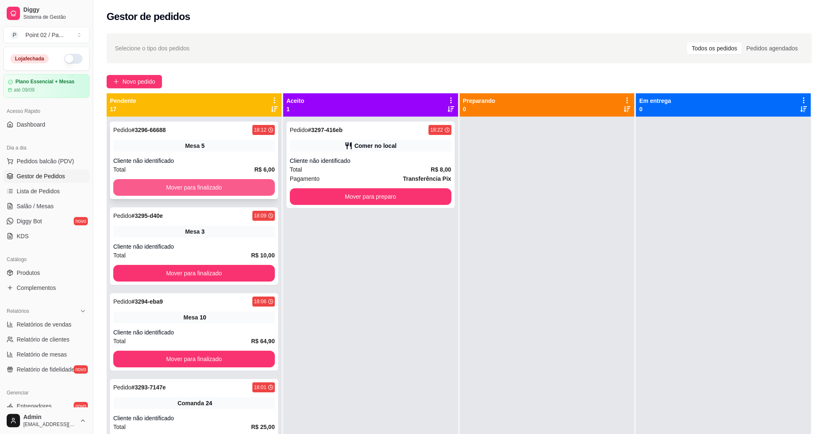
click at [231, 189] on button "Mover para finalizado" at bounding box center [193, 187] width 161 height 17
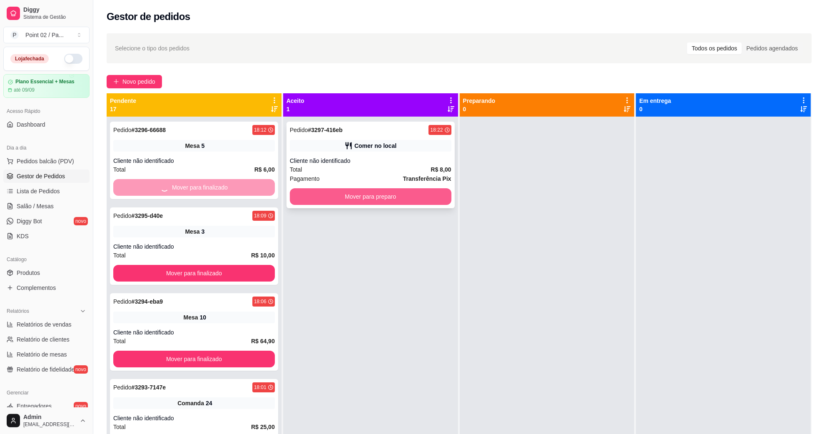
click at [318, 194] on button "Mover para preparo" at bounding box center [370, 196] width 161 height 17
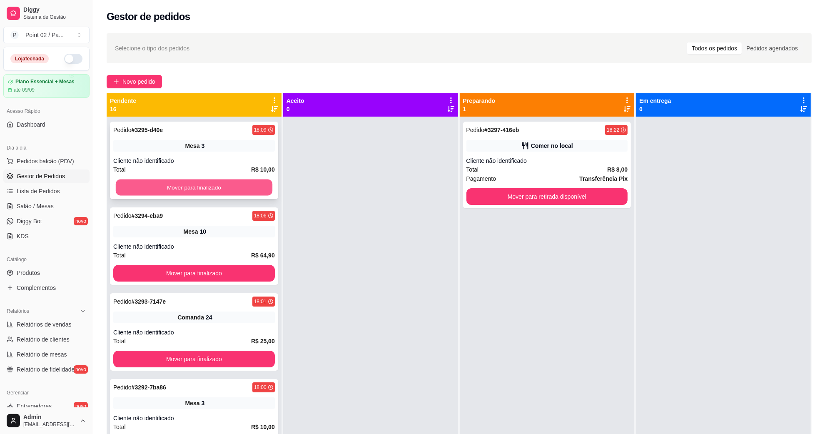
click at [238, 193] on button "Mover para finalizado" at bounding box center [194, 187] width 156 height 16
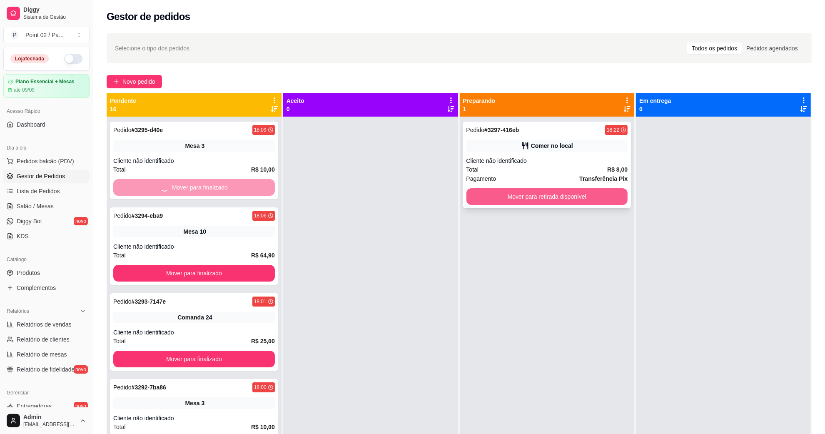
click at [477, 194] on button "Mover para retirada disponível" at bounding box center [546, 196] width 161 height 17
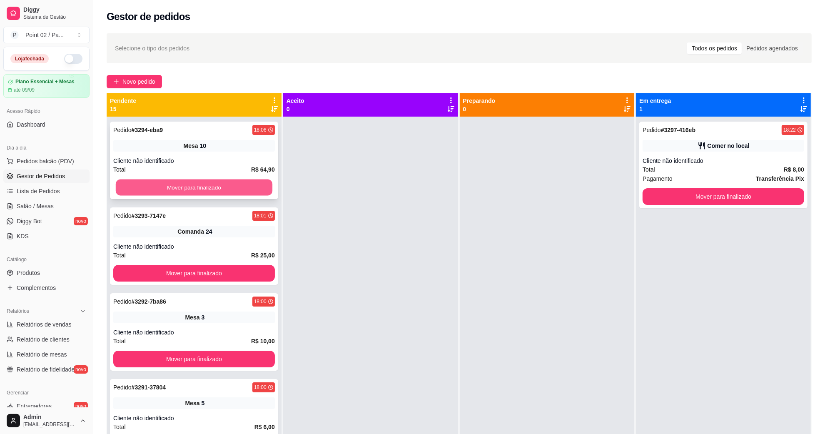
click at [237, 192] on button "Mover para finalizado" at bounding box center [194, 187] width 156 height 16
click at [237, 192] on button "Mover para finalizado" at bounding box center [193, 187] width 161 height 17
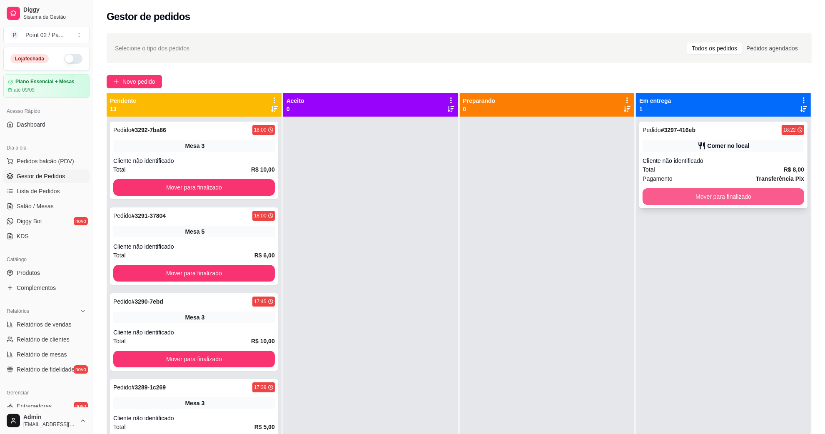
click at [691, 189] on button "Mover para finalizado" at bounding box center [722, 196] width 161 height 17
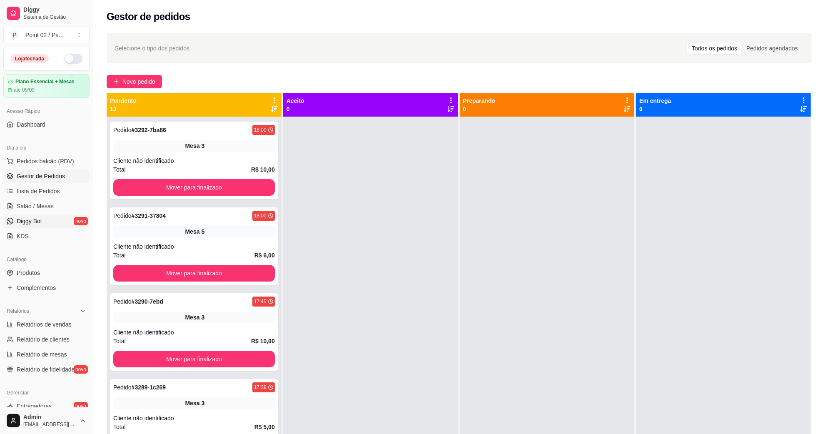
click at [19, 214] on link "Diggy Bot novo" at bounding box center [46, 220] width 86 height 13
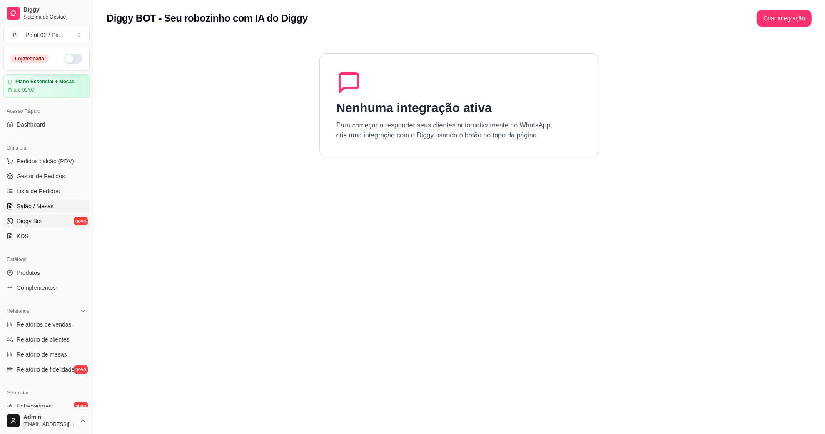
click at [32, 209] on span "Salão / Mesas" at bounding box center [35, 206] width 37 height 8
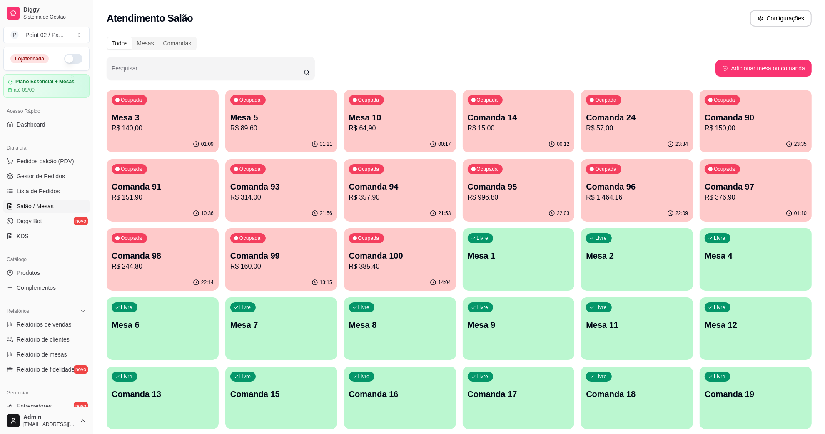
click at [194, 381] on div "Livre Comanda 13" at bounding box center [163, 392] width 112 height 52
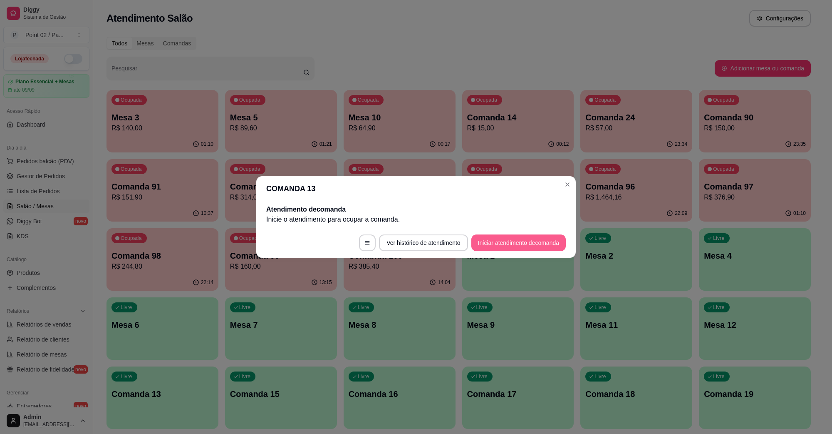
click at [504, 243] on button "Iniciar atendimento de comanda" at bounding box center [519, 242] width 94 height 17
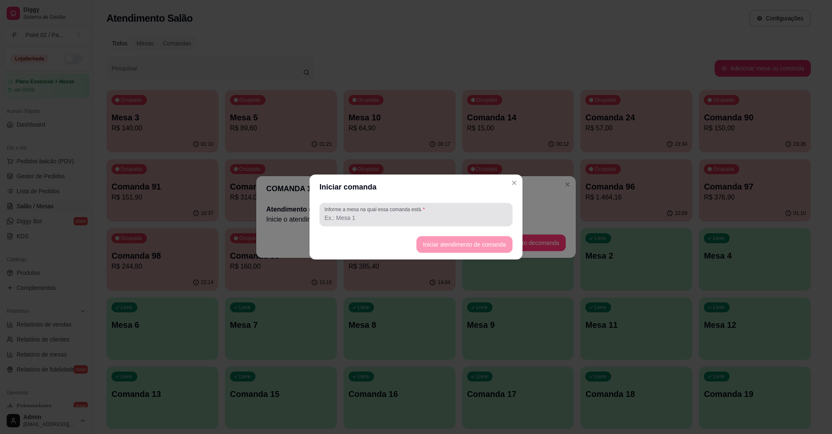
click at [445, 223] on div "Informe a mesa na qual essa comanda está." at bounding box center [416, 214] width 193 height 23
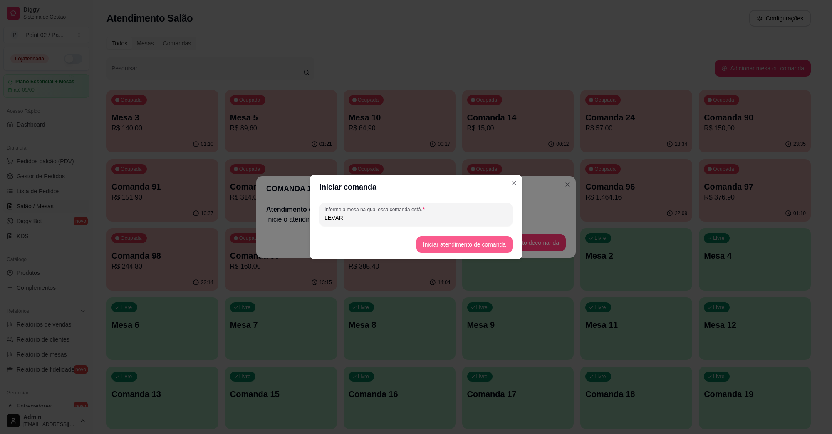
type input "LEVAR"
click at [440, 253] on footer "Iniciar atendimento de comanda" at bounding box center [416, 244] width 213 height 30
click at [444, 248] on button "Iniciar atendimento de comanda" at bounding box center [464, 244] width 93 height 16
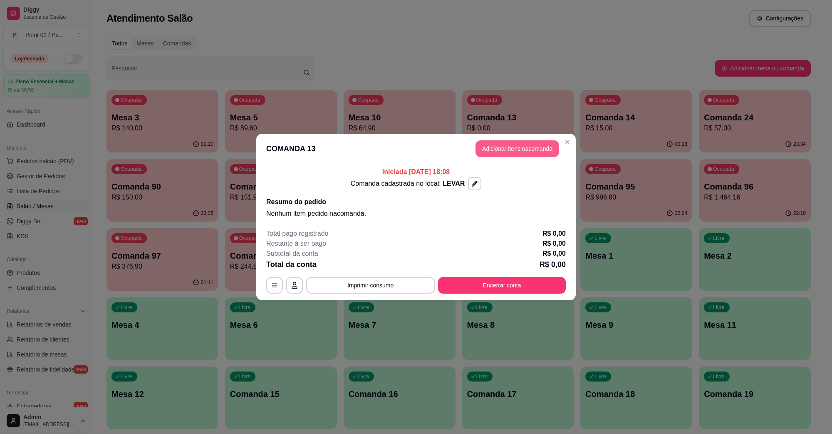
click at [540, 153] on button "Adicionar itens na comanda" at bounding box center [518, 148] width 84 height 17
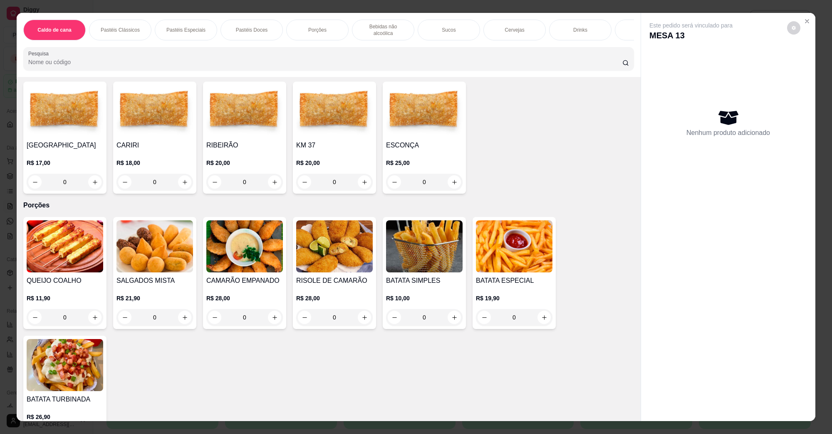
scroll to position [728, 0]
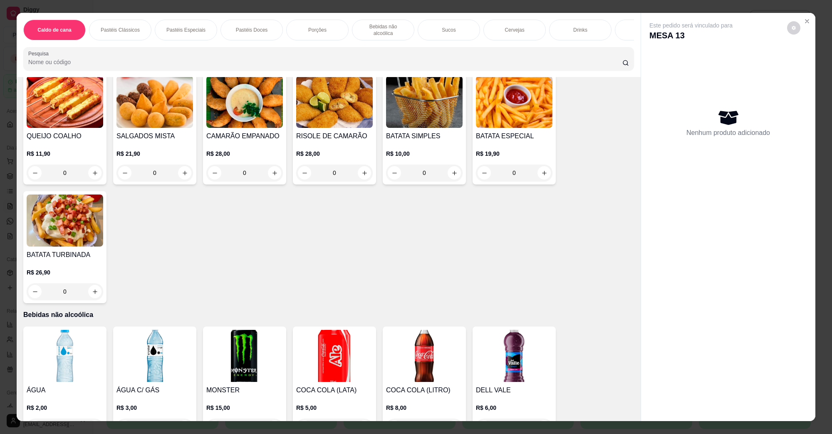
click at [168, 96] on img at bounding box center [155, 102] width 77 height 52
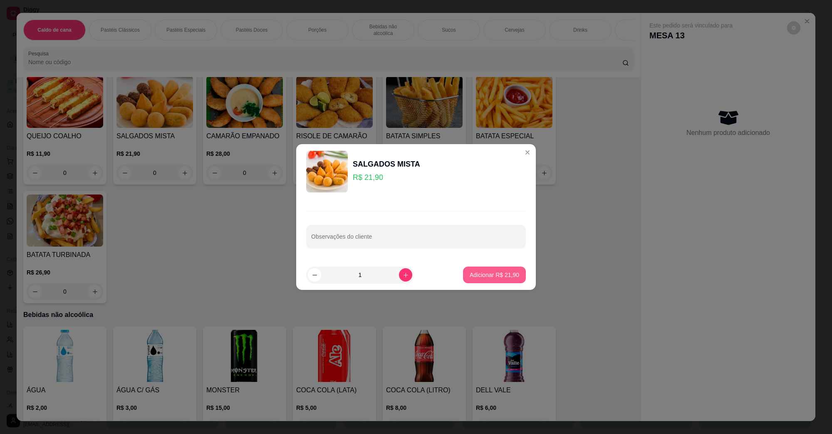
click at [486, 273] on p "Adicionar R$ 21,90" at bounding box center [495, 275] width 50 height 8
type input "1"
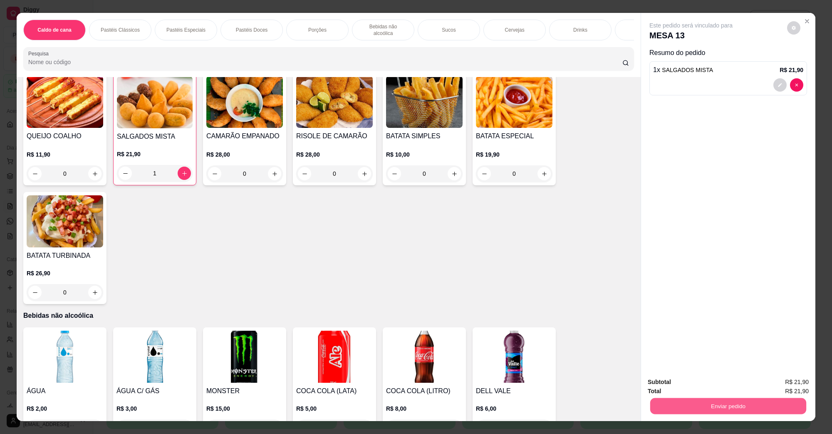
click at [677, 407] on button "Enviar pedido" at bounding box center [729, 405] width 156 height 16
click at [683, 387] on button "Não registrar e enviar pedido" at bounding box center [700, 385] width 84 height 15
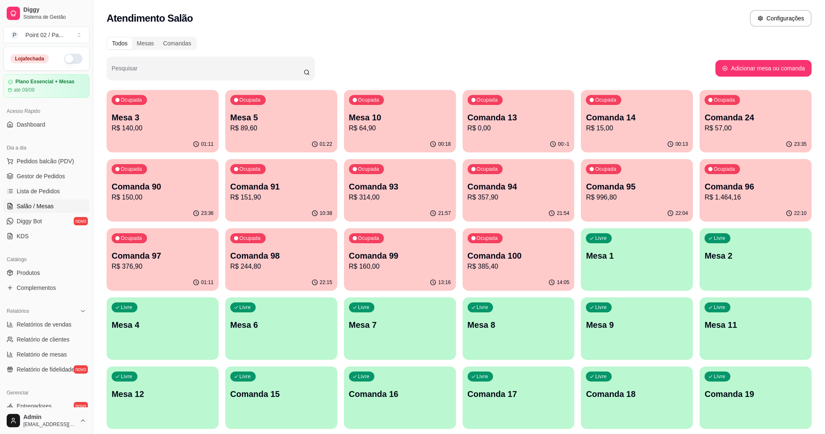
click at [373, 123] on p "R$ 64,90" at bounding box center [400, 128] width 102 height 10
click at [193, 126] on p "R$ 140,00" at bounding box center [162, 128] width 99 height 10
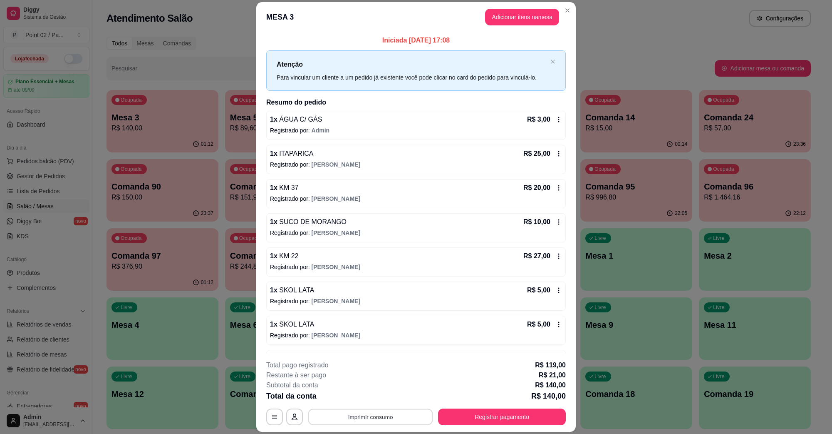
click at [395, 418] on button "Imprimir consumo" at bounding box center [370, 416] width 125 height 16
click at [383, 395] on button "IMPRESSORA" at bounding box center [369, 397] width 60 height 13
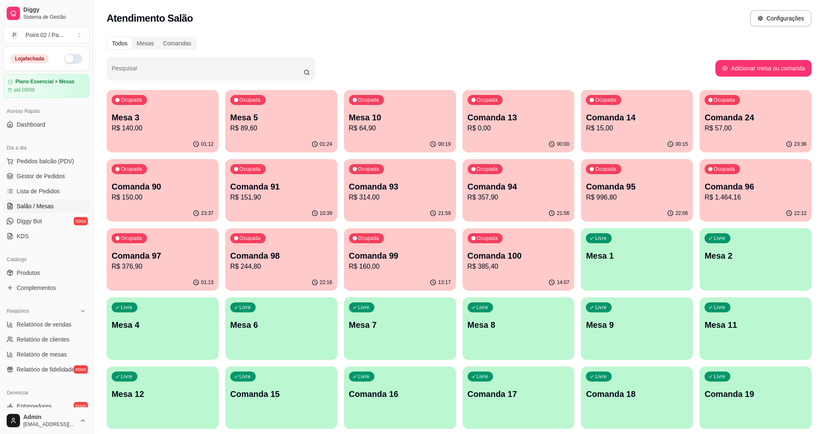
click at [392, 115] on p "Mesa 10" at bounding box center [400, 118] width 102 height 12
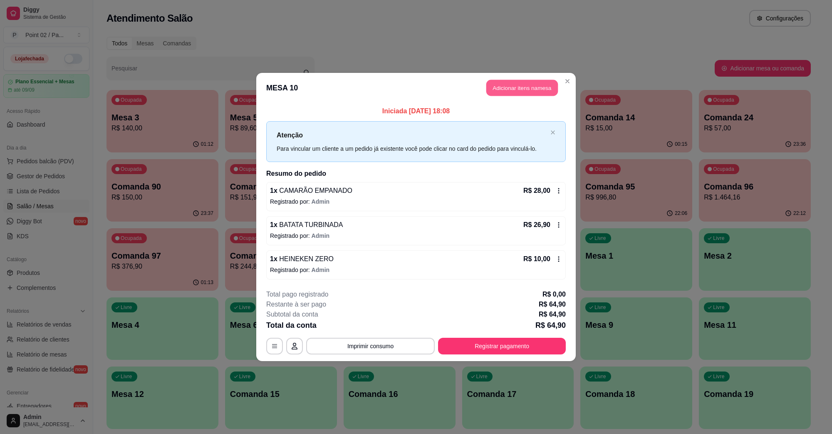
click at [499, 84] on button "Adicionar itens na mesa" at bounding box center [523, 88] width 72 height 16
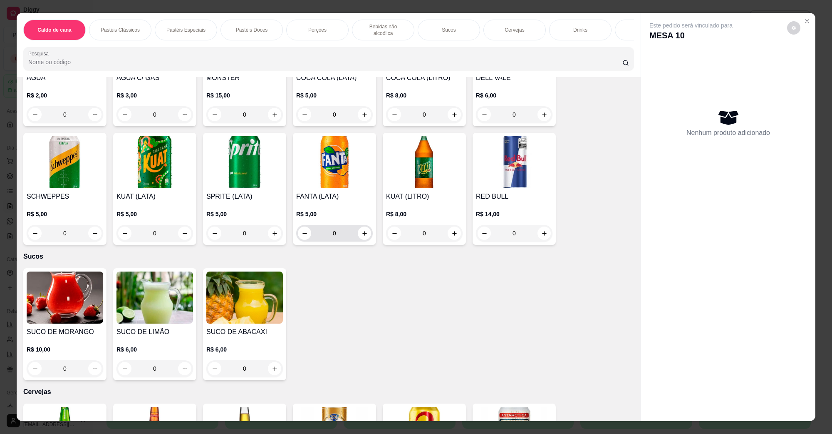
scroll to position [1353, 0]
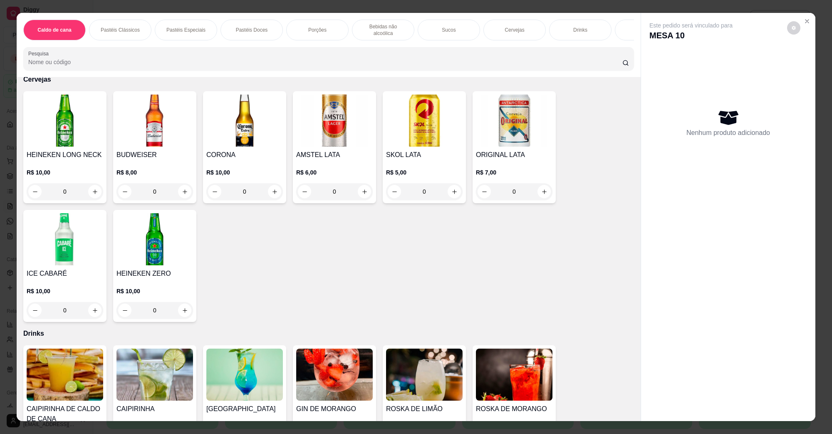
click at [140, 244] on img at bounding box center [155, 239] width 77 height 52
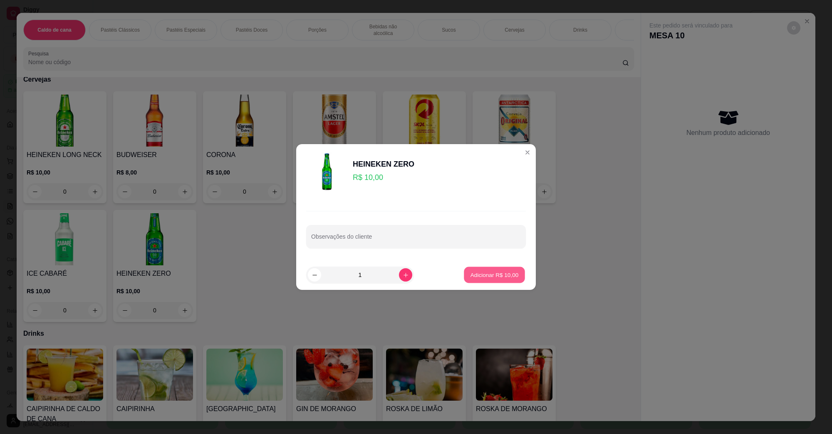
click at [478, 276] on p "Adicionar R$ 10,00" at bounding box center [495, 275] width 48 height 8
type input "1"
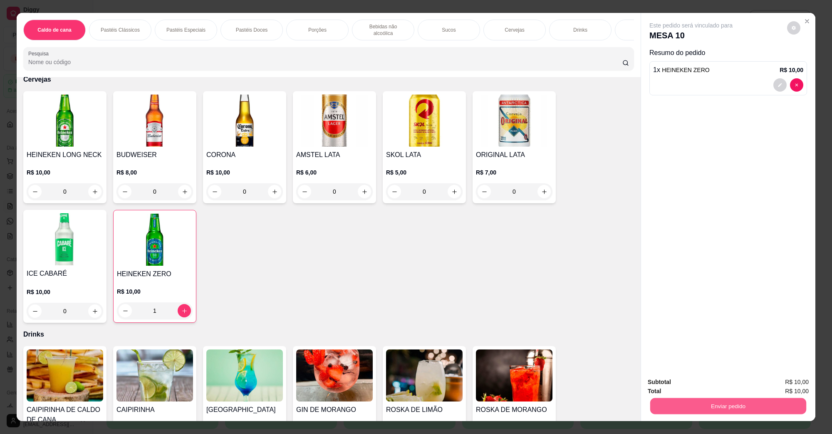
click at [681, 400] on button "Enviar pedido" at bounding box center [729, 405] width 156 height 16
click at [686, 383] on button "Não registrar e enviar pedido" at bounding box center [700, 386] width 87 height 16
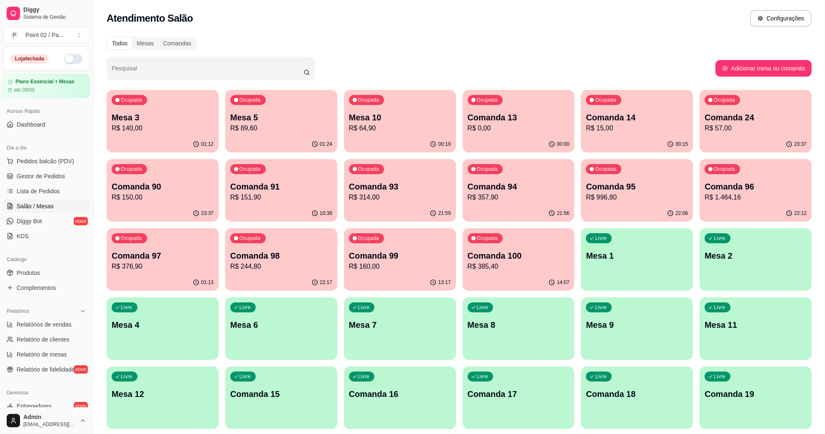
click at [398, 123] on p "R$ 64,90" at bounding box center [400, 128] width 102 height 10
click at [192, 132] on p "R$ 140,00" at bounding box center [163, 128] width 102 height 10
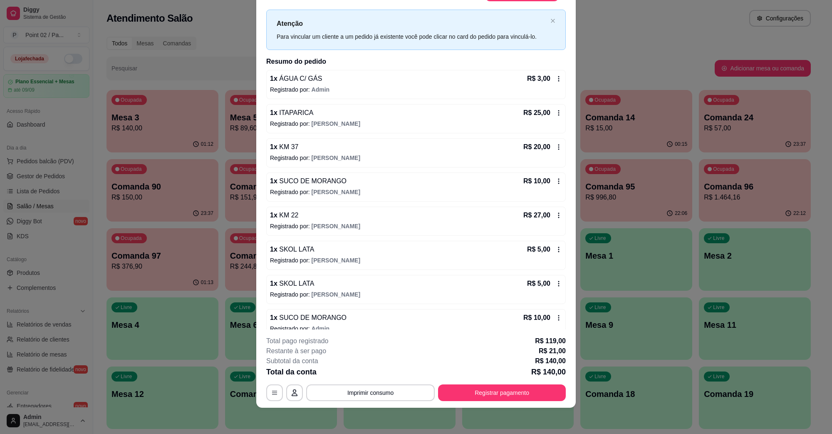
scroll to position [0, 0]
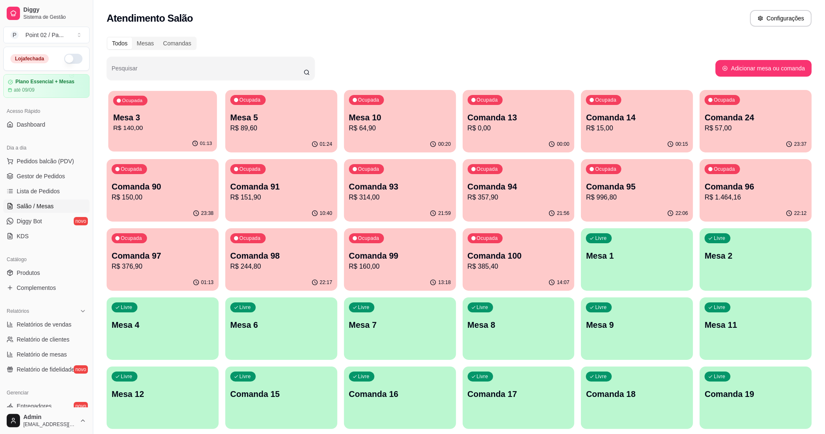
click at [212, 111] on div "Ocupada Mesa 3 R$ 140,00" at bounding box center [162, 113] width 109 height 45
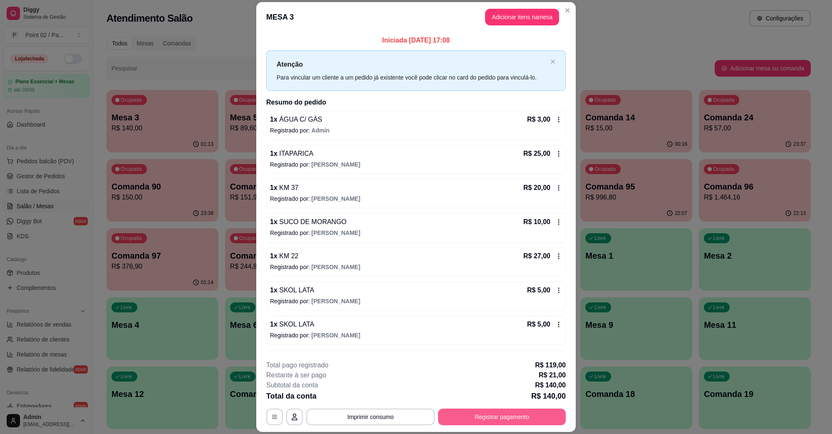
click at [521, 420] on button "Registrar pagamento" at bounding box center [502, 416] width 128 height 17
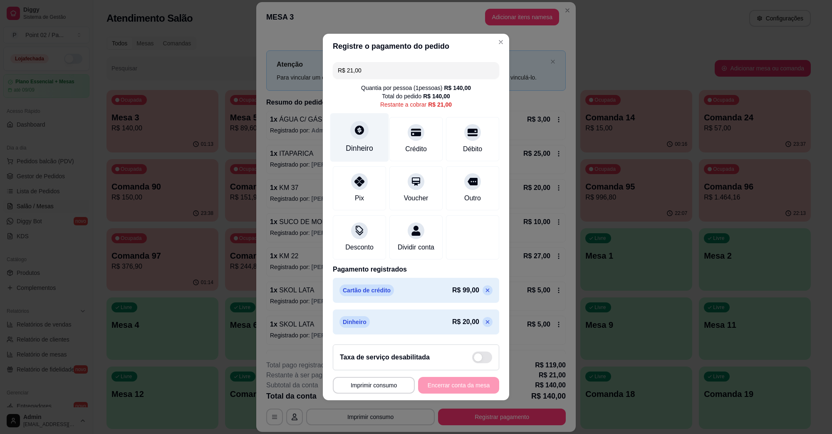
click at [358, 124] on icon at bounding box center [359, 129] width 11 height 11
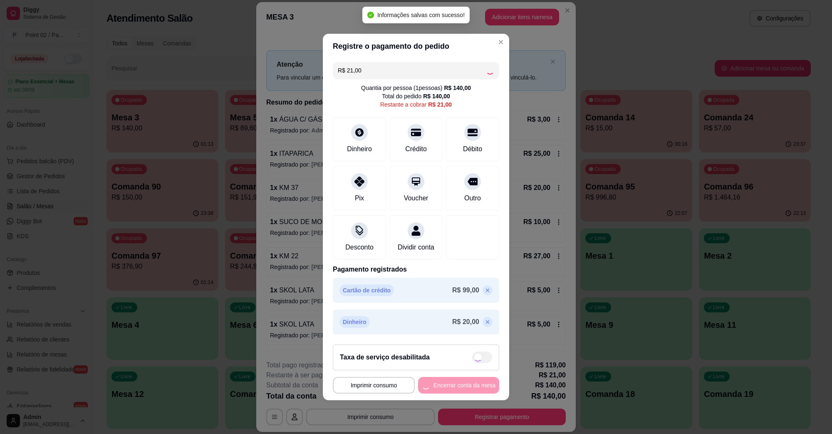
type input "R$ 0,00"
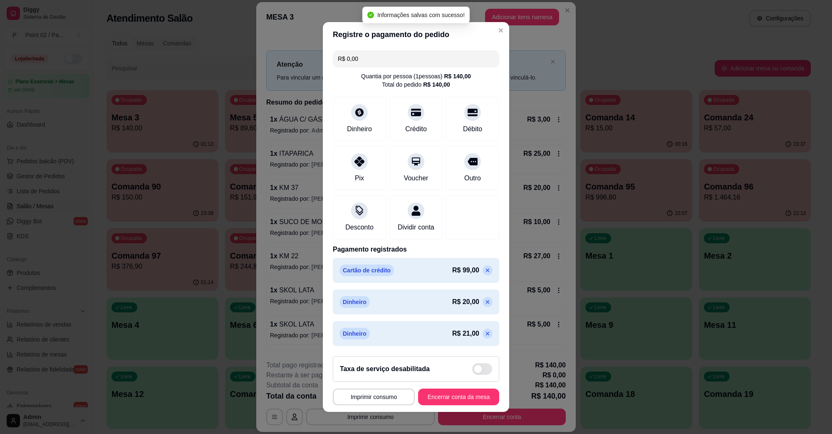
scroll to position [10, 0]
click at [463, 400] on button "Encerrar conta da mesa" at bounding box center [458, 396] width 81 height 17
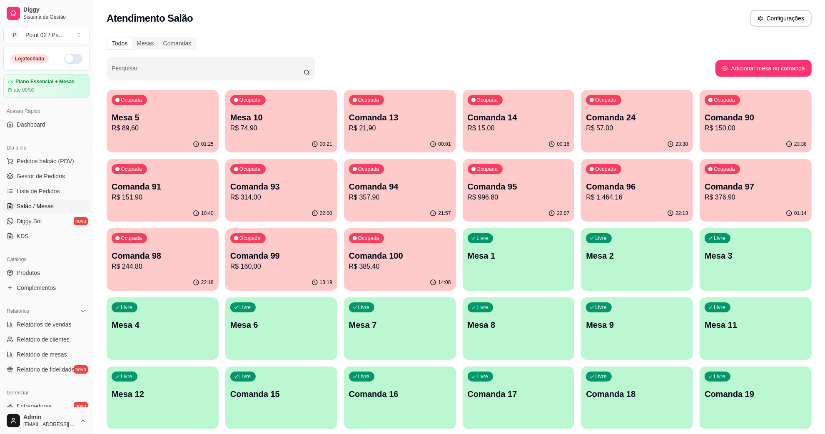
click at [375, 144] on div "00:01" at bounding box center [400, 144] width 112 height 16
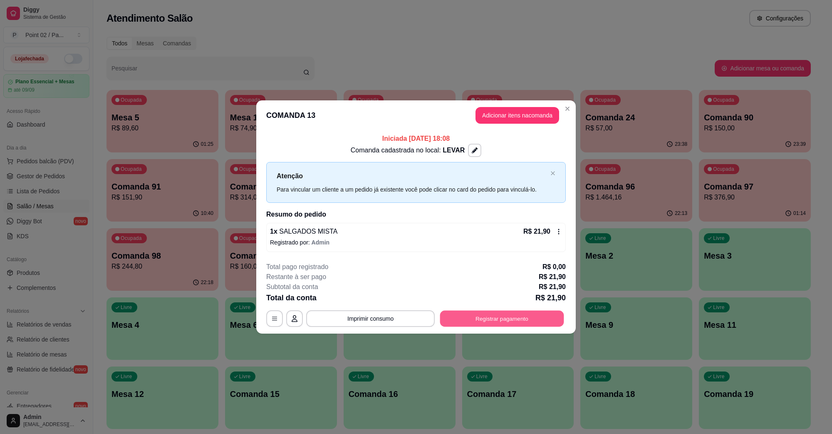
click at [539, 319] on button "Registrar pagamento" at bounding box center [502, 318] width 124 height 16
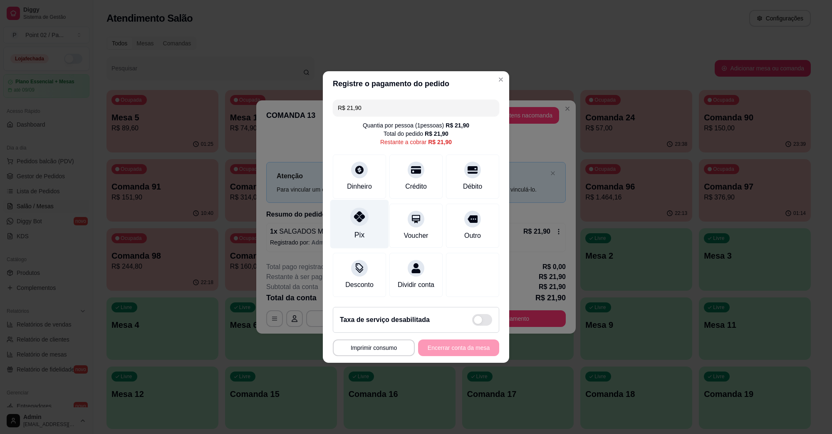
click at [353, 205] on div "Pix" at bounding box center [359, 224] width 59 height 49
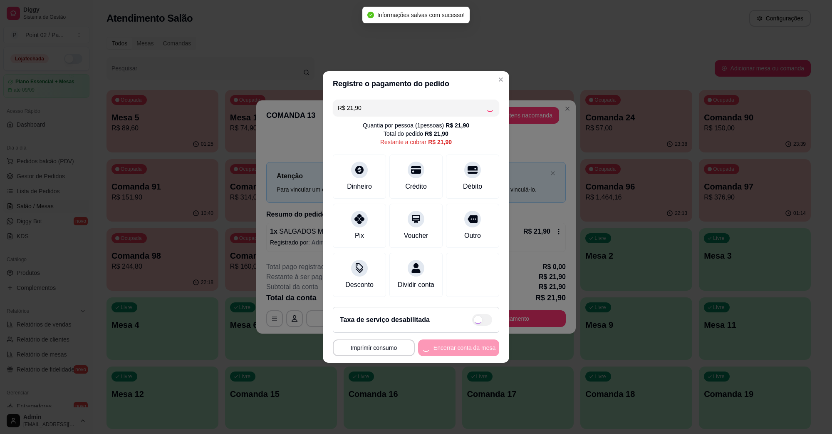
type input "R$ 0,00"
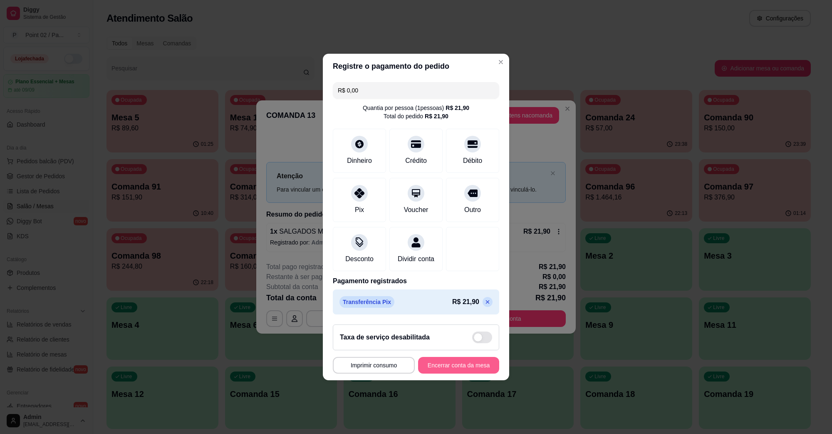
click at [471, 373] on button "Encerrar conta da mesa" at bounding box center [458, 365] width 81 height 17
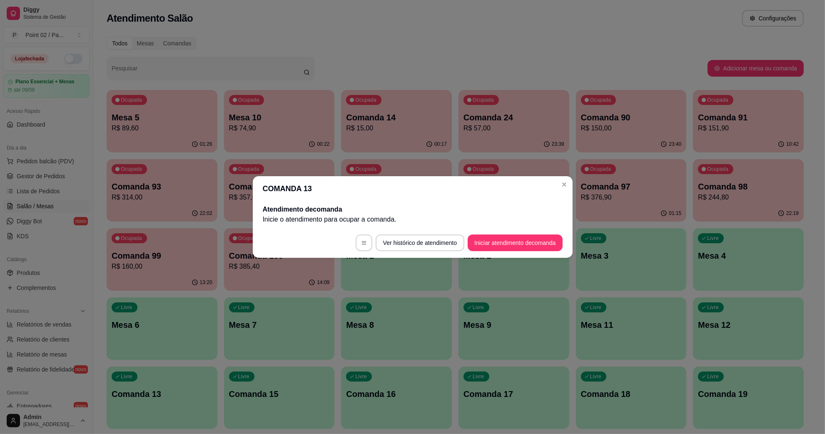
click at [163, 113] on p "Mesa 5" at bounding box center [162, 118] width 101 height 12
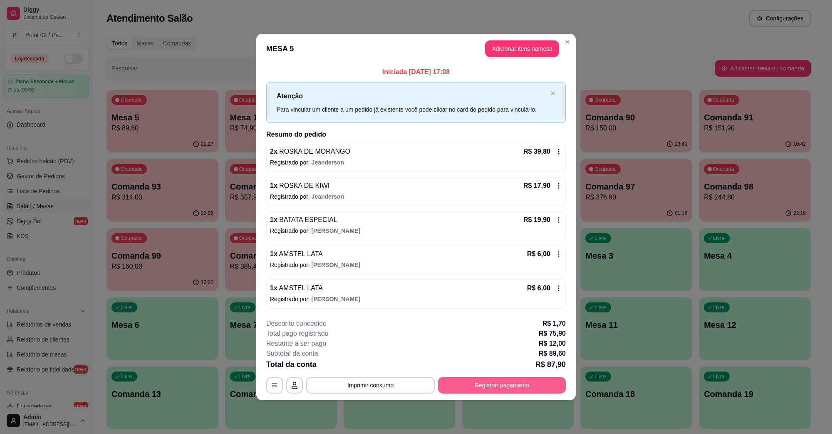
click at [531, 384] on button "Registrar pagamento" at bounding box center [502, 385] width 128 height 17
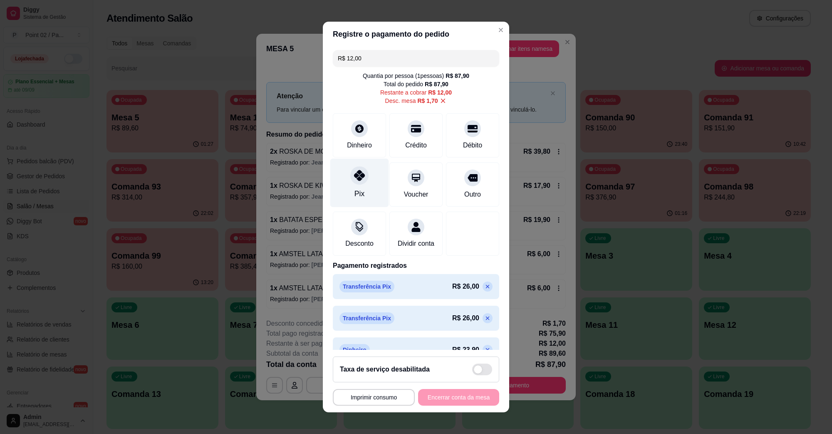
click at [365, 184] on div "Pix" at bounding box center [359, 183] width 59 height 49
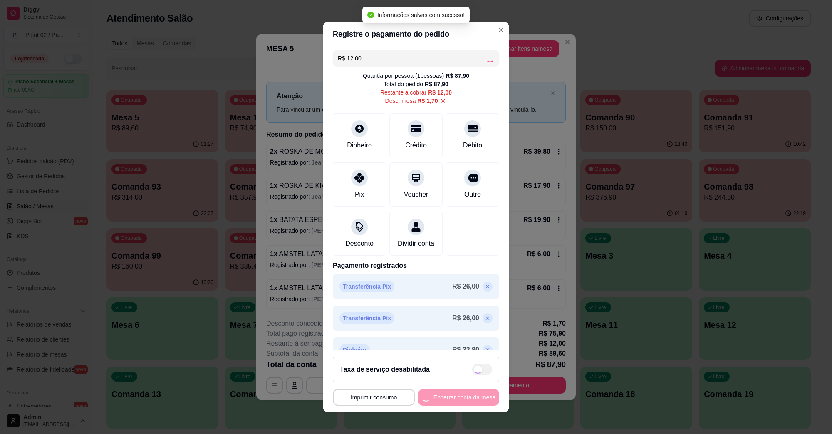
type input "R$ 0,00"
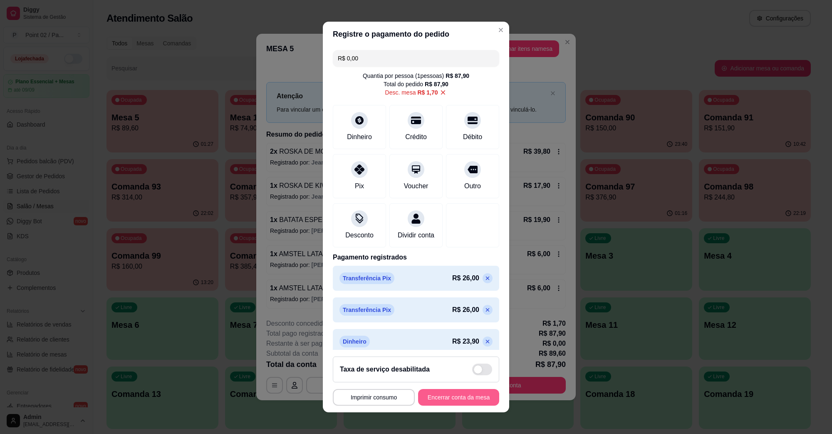
click at [452, 396] on button "Encerrar conta da mesa" at bounding box center [458, 397] width 81 height 17
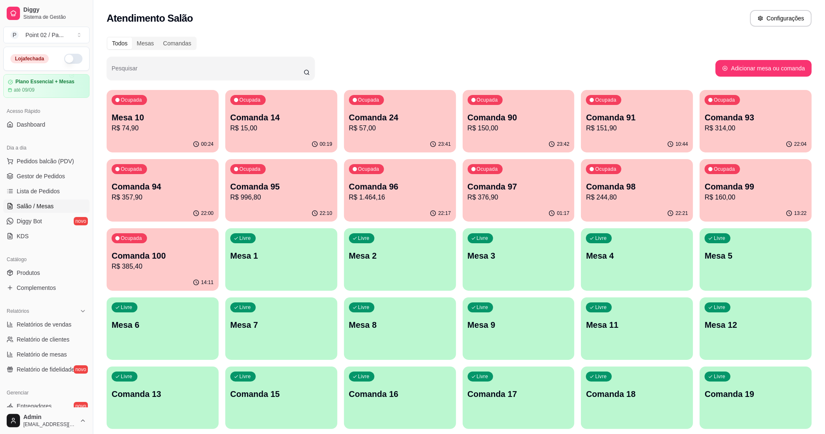
click at [200, 116] on p "Mesa 10" at bounding box center [163, 118] width 102 height 12
click at [240, 144] on div "00:27" at bounding box center [281, 144] width 109 height 16
click at [213, 139] on div "00:32" at bounding box center [162, 144] width 109 height 16
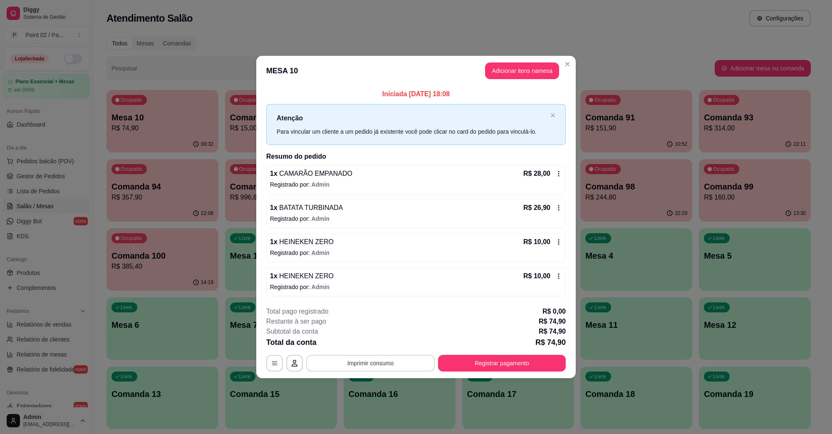
click at [370, 360] on button "Imprimir consumo" at bounding box center [370, 363] width 129 height 17
click at [380, 348] on button "IMPRESSORA" at bounding box center [373, 344] width 58 height 13
click at [475, 358] on button "Registrar pagamento" at bounding box center [502, 363] width 128 height 17
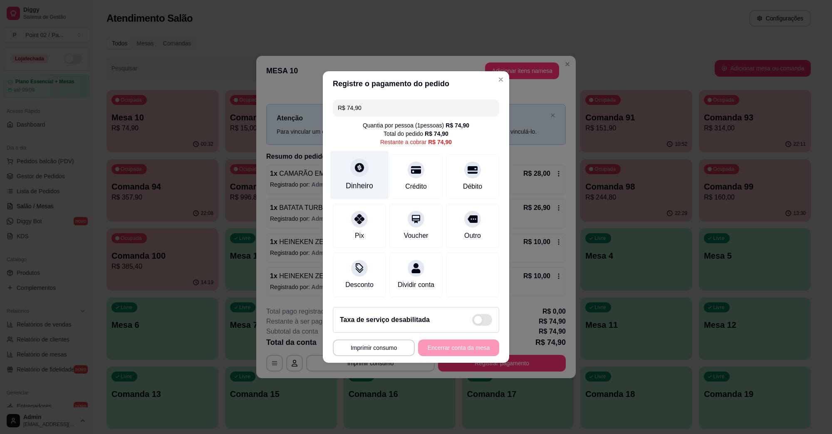
click at [353, 169] on div at bounding box center [359, 167] width 18 height 18
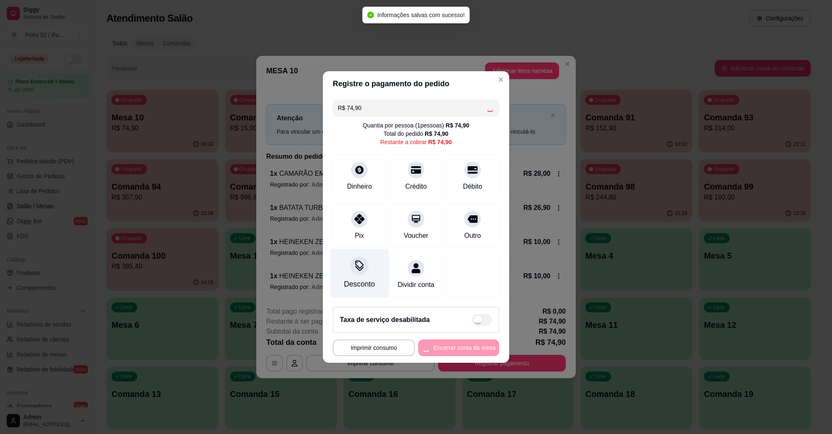
type input "R$ 0,00"
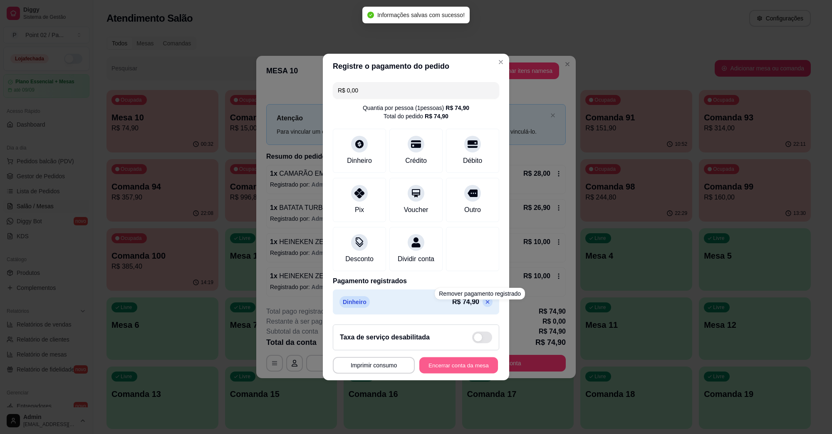
click at [455, 372] on button "Encerrar conta da mesa" at bounding box center [459, 365] width 79 height 16
